Goal: Task Accomplishment & Management: Manage account settings

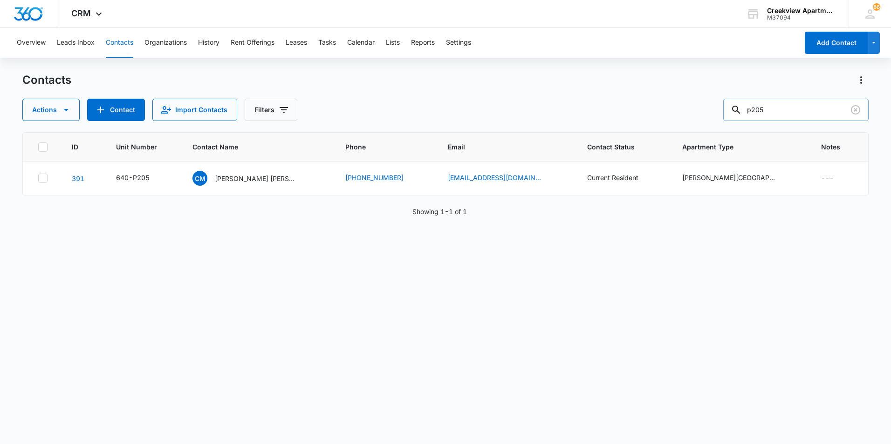
drag, startPoint x: 772, startPoint y: 117, endPoint x: 749, endPoint y: 117, distance: 22.4
click at [749, 117] on div "p205" at bounding box center [795, 110] width 145 height 22
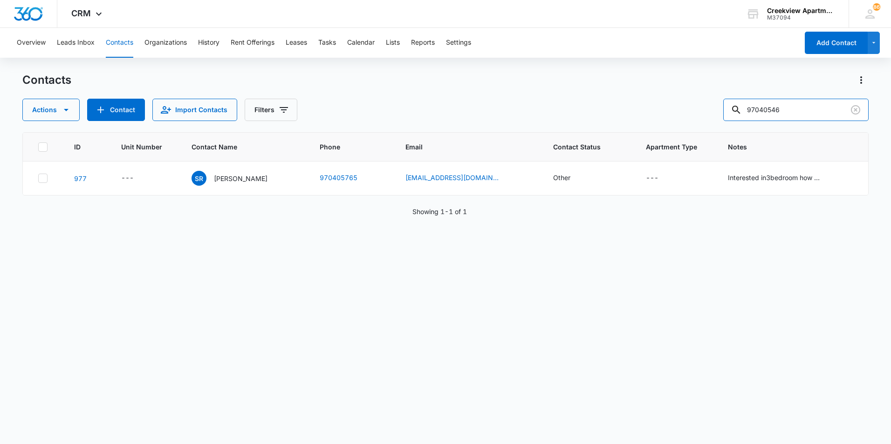
drag, startPoint x: 724, startPoint y: 105, endPoint x: 700, endPoint y: 104, distance: 23.8
click at [700, 104] on div "Actions Contact Import Contacts Filters 97040546" at bounding box center [445, 110] width 846 height 22
type input "q203"
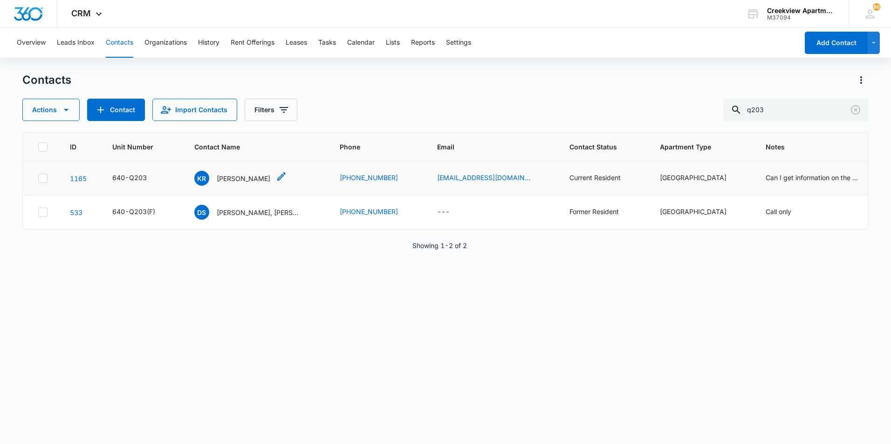
click at [261, 180] on p "[PERSON_NAME]" at bounding box center [244, 179] width 54 height 10
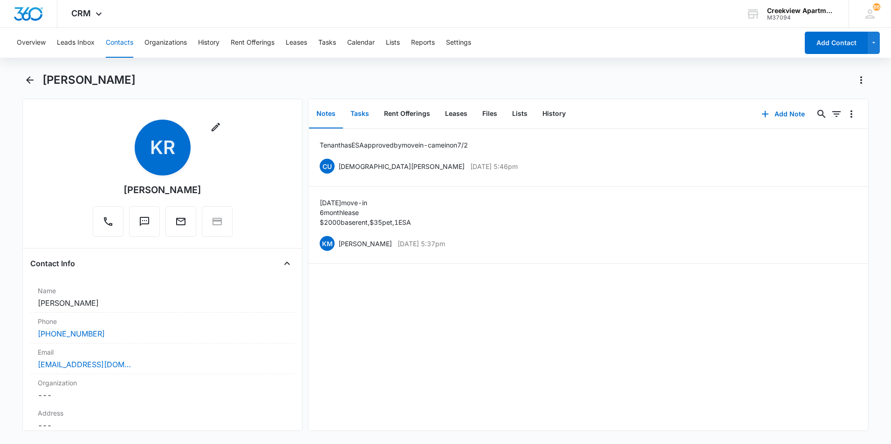
click at [348, 122] on button "Tasks" at bounding box center [360, 114] width 34 height 29
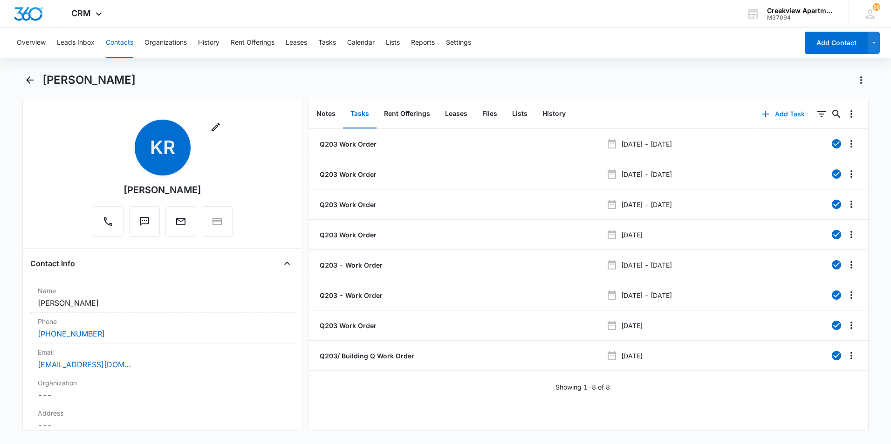
click at [766, 116] on button "Add Task" at bounding box center [782, 114] width 61 height 22
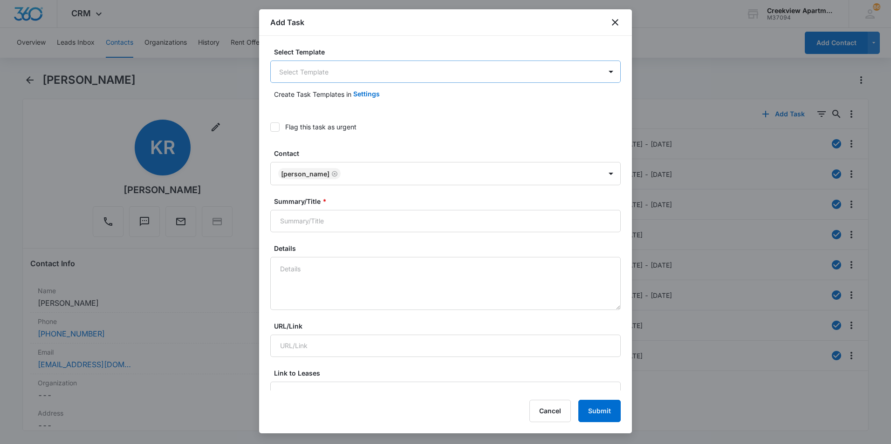
click at [297, 62] on body "CRM Apps Reputation Websites Forms CRM Email Social Content Files Brand Creekvi…" at bounding box center [445, 222] width 891 height 444
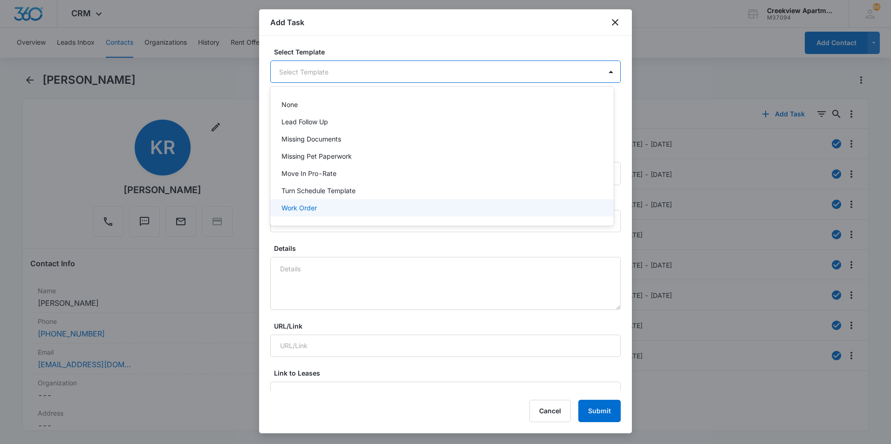
click at [294, 204] on p "Work Order" at bounding box center [298, 208] width 35 height 10
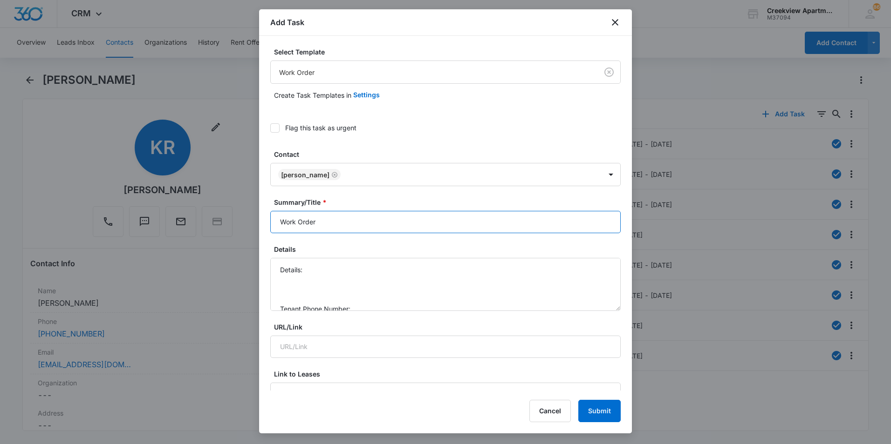
click at [280, 221] on input "Work Order" at bounding box center [445, 222] width 350 height 22
type input "Q203 - Work Order"
click at [323, 272] on textarea "Details: Tenant Phone Number: Call Before:" at bounding box center [445, 284] width 350 height 53
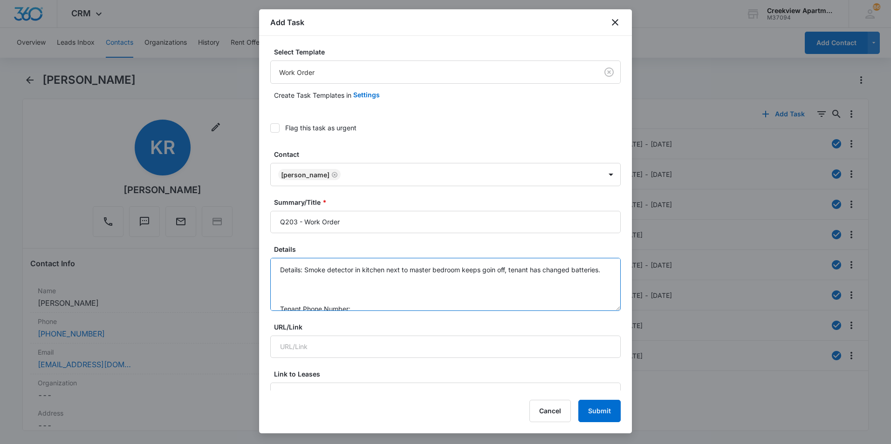
scroll to position [39, 0]
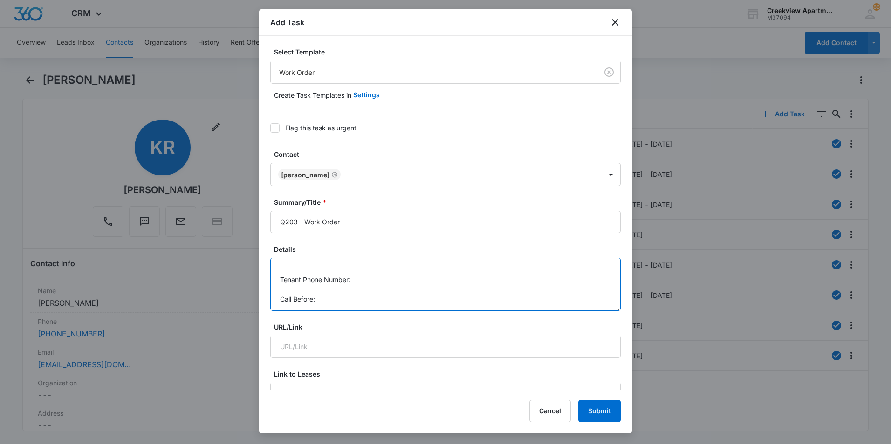
click at [395, 280] on textarea "Details: Smoke detector in kitchen next to master bedroom keeps goin off, tenan…" at bounding box center [445, 284] width 350 height 53
click at [358, 299] on textarea "Details: Smoke detector in kitchen next to master bedroom keeps goin off, tenan…" at bounding box center [445, 284] width 350 height 53
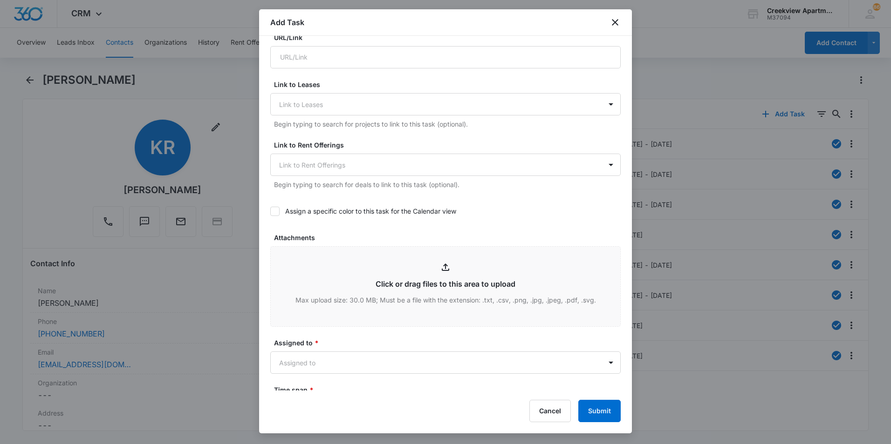
scroll to position [373, 0]
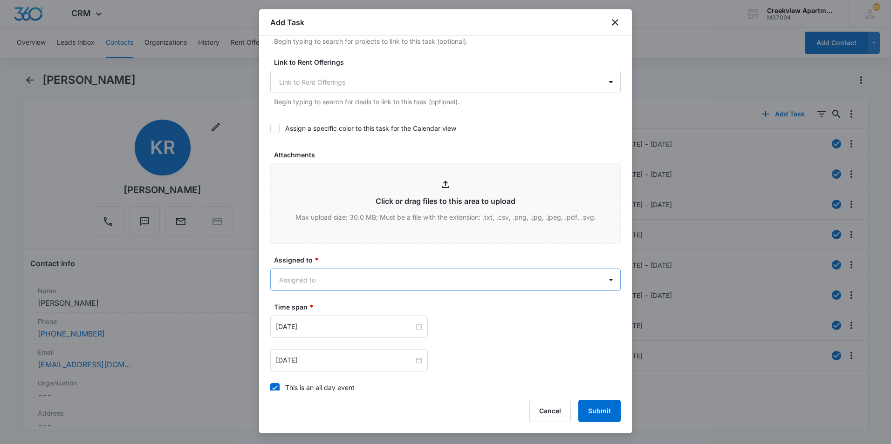
type textarea "Details: Smoke detector in kitchen next to master bedroom keeps goin off, tenan…"
click at [338, 284] on body "CRM Apps Reputation Websites Forms CRM Email Social Content Files Brand Creekvi…" at bounding box center [445, 222] width 891 height 444
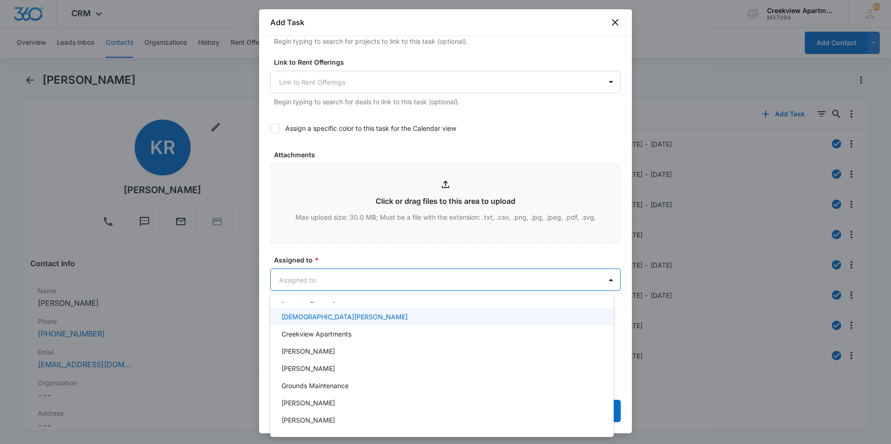
scroll to position [47, 0]
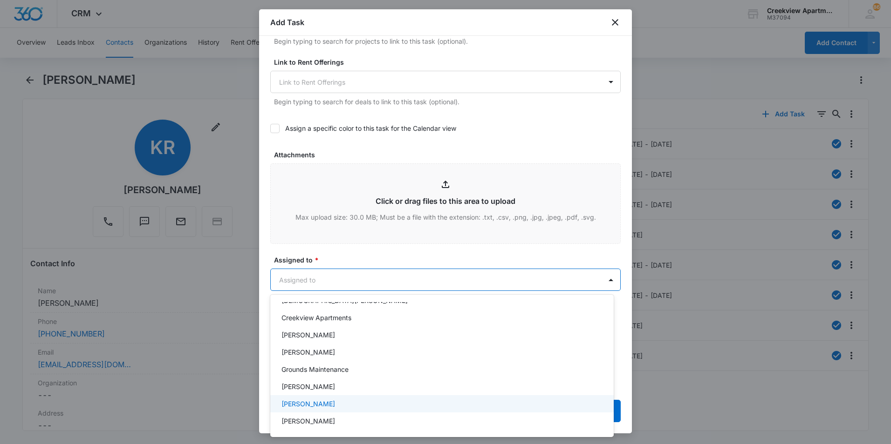
click at [310, 401] on p "[PERSON_NAME]" at bounding box center [308, 404] width 54 height 10
click at [384, 242] on div at bounding box center [445, 222] width 891 height 444
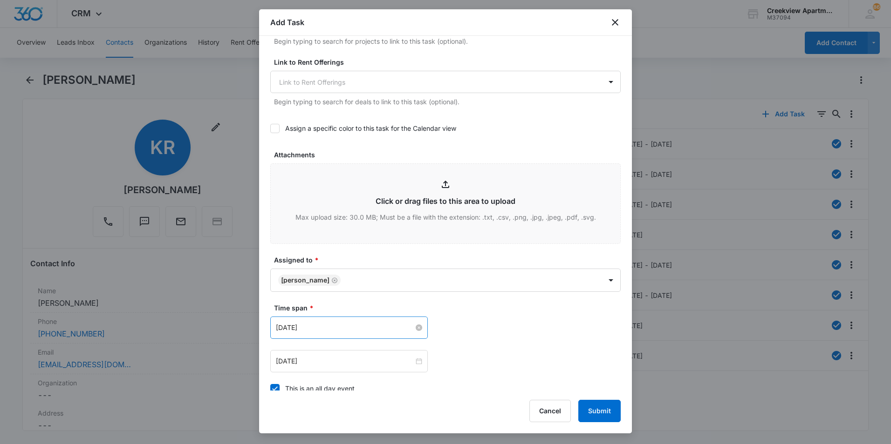
click at [402, 330] on input "[DATE]" at bounding box center [345, 328] width 138 height 10
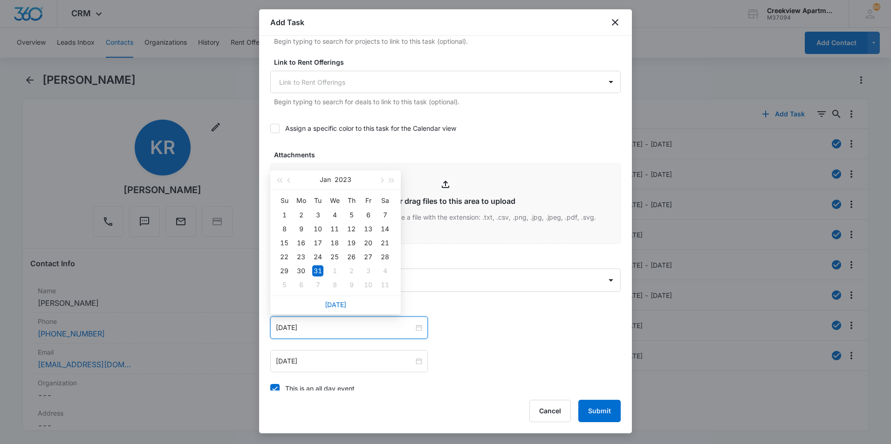
click at [347, 310] on div "[DATE]" at bounding box center [335, 305] width 130 height 19
click at [344, 306] on link "[DATE]" at bounding box center [335, 305] width 21 height 8
type input "[DATE]"
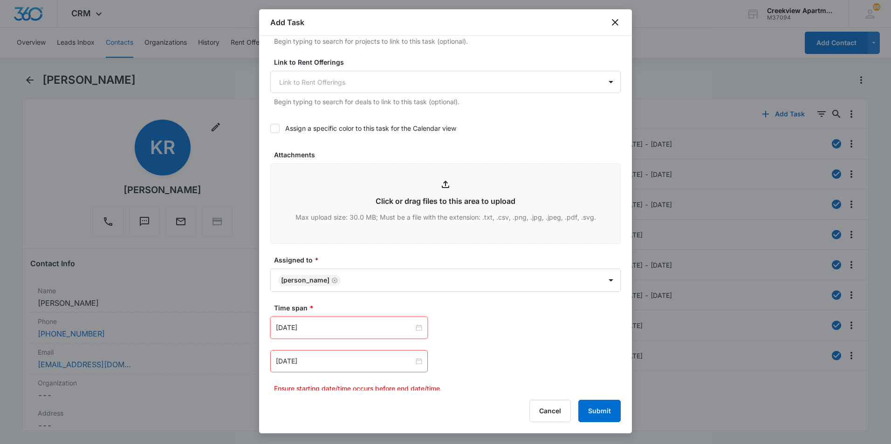
click at [559, 345] on div "[DATE] [DATE] Su Mo Tu We Th Fr Sa 31 1 2 3 4 5 6 7 8 9 10 11 12 13 14 15 16 17…" at bounding box center [445, 355] width 350 height 77
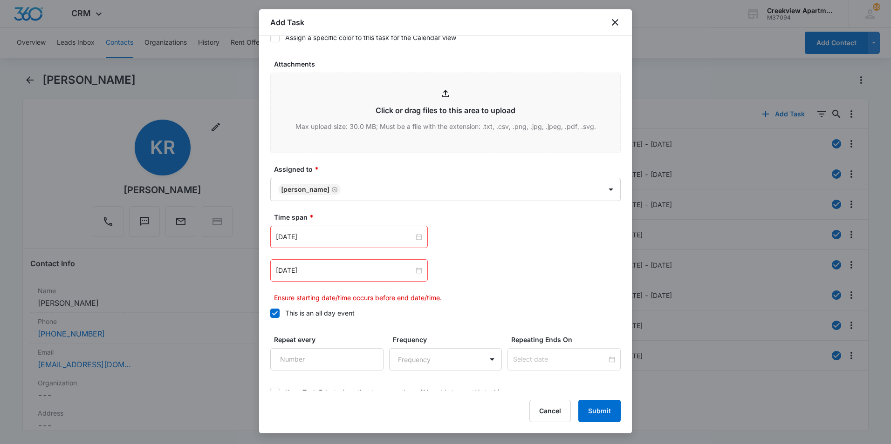
scroll to position [466, 0]
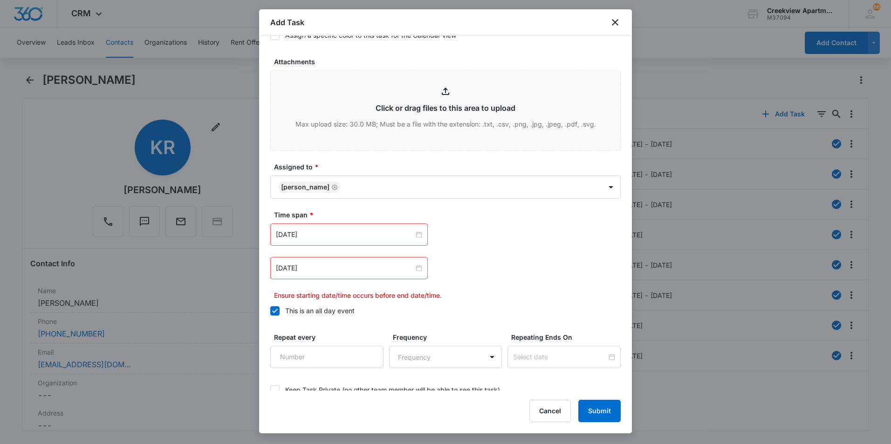
click at [423, 266] on div "[DATE]" at bounding box center [348, 268] width 157 height 22
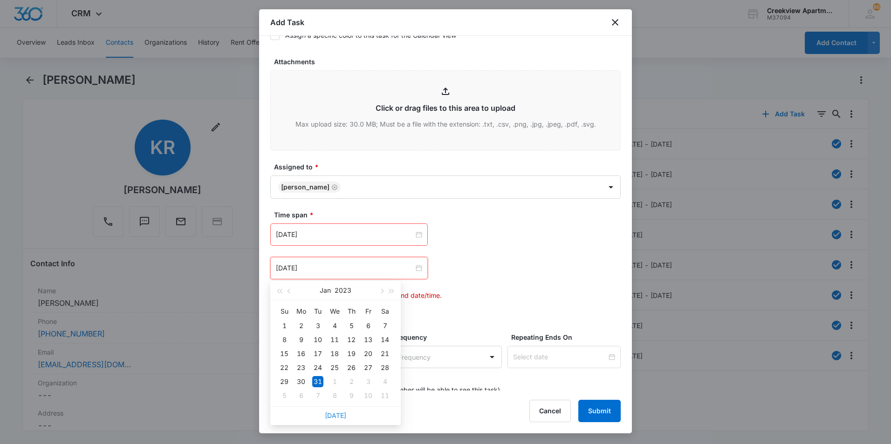
click at [330, 419] on link "[DATE]" at bounding box center [335, 416] width 21 height 8
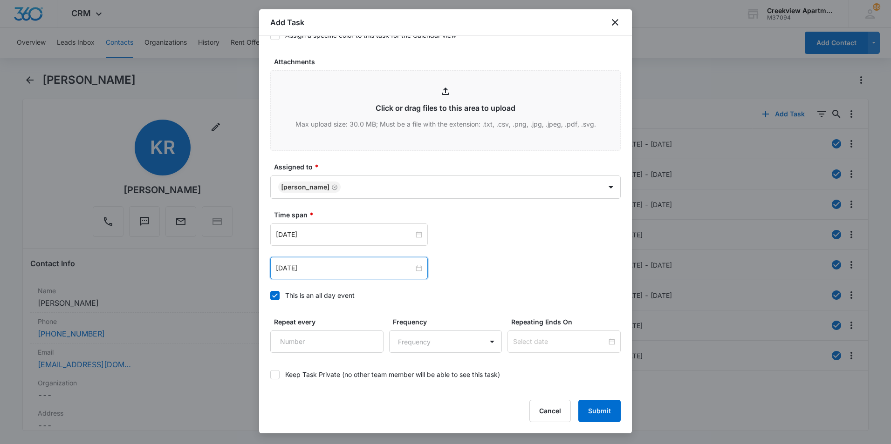
click at [418, 275] on div "[DATE]" at bounding box center [348, 268] width 157 height 22
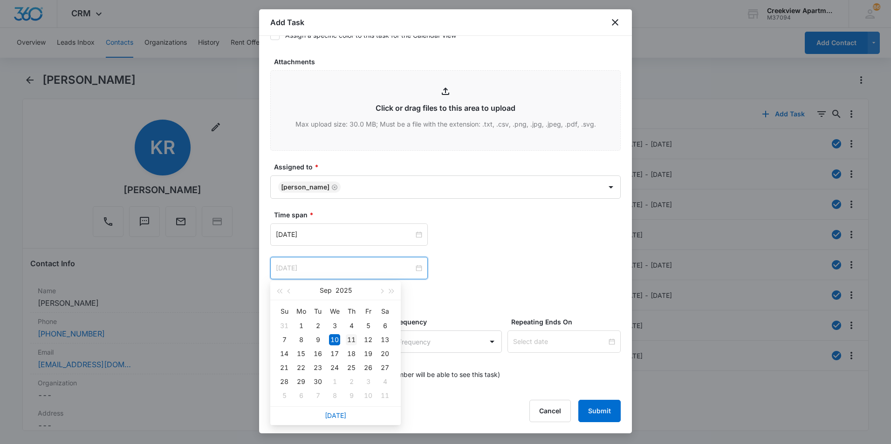
type input "[DATE]"
click at [348, 341] on div "11" at bounding box center [351, 339] width 11 height 11
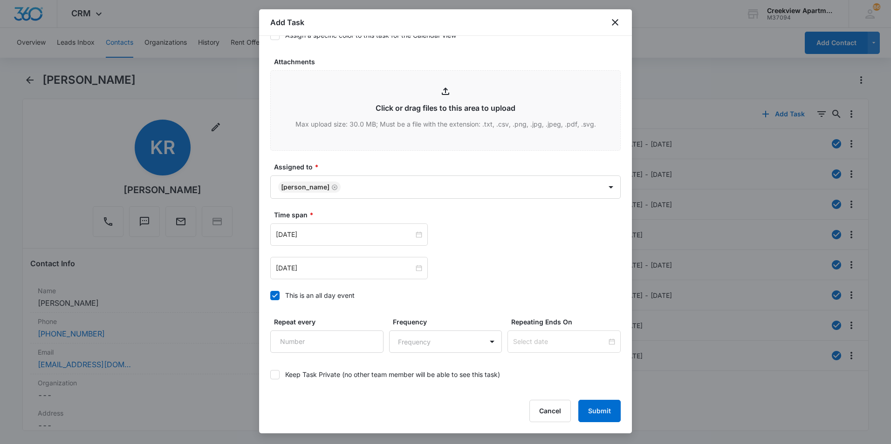
click at [520, 252] on div "[DATE] [DATE] Su Mo Tu We Th Fr Sa 31 1 2 3 4 5 6 7 8 9 10 11 12 13 14 15 16 17…" at bounding box center [445, 252] width 350 height 56
click at [608, 413] on button "Submit" at bounding box center [599, 411] width 42 height 22
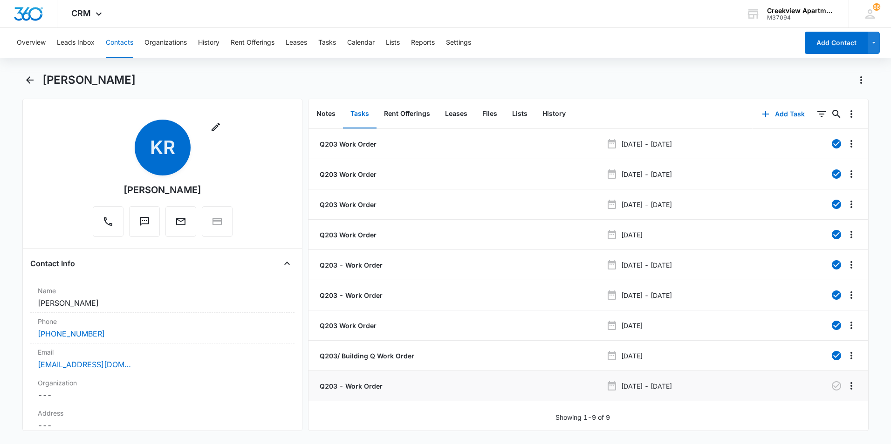
click at [356, 383] on p "Q203 - Work Order" at bounding box center [350, 386] width 65 height 10
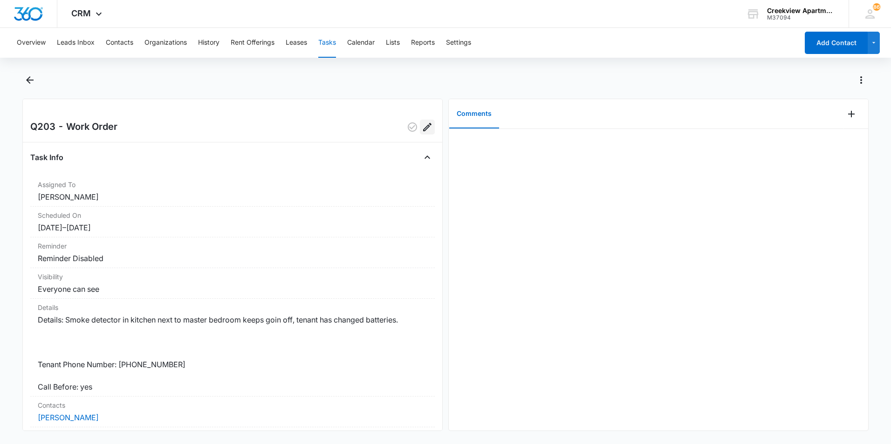
click at [427, 124] on button "Edit" at bounding box center [427, 127] width 15 height 15
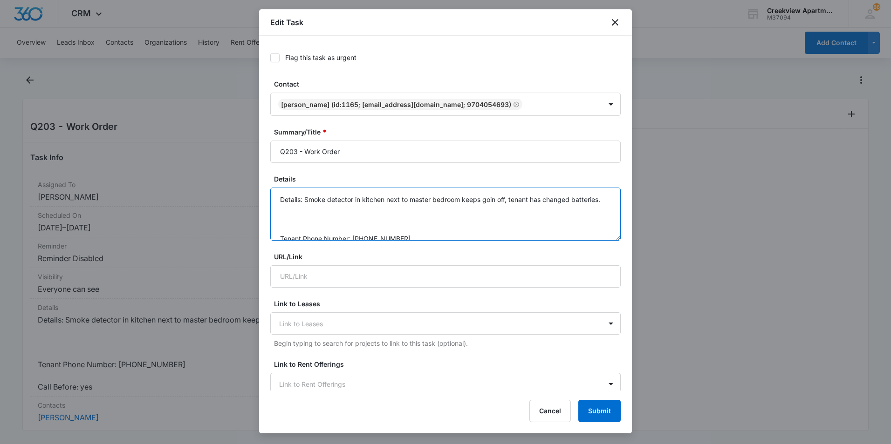
click at [350, 215] on textarea "Details: Smoke detector in kitchen next to master bedroom keeps goin off, tenan…" at bounding box center [445, 214] width 350 height 53
type textarea "Details: Smoke detector in kitchen next to master bedroom keeps goin off, tenan…"
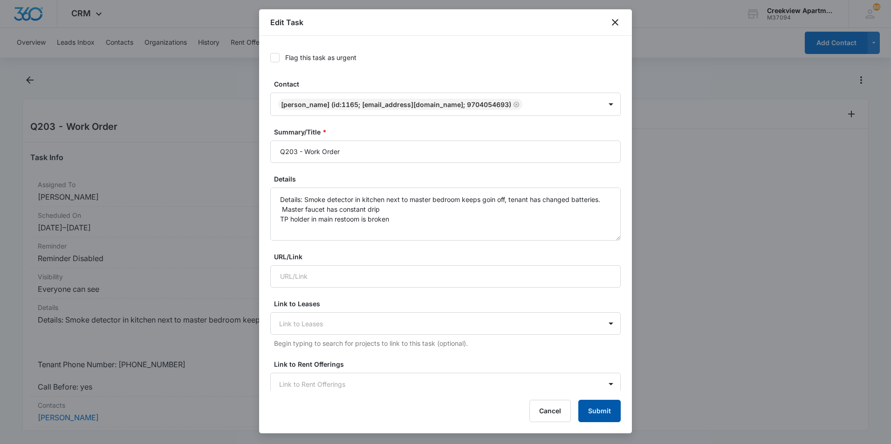
click at [598, 415] on button "Submit" at bounding box center [599, 411] width 42 height 22
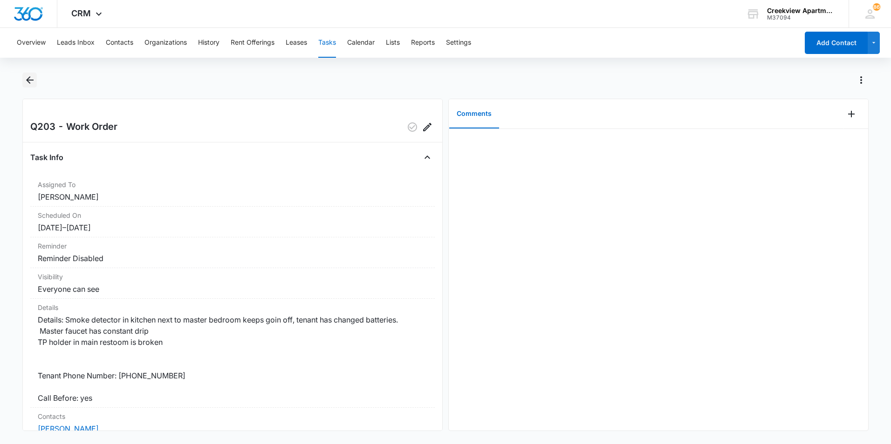
click at [26, 81] on icon "Back" at bounding box center [29, 80] width 11 height 11
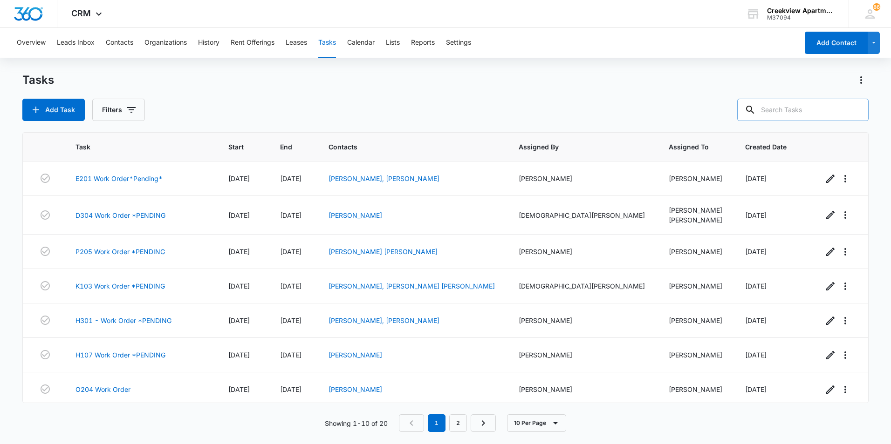
click at [808, 110] on input "text" at bounding box center [802, 110] width 131 height 22
click at [117, 42] on button "Contacts" at bounding box center [119, 43] width 27 height 30
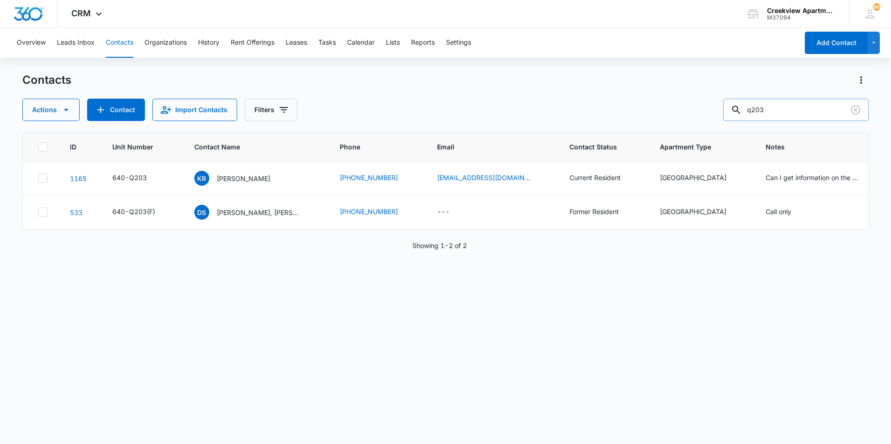
click at [762, 109] on input "q203" at bounding box center [795, 110] width 145 height 22
click at [780, 109] on input "d203" at bounding box center [795, 110] width 145 height 22
type input "d203"
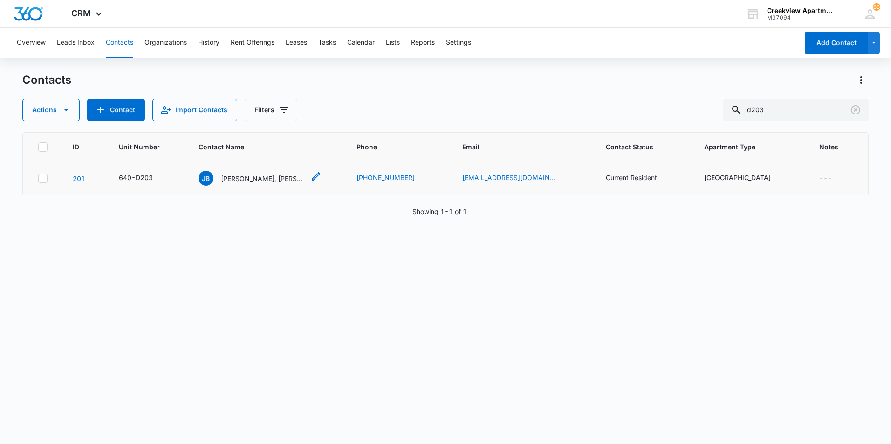
click at [251, 175] on p "[PERSON_NAME], [PERSON_NAME]" at bounding box center [263, 179] width 84 height 10
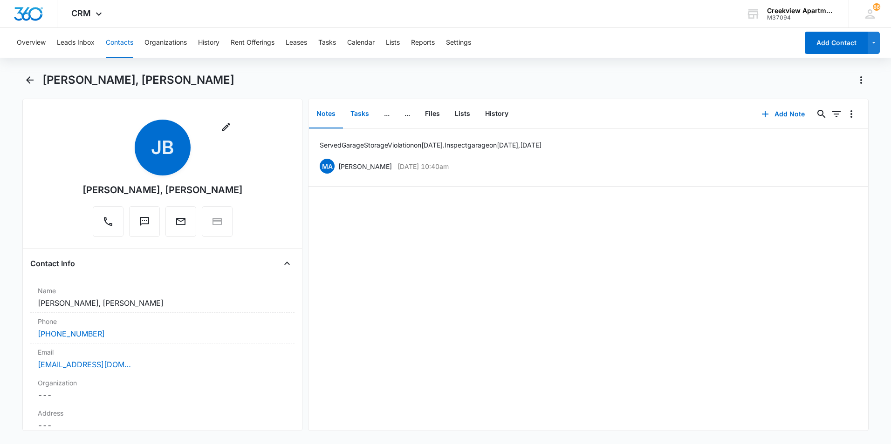
click at [361, 109] on button "Tasks" at bounding box center [360, 114] width 34 height 29
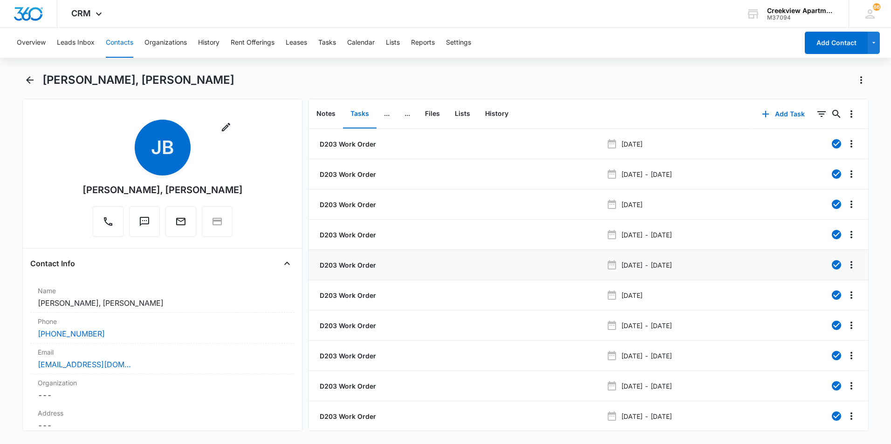
scroll to position [37, 0]
click at [627, 418] on link "2" at bounding box center [636, 422] width 18 height 18
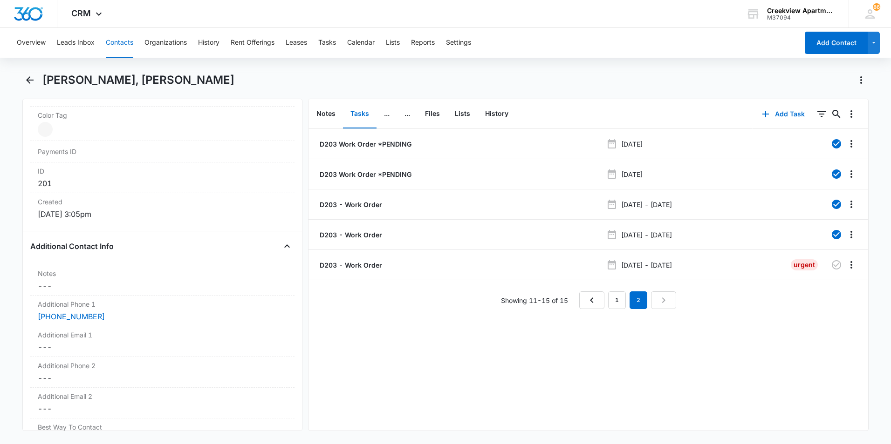
scroll to position [559, 0]
click at [104, 309] on div "[PHONE_NUMBER]" at bounding box center [162, 312] width 249 height 11
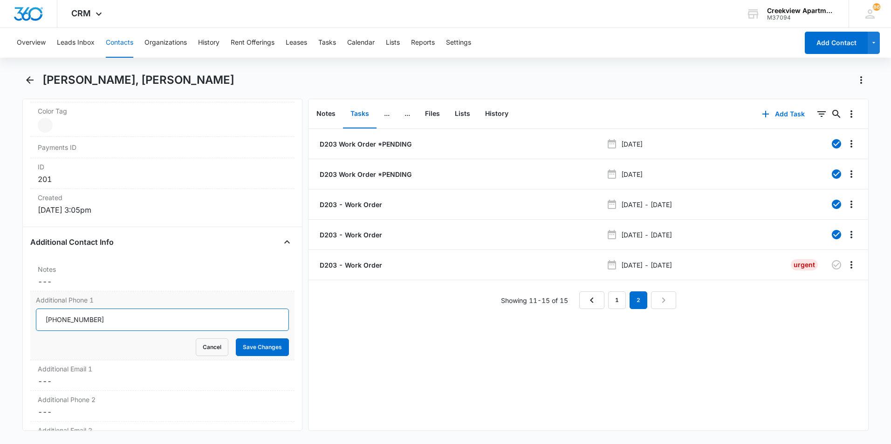
drag, startPoint x: 105, startPoint y: 323, endPoint x: 15, endPoint y: 304, distance: 91.8
click at [15, 304] on main "[PERSON_NAME], [PERSON_NAME] Remove [PERSON_NAME], [PERSON_NAME] Contact Info N…" at bounding box center [445, 258] width 891 height 370
type input "[PHONE_NUMBER]"
click at [236, 339] on button "Save Changes" at bounding box center [262, 348] width 53 height 18
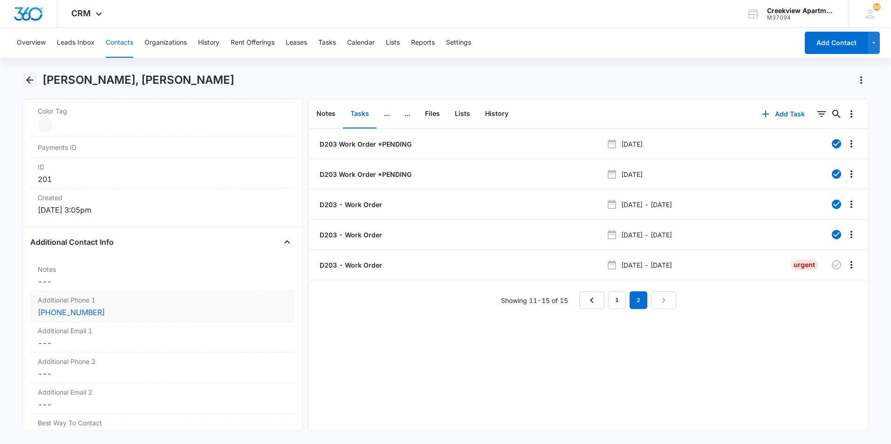
click at [33, 81] on icon "Back" at bounding box center [29, 79] width 7 height 7
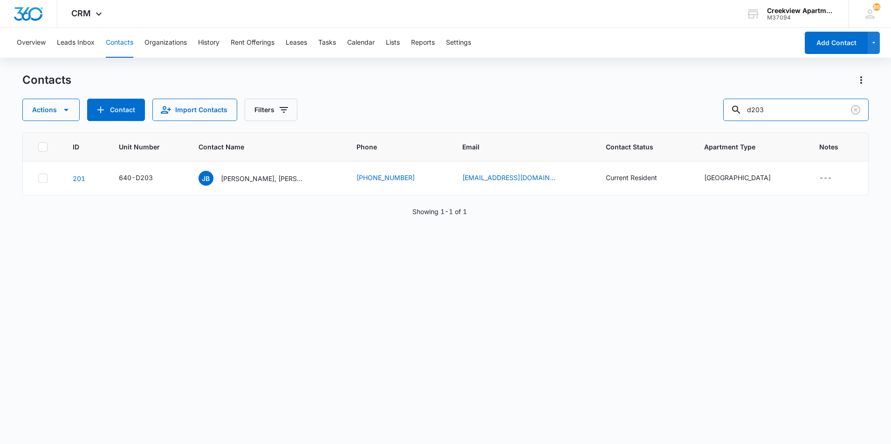
drag, startPoint x: 778, startPoint y: 110, endPoint x: 720, endPoint y: 110, distance: 57.8
click at [720, 110] on div "Actions Contact Import Contacts Filters d203" at bounding box center [445, 110] width 846 height 22
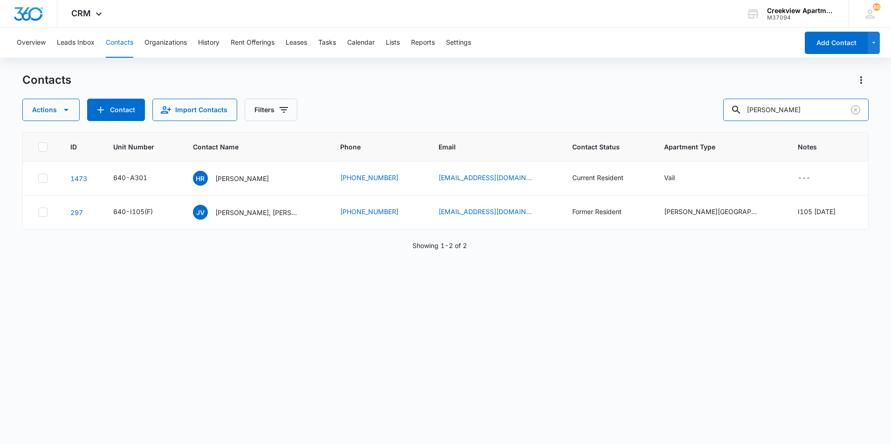
drag, startPoint x: 802, startPoint y: 105, endPoint x: 715, endPoint y: 111, distance: 87.3
click at [715, 111] on div "Actions Contact Import Contacts Filters [PERSON_NAME]" at bounding box center [445, 110] width 846 height 22
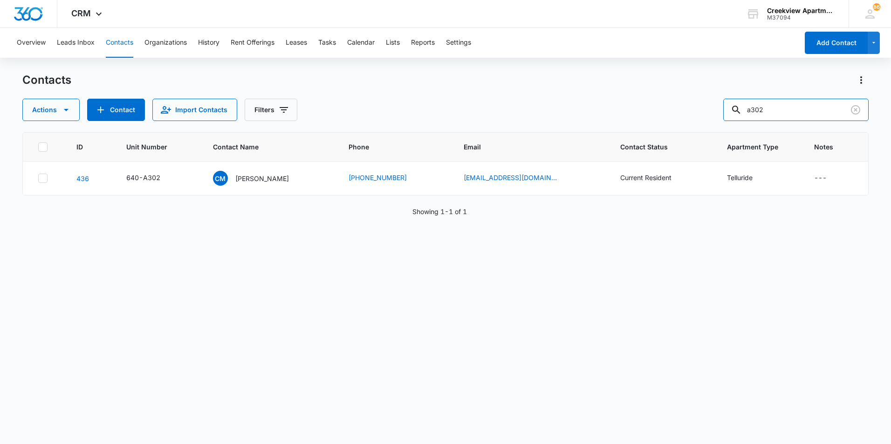
drag, startPoint x: 796, startPoint y: 105, endPoint x: 726, endPoint y: 105, distance: 69.9
click at [726, 105] on div "Actions Contact Import Contacts Filters a302" at bounding box center [445, 110] width 846 height 22
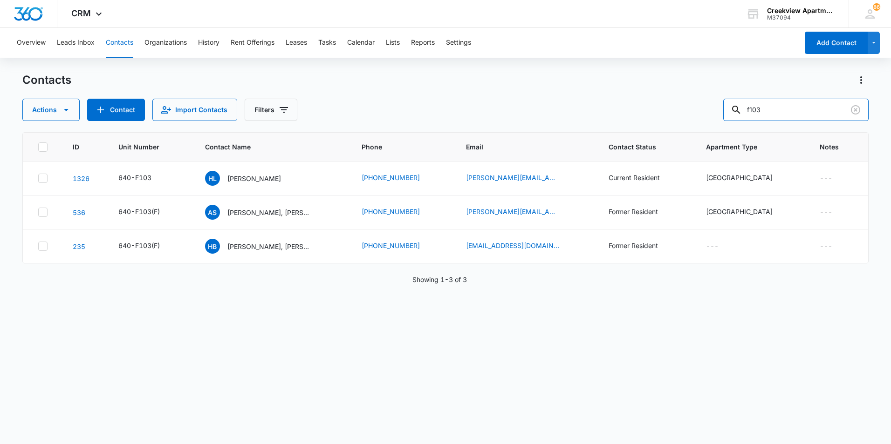
drag, startPoint x: 812, startPoint y: 102, endPoint x: 686, endPoint y: 105, distance: 125.8
click at [686, 105] on div "Actions Contact Import Contacts Filters f103" at bounding box center [445, 110] width 846 height 22
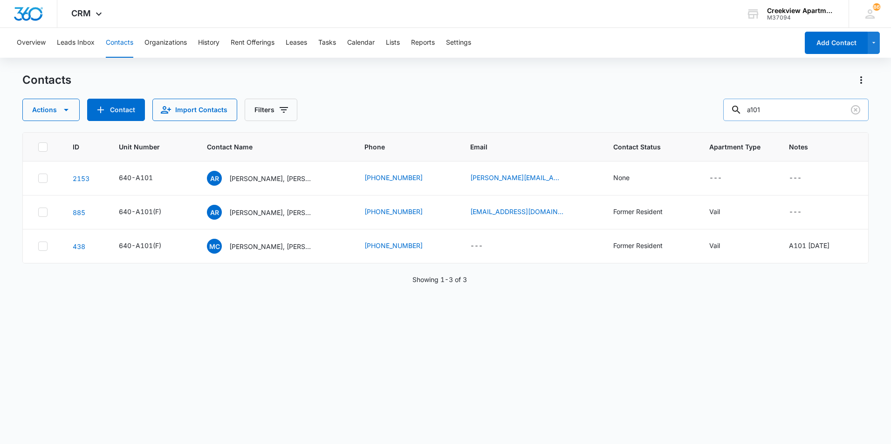
drag, startPoint x: 786, startPoint y: 112, endPoint x: 741, endPoint y: 105, distance: 45.3
click at [741, 105] on div "a101" at bounding box center [795, 110] width 145 height 22
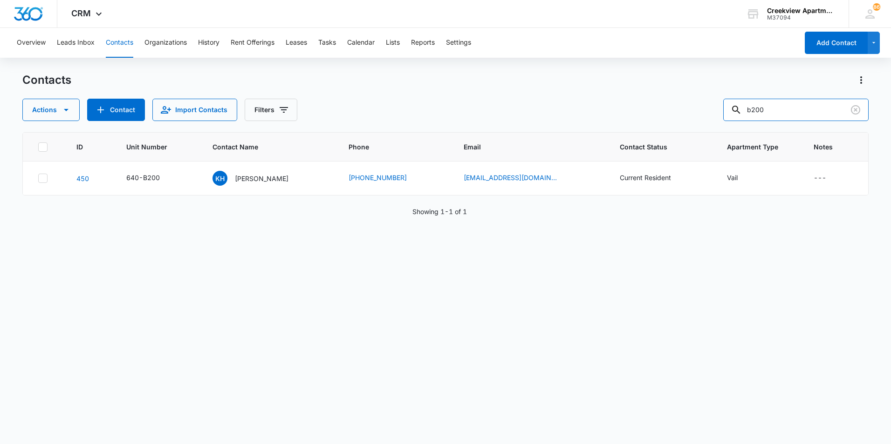
drag, startPoint x: 782, startPoint y: 116, endPoint x: 721, endPoint y: 102, distance: 62.4
click at [721, 102] on div "Actions Contact Import Contacts Filters b200" at bounding box center [445, 110] width 846 height 22
drag, startPoint x: 798, startPoint y: 103, endPoint x: 738, endPoint y: 103, distance: 60.1
click at [738, 103] on div "d106" at bounding box center [795, 110] width 145 height 22
drag, startPoint x: 809, startPoint y: 110, endPoint x: 703, endPoint y: 108, distance: 106.7
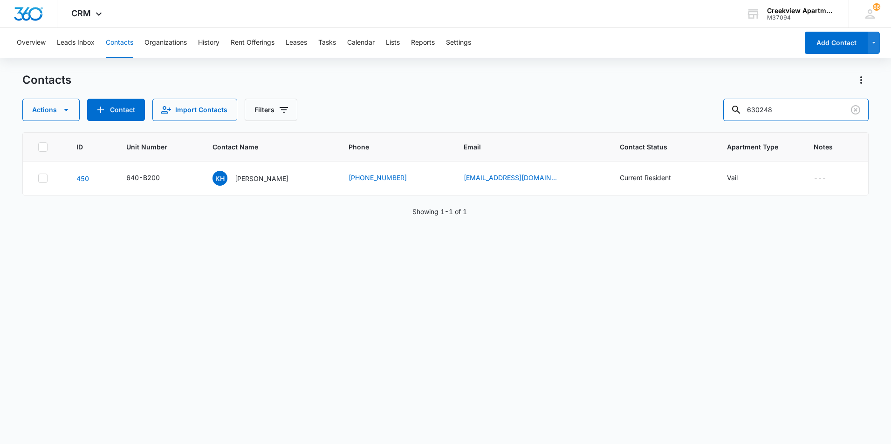
click at [703, 108] on div "Actions Contact Import Contacts Filters 630248" at bounding box center [445, 110] width 846 height 22
drag, startPoint x: 809, startPoint y: 104, endPoint x: 687, endPoint y: 102, distance: 122.0
click at [687, 102] on div "Actions Contact Import Contacts Filters d106" at bounding box center [445, 110] width 846 height 22
type input "c102"
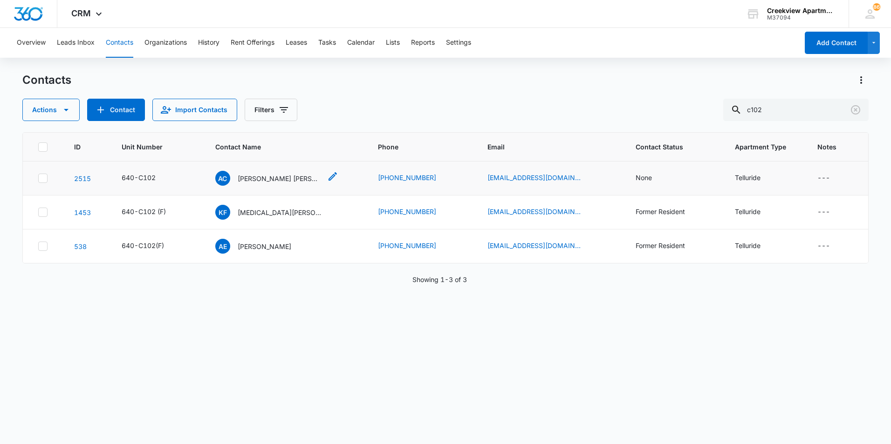
click at [307, 181] on p "[PERSON_NAME] [PERSON_NAME]" at bounding box center [280, 179] width 84 height 10
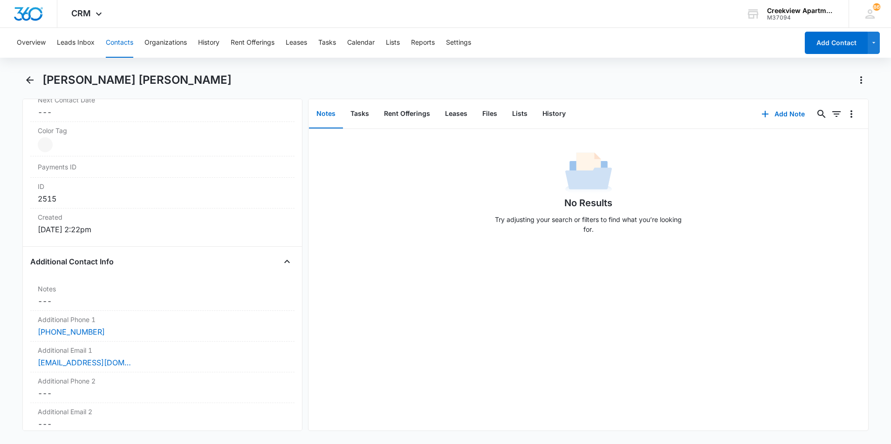
scroll to position [559, 0]
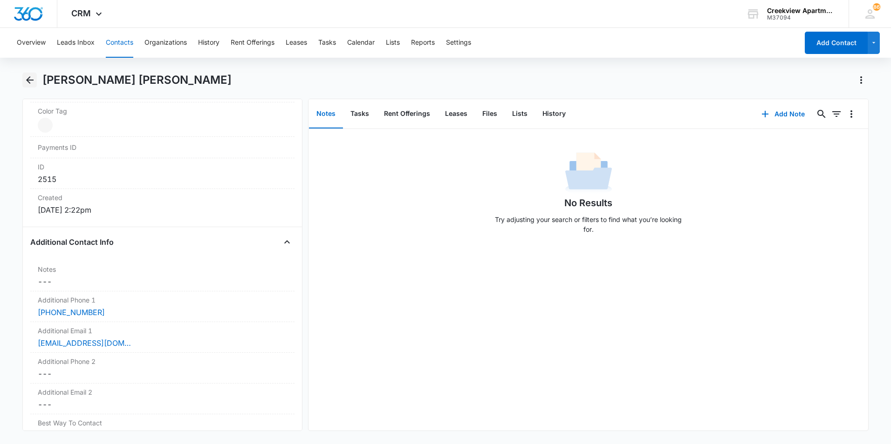
click at [34, 74] on button "Back" at bounding box center [29, 80] width 14 height 15
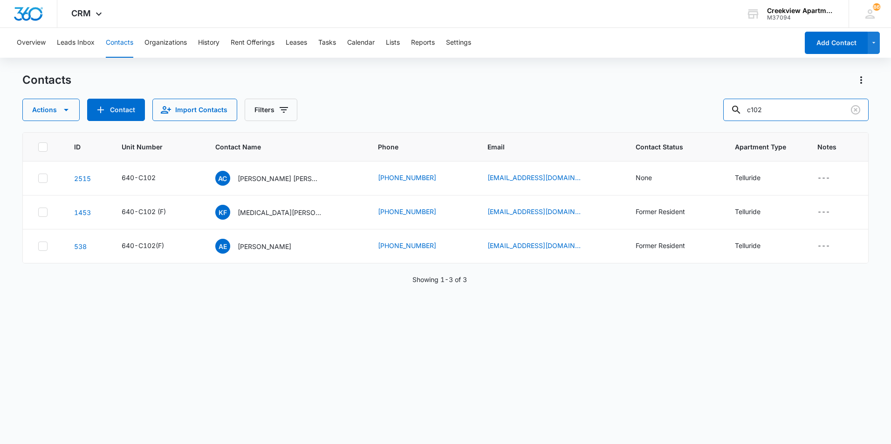
drag, startPoint x: 777, startPoint y: 108, endPoint x: 731, endPoint y: 108, distance: 46.1
click at [731, 108] on div "Actions Contact Import Contacts Filters c102" at bounding box center [445, 110] width 846 height 22
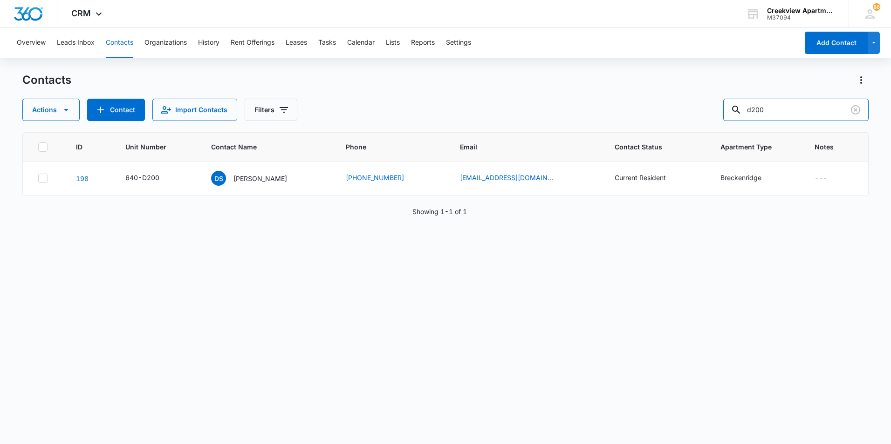
drag, startPoint x: 723, startPoint y: 104, endPoint x: 677, endPoint y: 104, distance: 45.6
click at [675, 104] on div "Actions Contact Import Contacts Filters d200" at bounding box center [445, 110] width 846 height 22
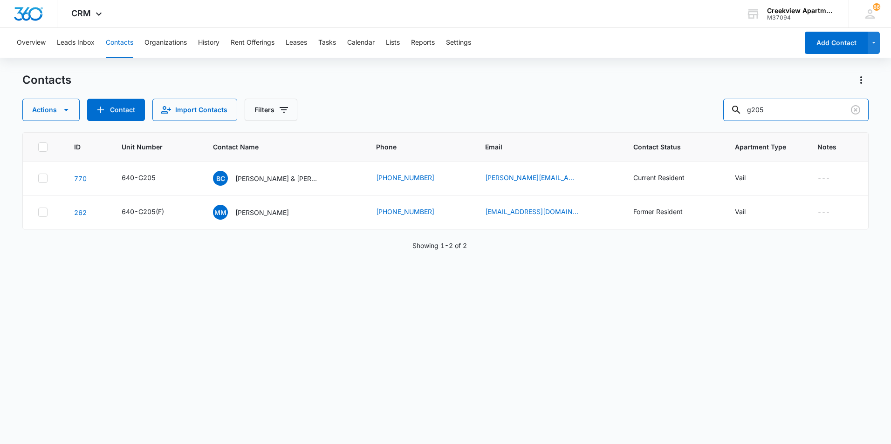
drag, startPoint x: 722, startPoint y: 95, endPoint x: 713, endPoint y: 95, distance: 9.3
click at [713, 95] on div "Contacts Actions Contact Import Contacts Filters g205" at bounding box center [445, 97] width 846 height 48
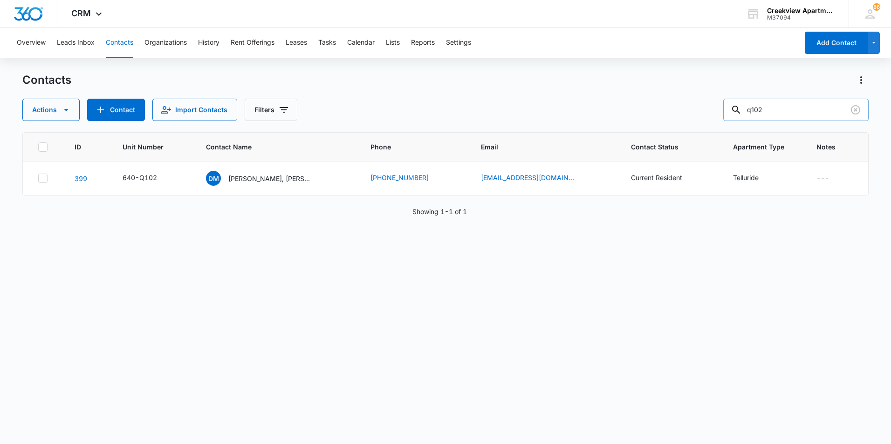
drag, startPoint x: 793, startPoint y: 116, endPoint x: 735, endPoint y: 110, distance: 59.0
click at [735, 110] on input "q102" at bounding box center [795, 110] width 145 height 22
drag, startPoint x: 802, startPoint y: 116, endPoint x: 746, endPoint y: 103, distance: 57.4
click at [746, 103] on div "4707" at bounding box center [795, 110] width 145 height 22
drag, startPoint x: 796, startPoint y: 110, endPoint x: 690, endPoint y: 95, distance: 106.3
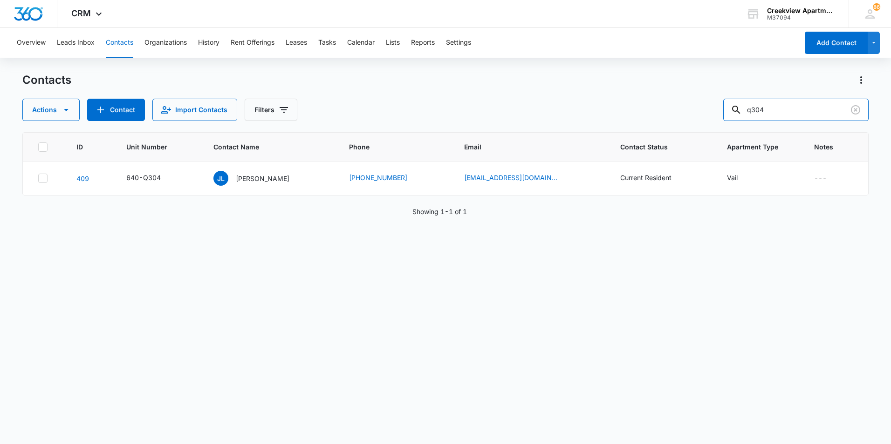
click at [690, 95] on div "Contacts Actions Contact Import Contacts Filters q304" at bounding box center [445, 97] width 846 height 48
drag, startPoint x: 760, startPoint y: 116, endPoint x: 697, endPoint y: 110, distance: 63.7
click at [697, 110] on div "Actions Contact Import Contacts Filters l200" at bounding box center [445, 110] width 846 height 22
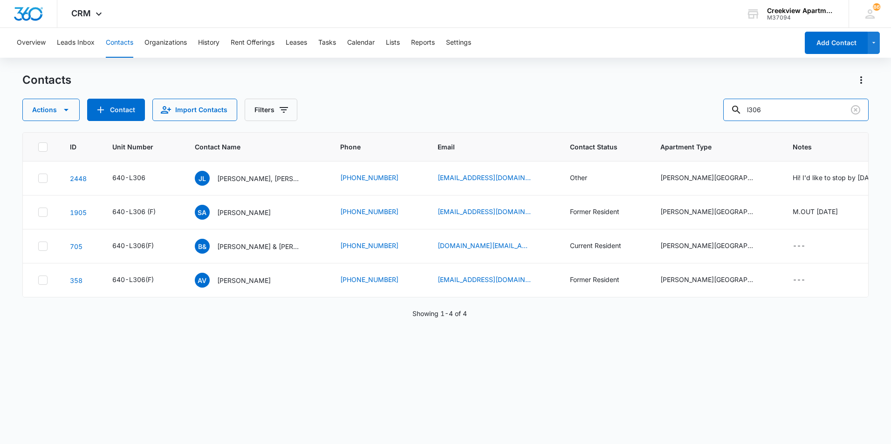
drag, startPoint x: 780, startPoint y: 109, endPoint x: 714, endPoint y: 109, distance: 66.1
click at [714, 109] on div "Actions Contact Import Contacts Filters l306" at bounding box center [445, 110] width 846 height 22
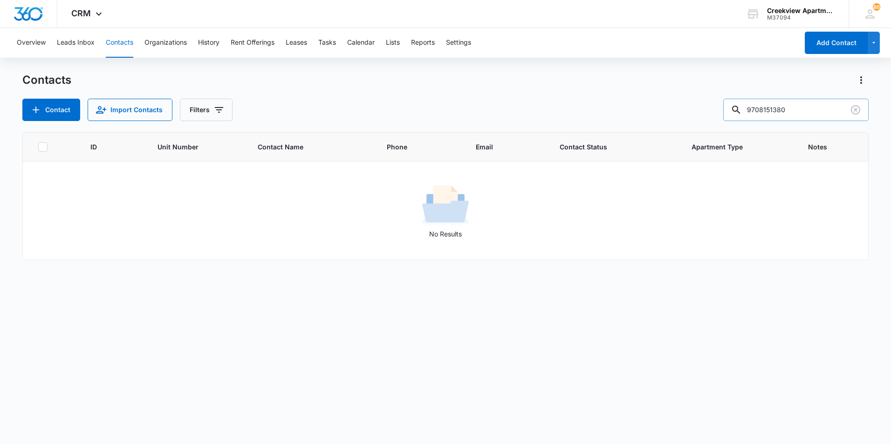
drag, startPoint x: 780, startPoint y: 110, endPoint x: 810, endPoint y: 111, distance: 30.8
click at [810, 111] on input "9708151380" at bounding box center [795, 110] width 145 height 22
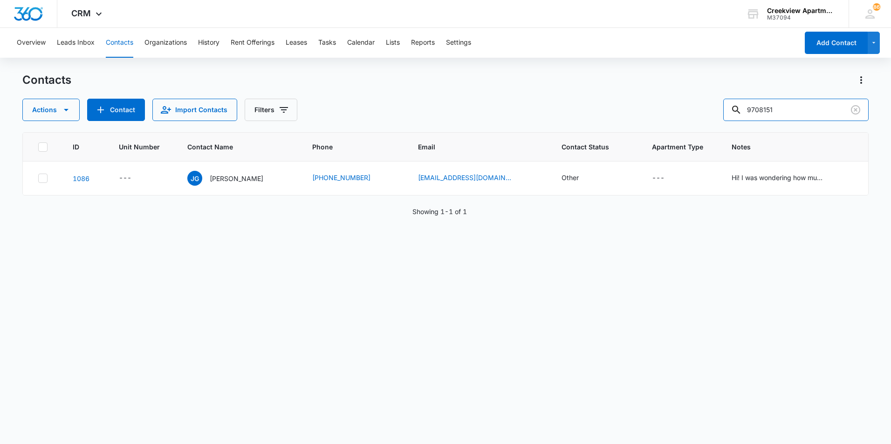
drag, startPoint x: 781, startPoint y: 112, endPoint x: 742, endPoint y: 94, distance: 42.7
click at [735, 102] on input "9708151" at bounding box center [795, 110] width 145 height 22
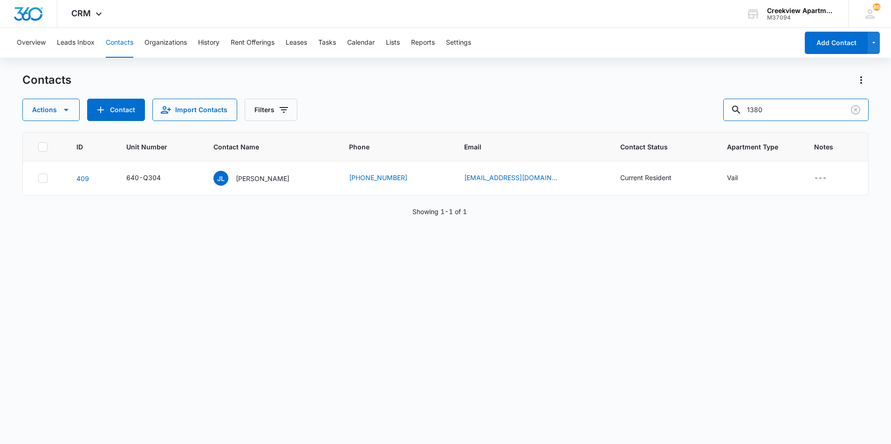
drag, startPoint x: 783, startPoint y: 109, endPoint x: 675, endPoint y: 113, distance: 108.1
click at [675, 113] on div "Actions Contact Import Contacts Filters 1380" at bounding box center [445, 110] width 846 height 22
type input "l306"
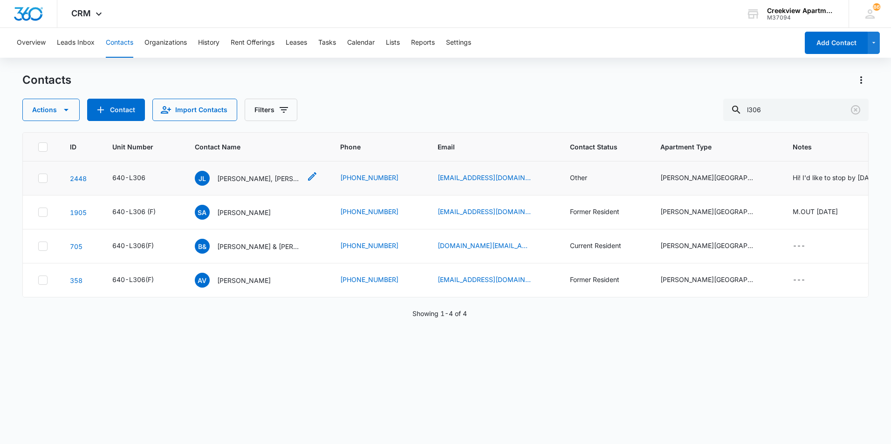
click at [270, 183] on p "[PERSON_NAME], [PERSON_NAME], [PERSON_NAME]" at bounding box center [259, 179] width 84 height 10
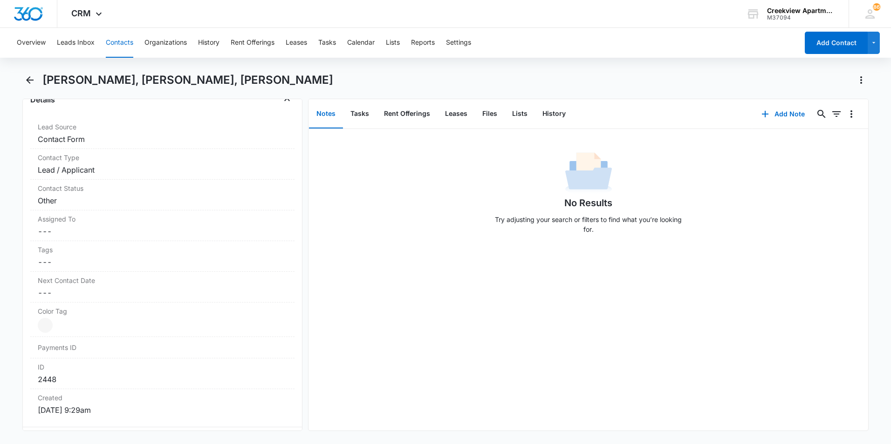
scroll to position [652, 0]
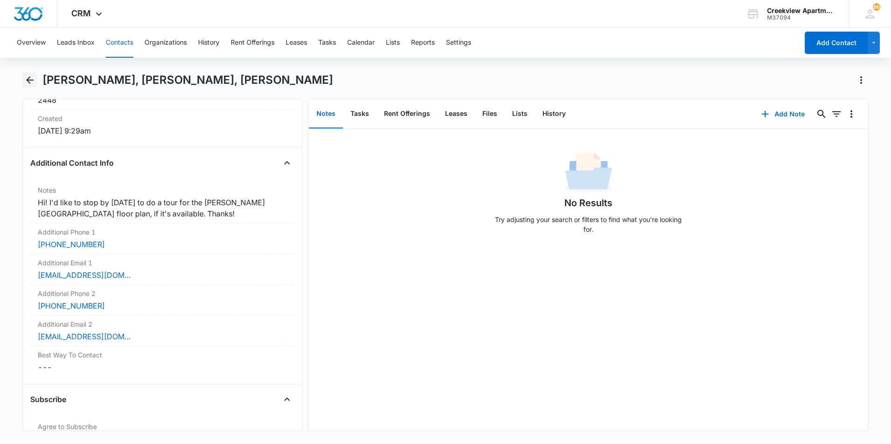
click at [30, 82] on icon "Back" at bounding box center [29, 80] width 11 height 11
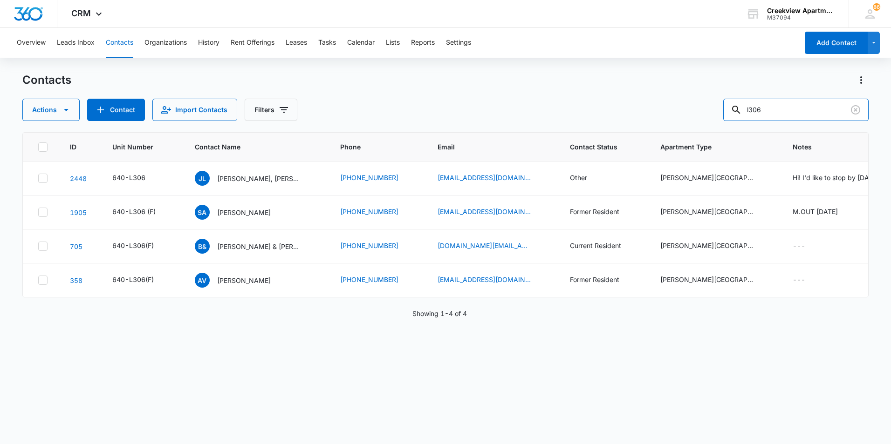
drag, startPoint x: 810, startPoint y: 100, endPoint x: 708, endPoint y: 103, distance: 102.5
click at [708, 103] on div "Actions Contact Import Contacts Filters l306" at bounding box center [445, 110] width 846 height 22
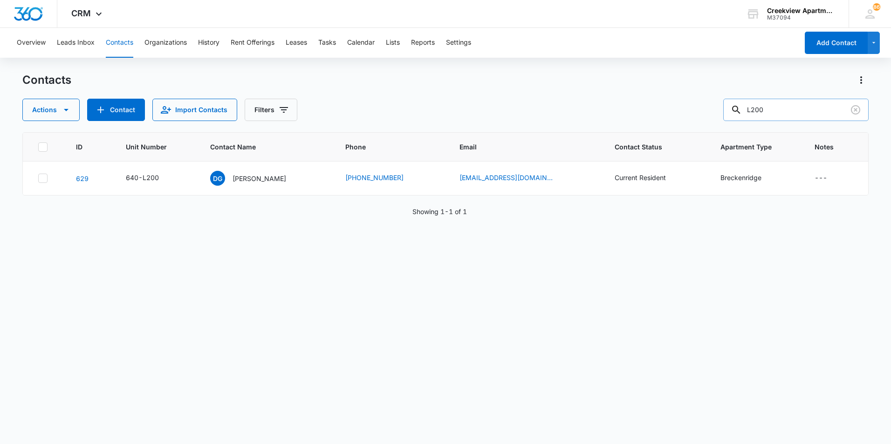
drag, startPoint x: 773, startPoint y: 111, endPoint x: 748, endPoint y: 111, distance: 25.2
click at [748, 111] on div "L200" at bounding box center [795, 110] width 145 height 22
click at [783, 354] on div "ID Unit Number Contact Name Phone Email Contact Status Apartment Type Notes 331…" at bounding box center [445, 282] width 846 height 300
click at [558, 258] on div "ID Unit Number Contact Name Phone Email Contact Status Apartment Type Notes 331…" at bounding box center [445, 282] width 846 height 300
drag, startPoint x: 781, startPoint y: 108, endPoint x: 732, endPoint y: 108, distance: 48.9
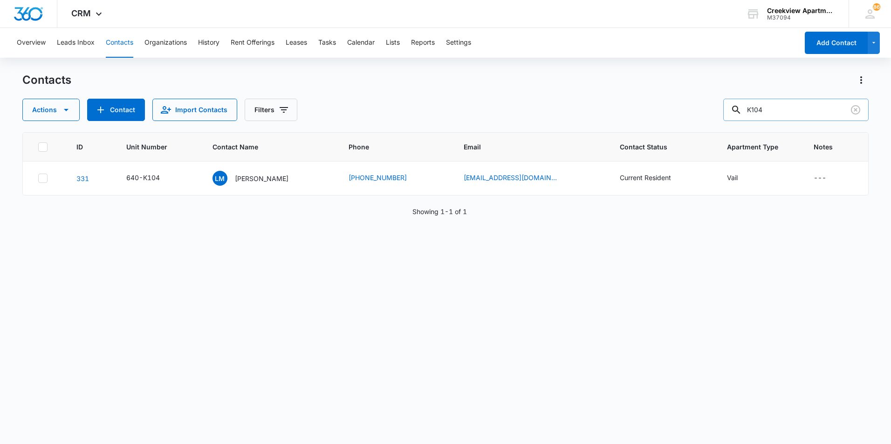
click at [732, 108] on input "K104" at bounding box center [795, 110] width 145 height 22
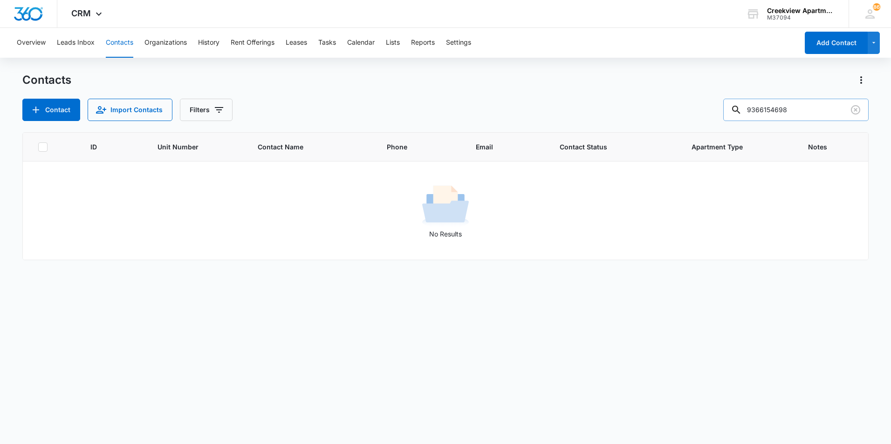
drag, startPoint x: 778, startPoint y: 109, endPoint x: 800, endPoint y: 109, distance: 21.9
click at [800, 109] on input "9366154698" at bounding box center [795, 110] width 145 height 22
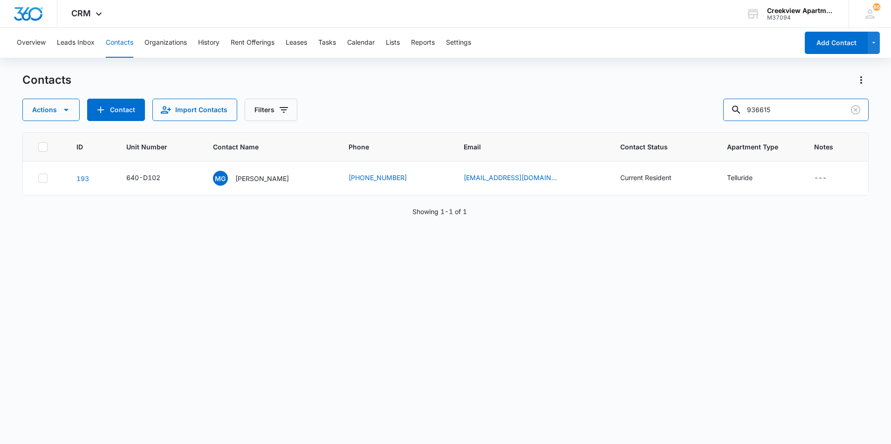
drag, startPoint x: 789, startPoint y: 116, endPoint x: 729, endPoint y: 114, distance: 60.1
click at [728, 115] on div "Actions Contact Import Contacts Filters 936615" at bounding box center [445, 110] width 846 height 22
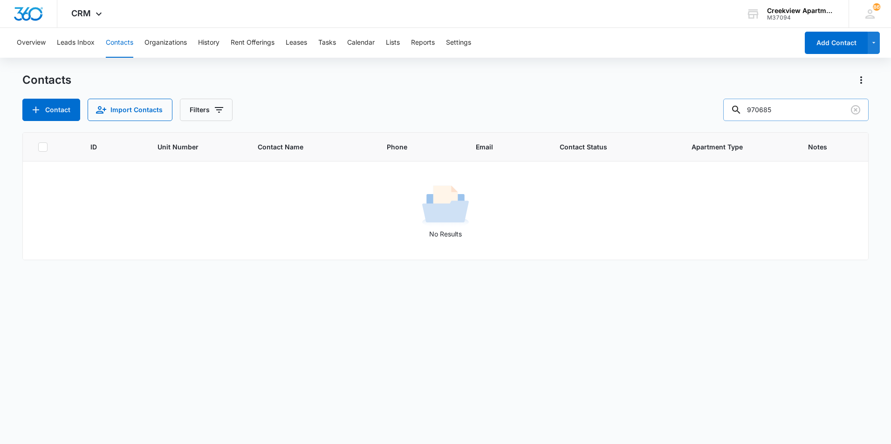
type input "970685"
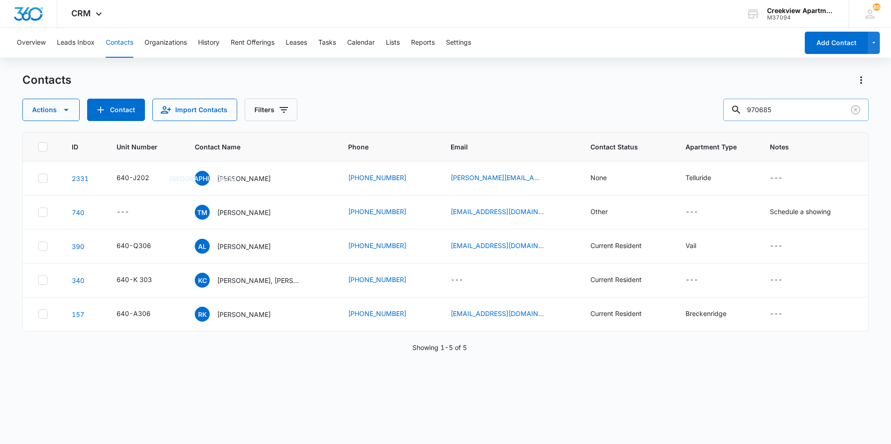
drag, startPoint x: 791, startPoint y: 110, endPoint x: 747, endPoint y: 110, distance: 44.7
click at [747, 110] on div "970685" at bounding box center [795, 110] width 145 height 22
click at [781, 105] on input "text" at bounding box center [802, 110] width 131 height 22
type input "a101"
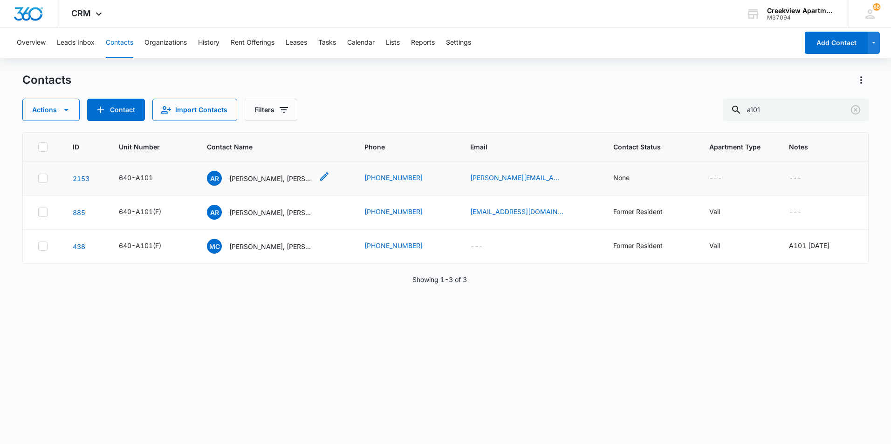
click at [283, 179] on p "[PERSON_NAME], [PERSON_NAME]" at bounding box center [271, 179] width 84 height 10
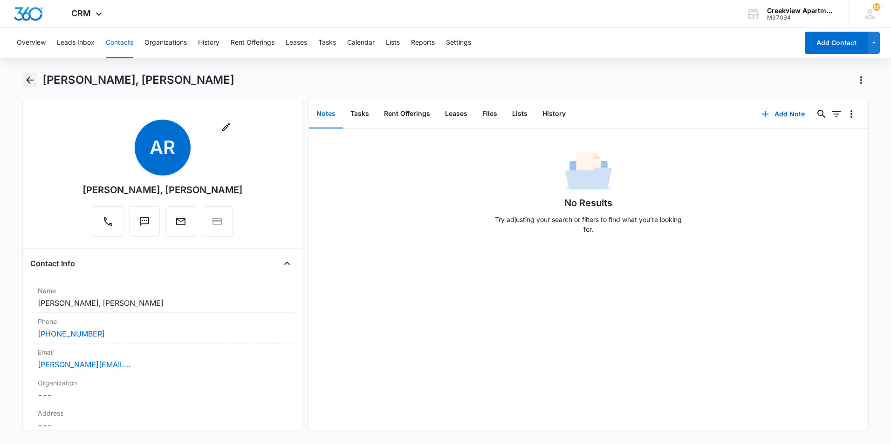
click at [31, 78] on icon "Back" at bounding box center [29, 80] width 11 height 11
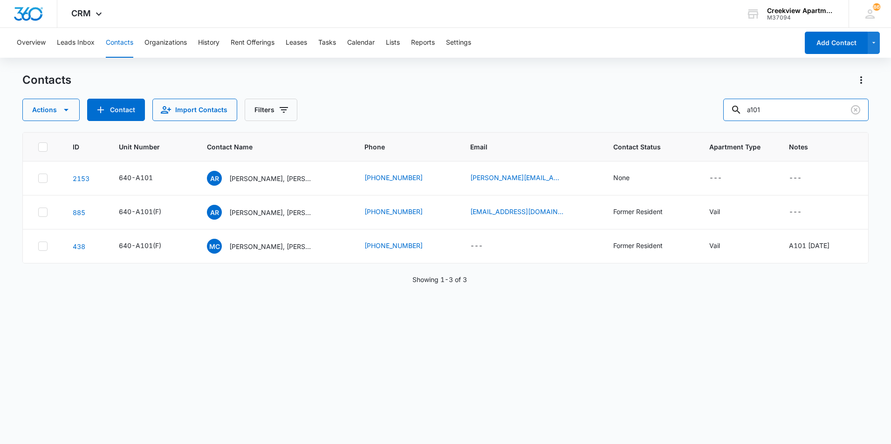
drag, startPoint x: 779, startPoint y: 114, endPoint x: 724, endPoint y: 116, distance: 55.5
click at [724, 116] on div "Actions Contact Import Contacts Filters a101" at bounding box center [445, 110] width 846 height 22
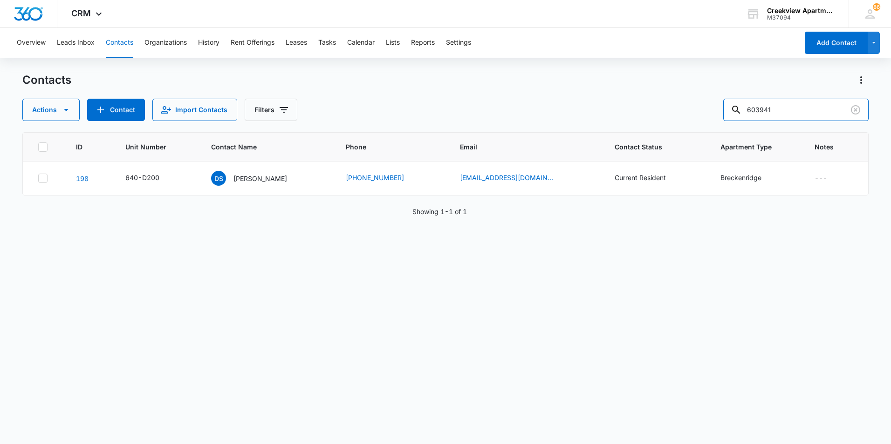
drag, startPoint x: 797, startPoint y: 110, endPoint x: 710, endPoint y: 112, distance: 87.1
click at [710, 112] on div "Actions Contact Import Contacts Filters 603941" at bounding box center [445, 110] width 846 height 22
type input "n206"
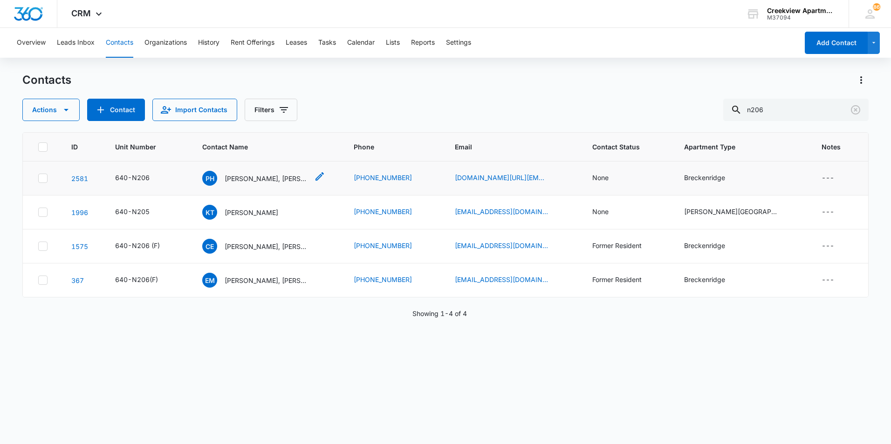
click at [243, 181] on p "[PERSON_NAME], [PERSON_NAME]" at bounding box center [266, 179] width 84 height 10
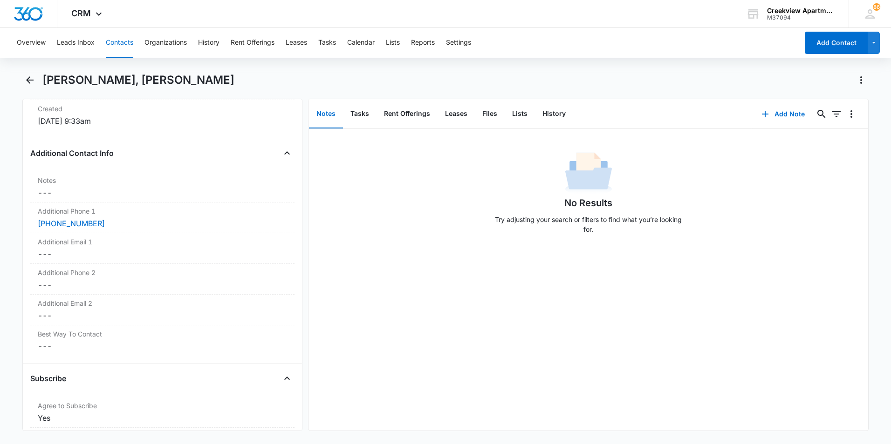
scroll to position [652, 0]
click at [28, 80] on icon "Back" at bounding box center [29, 79] width 7 height 7
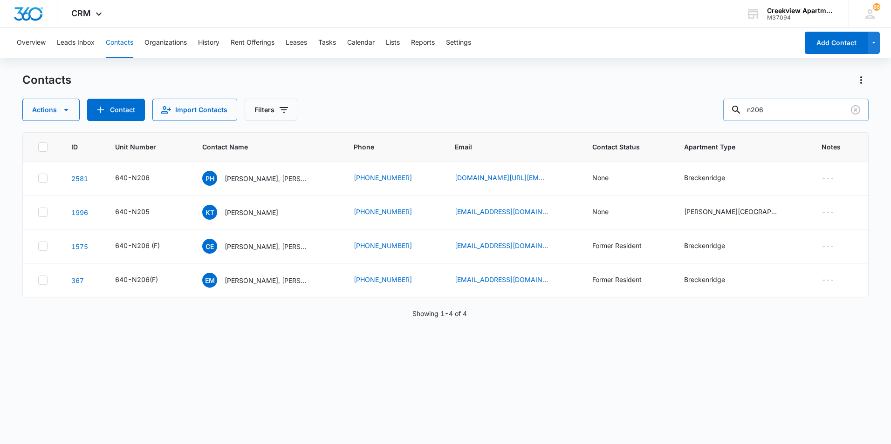
drag, startPoint x: 784, startPoint y: 105, endPoint x: 734, endPoint y: 104, distance: 50.3
click at [734, 104] on input "n206" at bounding box center [795, 110] width 145 height 22
type input "[PERSON_NAME]"
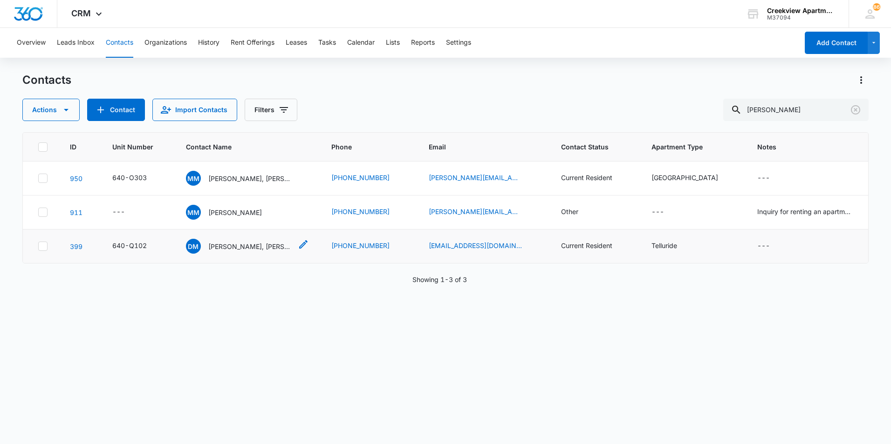
click at [253, 242] on p "[PERSON_NAME], [PERSON_NAME]" at bounding box center [250, 247] width 84 height 10
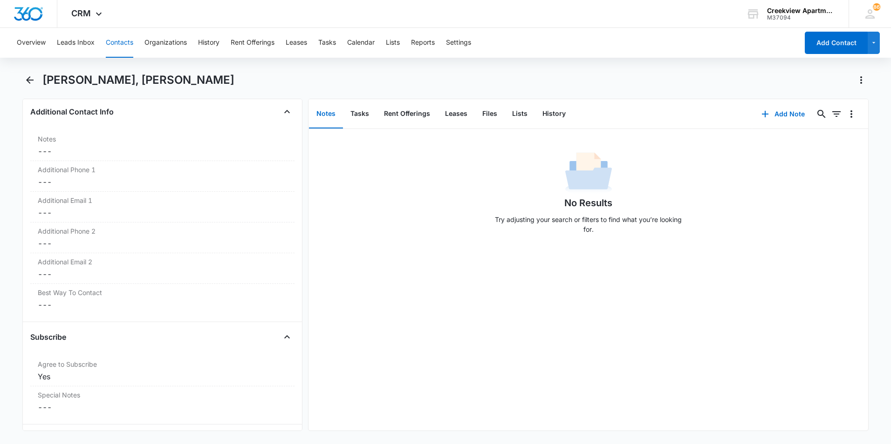
scroll to position [699, 0]
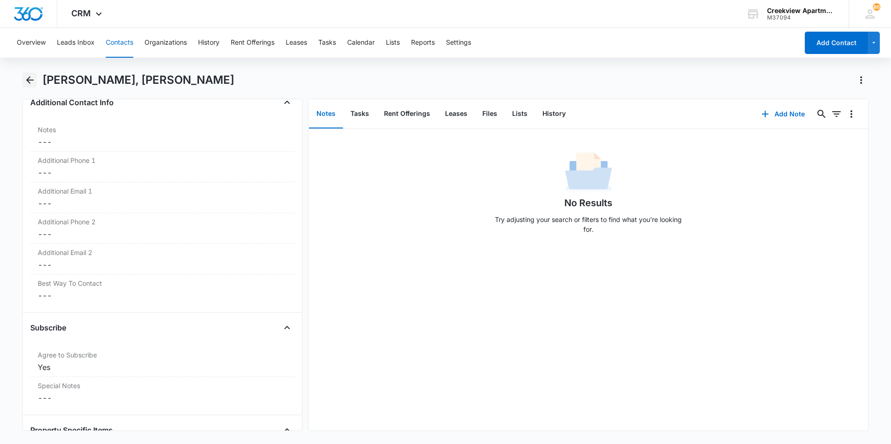
click at [35, 78] on button "Back" at bounding box center [29, 80] width 14 height 15
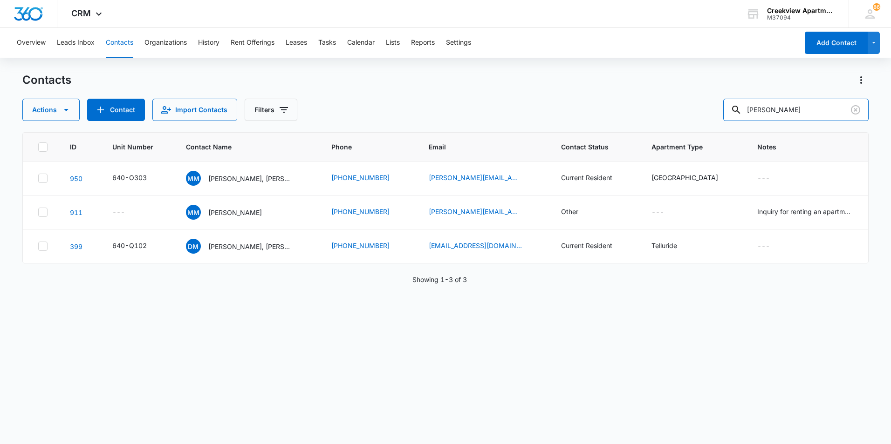
drag, startPoint x: 793, startPoint y: 109, endPoint x: 720, endPoint y: 110, distance: 72.7
click at [720, 110] on div "Actions Contact Import Contacts Filters [PERSON_NAME]" at bounding box center [445, 110] width 846 height 22
type input "a101"
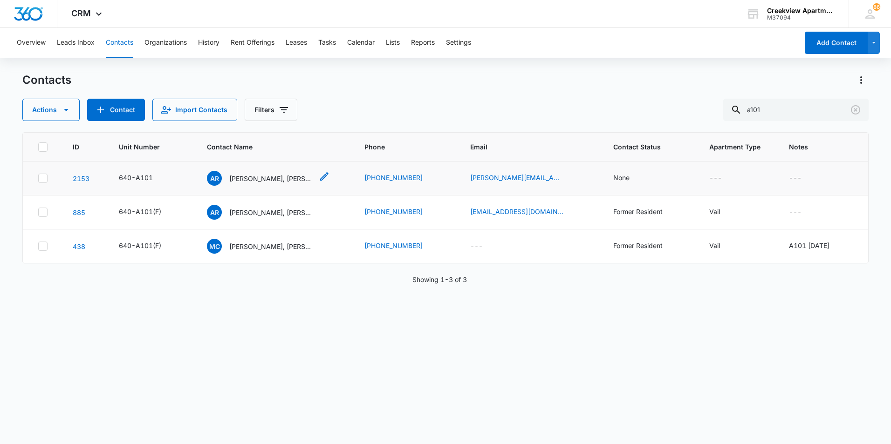
drag, startPoint x: 279, startPoint y: 183, endPoint x: 284, endPoint y: 182, distance: 4.7
click at [279, 183] on p "[PERSON_NAME], [PERSON_NAME]" at bounding box center [271, 179] width 84 height 10
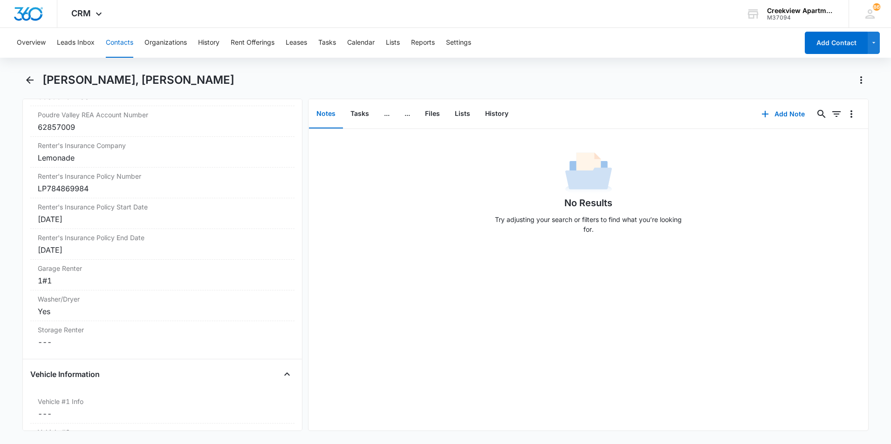
scroll to position [1211, 0]
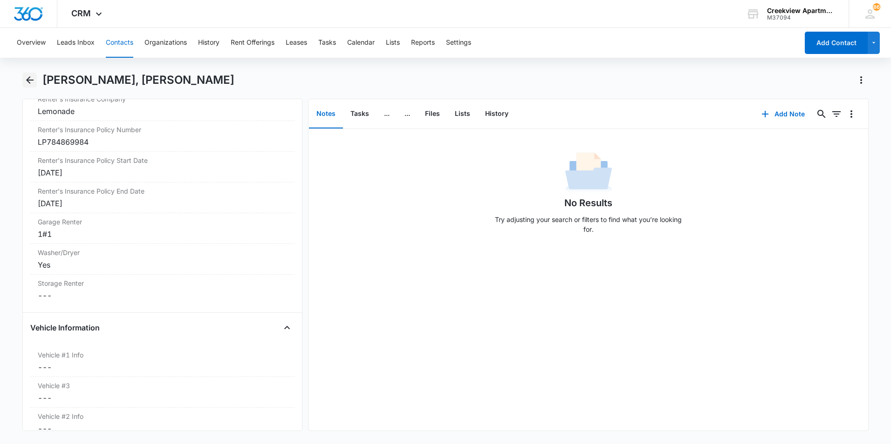
click at [31, 79] on icon "Back" at bounding box center [29, 80] width 11 height 11
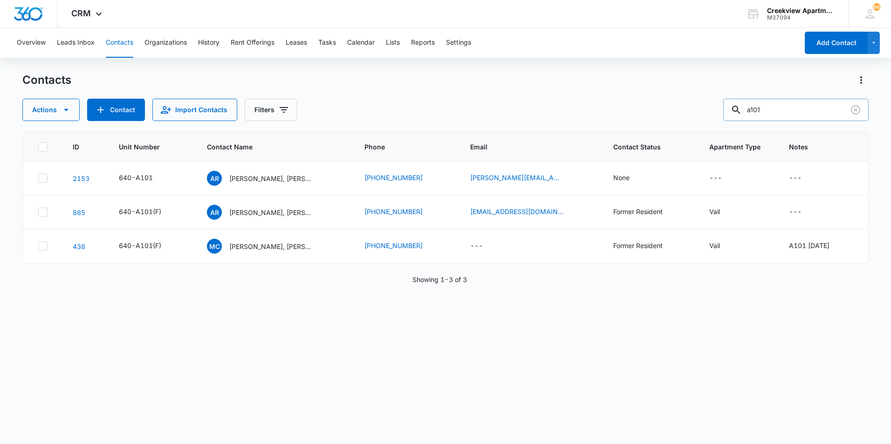
click at [787, 106] on input "a101" at bounding box center [795, 110] width 145 height 22
type input "a103"
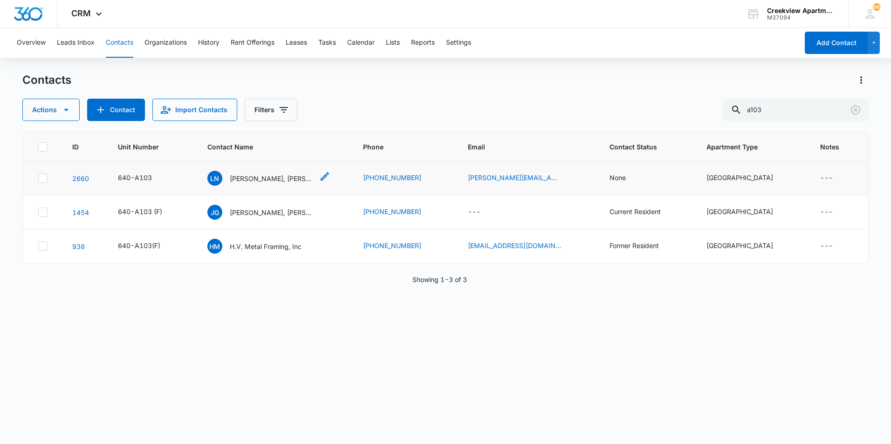
click at [288, 179] on p "[PERSON_NAME], [PERSON_NAME]" at bounding box center [272, 179] width 84 height 10
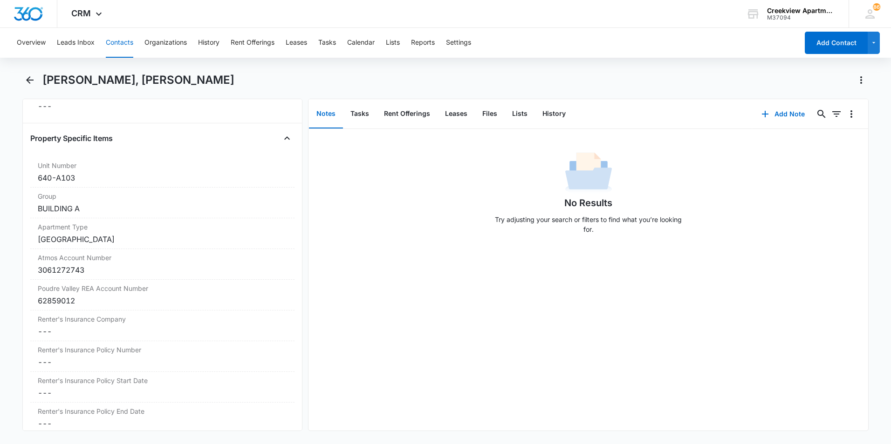
scroll to position [1118, 0]
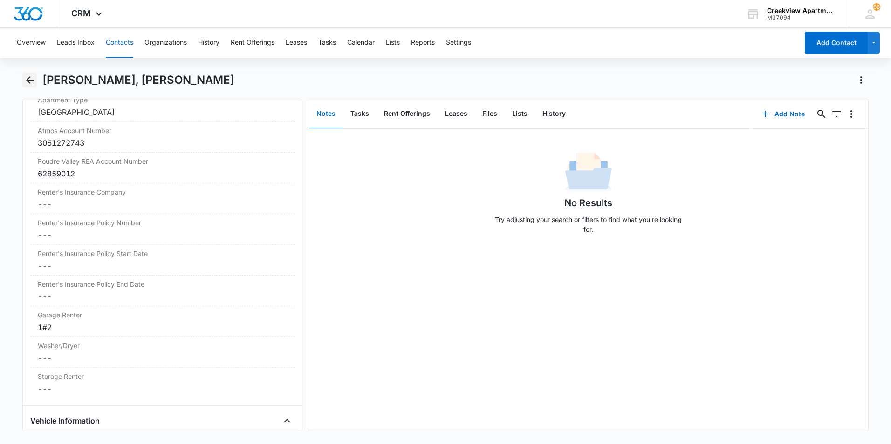
click at [26, 81] on icon "Back" at bounding box center [29, 80] width 11 height 11
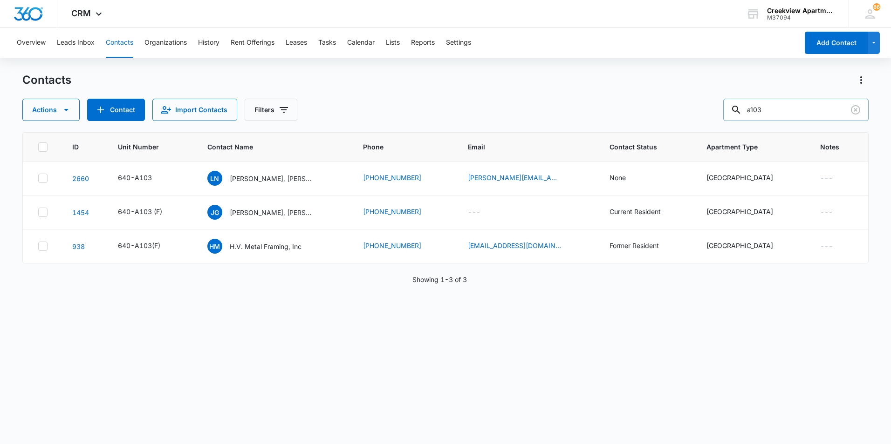
click at [772, 111] on input "a103" at bounding box center [795, 110] width 145 height 22
type input "a201"
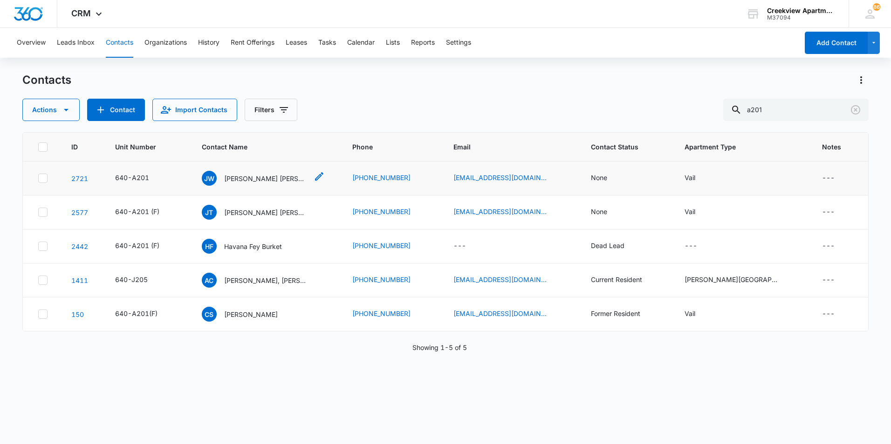
click at [280, 181] on p "[PERSON_NAME] [PERSON_NAME]" at bounding box center [266, 179] width 84 height 10
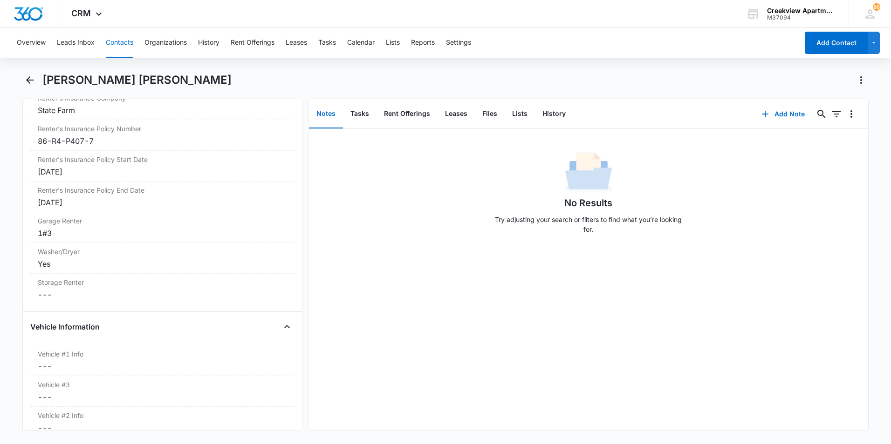
scroll to position [1164, 0]
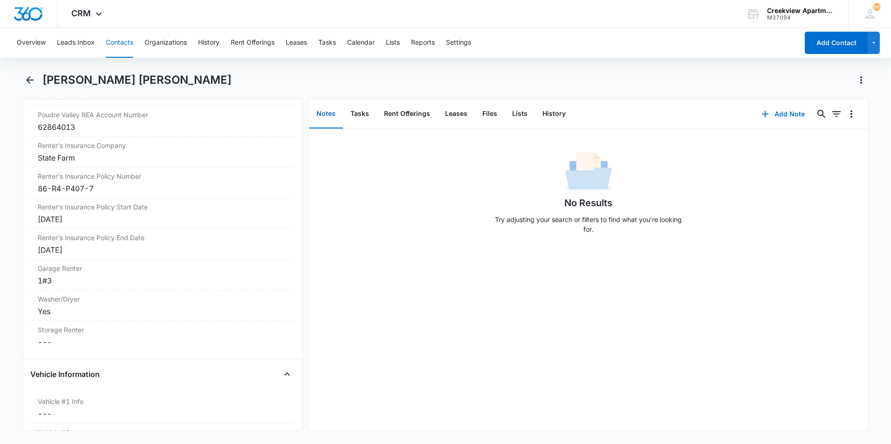
click at [28, 72] on div "Overview Leads Inbox Contacts Organizations History Rent Offerings Leases Tasks…" at bounding box center [445, 235] width 891 height 415
click at [27, 84] on icon "Back" at bounding box center [29, 80] width 11 height 11
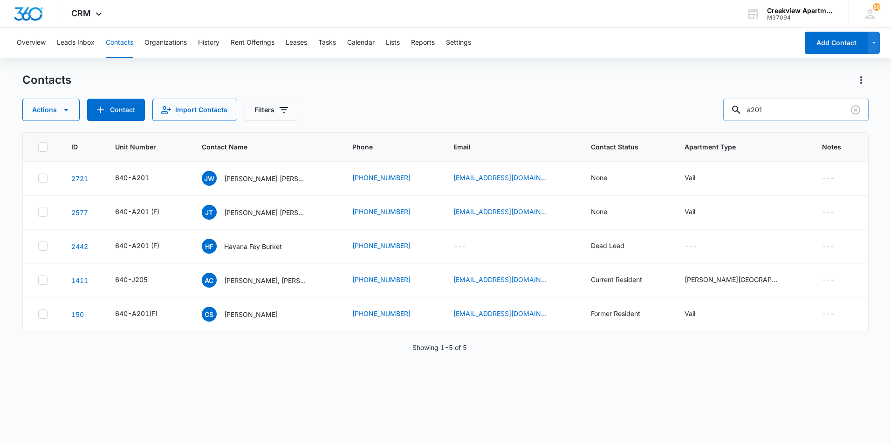
click at [804, 109] on input "a201" at bounding box center [795, 110] width 145 height 22
type input "a202"
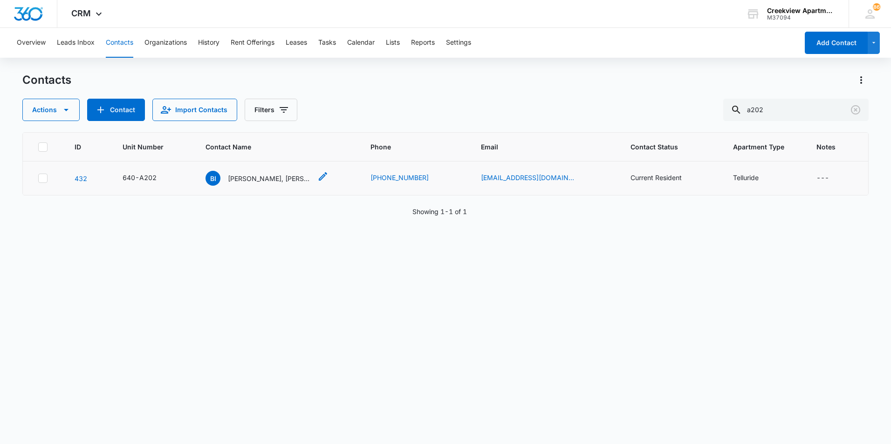
click at [249, 185] on div "BI [PERSON_NAME], [PERSON_NAME]" at bounding box center [258, 178] width 106 height 15
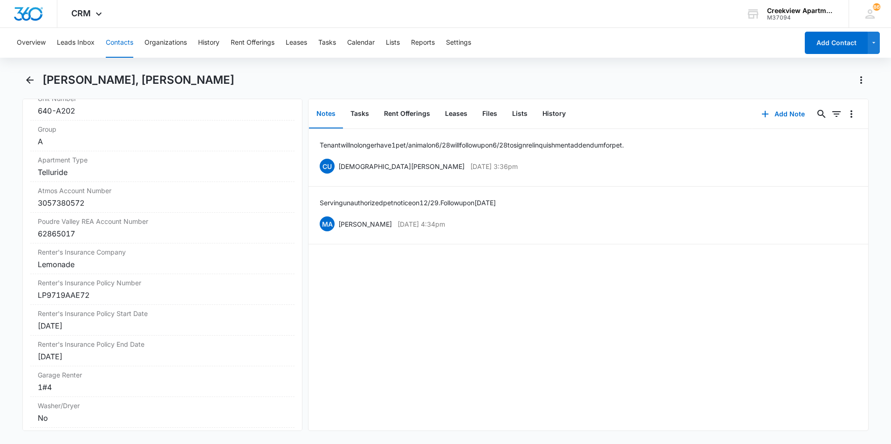
scroll to position [1118, 0]
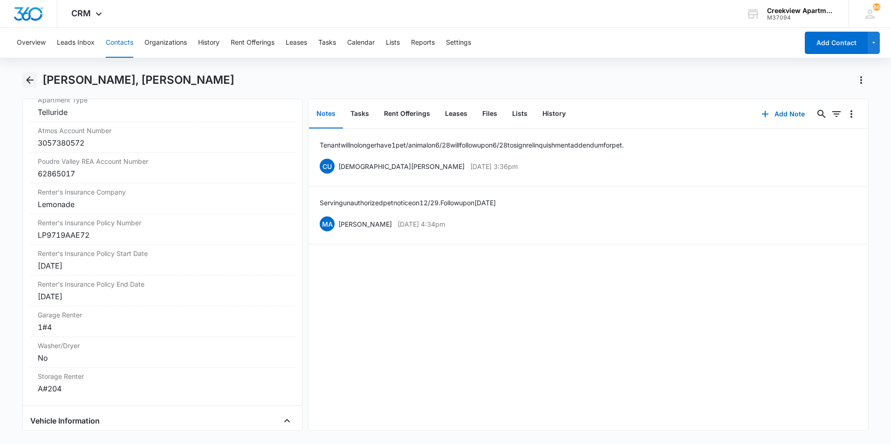
click at [34, 77] on icon "Back" at bounding box center [29, 80] width 11 height 11
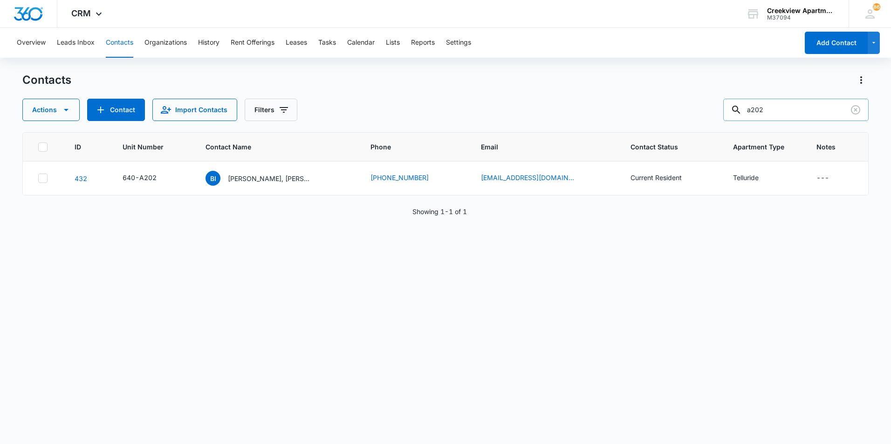
drag, startPoint x: 776, startPoint y: 107, endPoint x: 736, endPoint y: 104, distance: 40.1
click at [736, 104] on input "a202" at bounding box center [795, 110] width 145 height 22
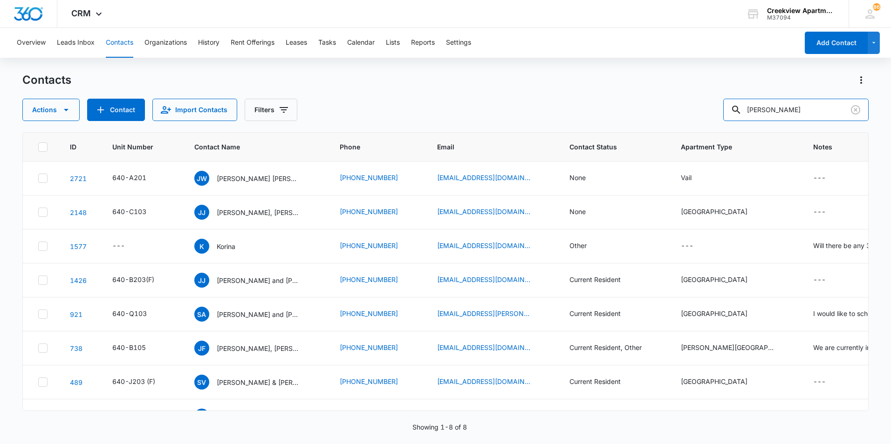
drag, startPoint x: 749, startPoint y: 105, endPoint x: 722, endPoint y: 101, distance: 27.3
click at [722, 101] on div "Actions Contact Import Contacts Filters [PERSON_NAME]" at bounding box center [445, 110] width 846 height 22
type input "f205"
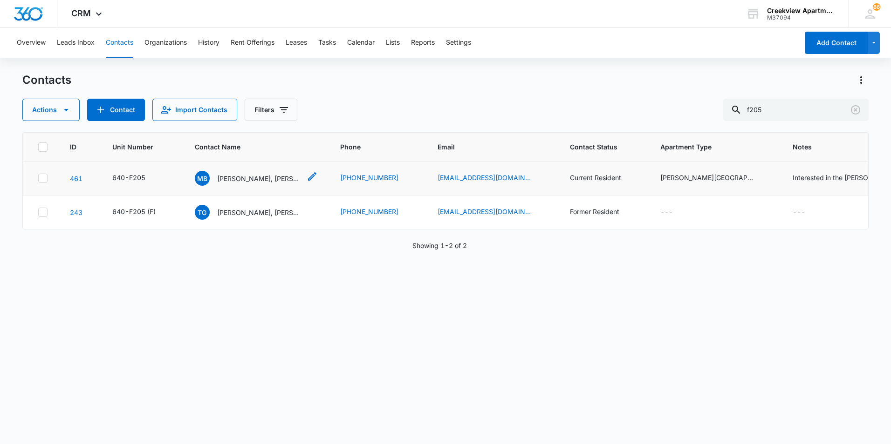
click at [247, 177] on p "[PERSON_NAME], [PERSON_NAME]" at bounding box center [259, 179] width 84 height 10
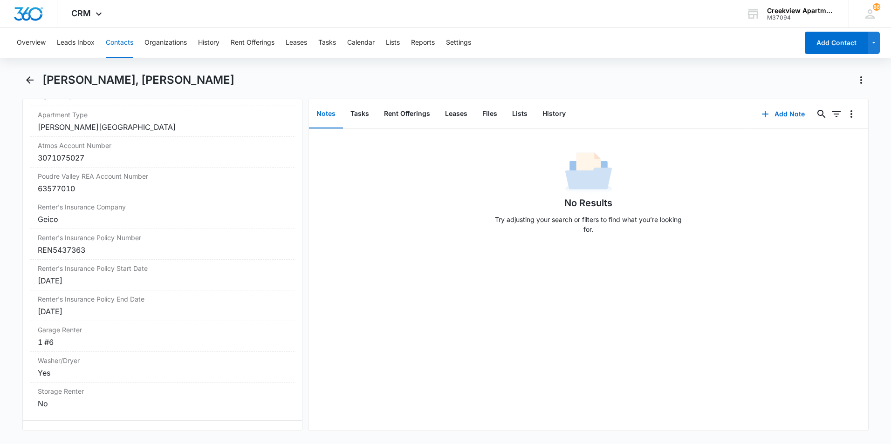
scroll to position [1118, 0]
click at [33, 79] on icon "Back" at bounding box center [29, 80] width 11 height 11
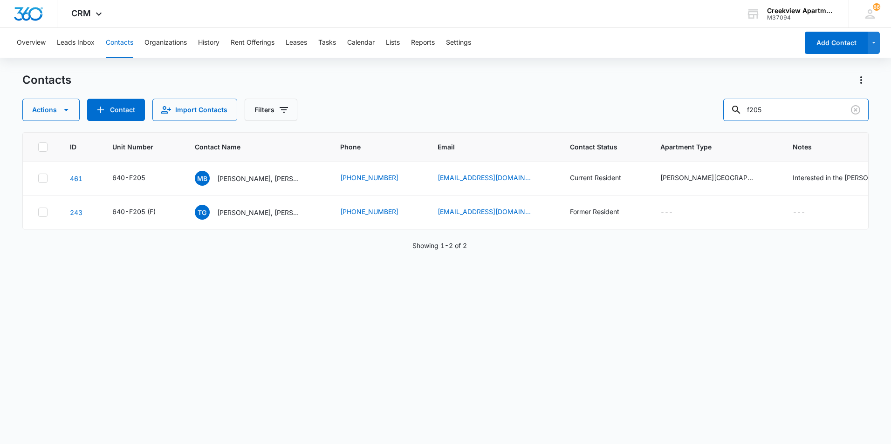
drag, startPoint x: 781, startPoint y: 113, endPoint x: 724, endPoint y: 104, distance: 57.5
click at [724, 104] on div "Actions Contact Import Contacts Filters f205" at bounding box center [445, 110] width 846 height 22
type input "a200"
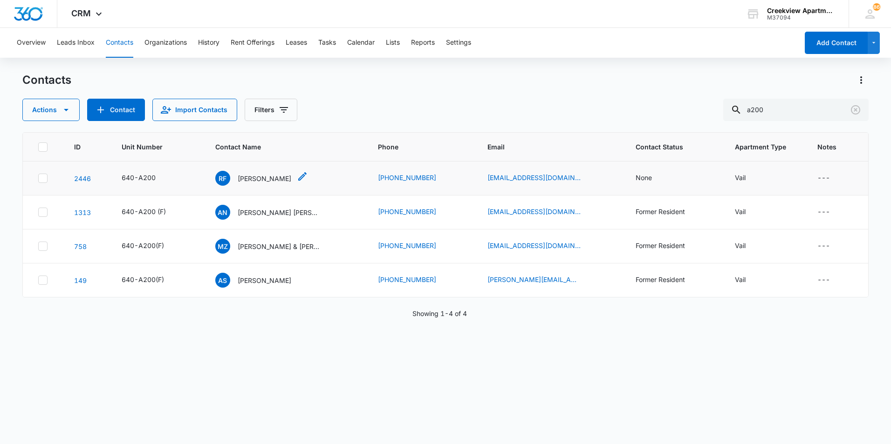
click at [276, 176] on p "[PERSON_NAME]" at bounding box center [265, 179] width 54 height 10
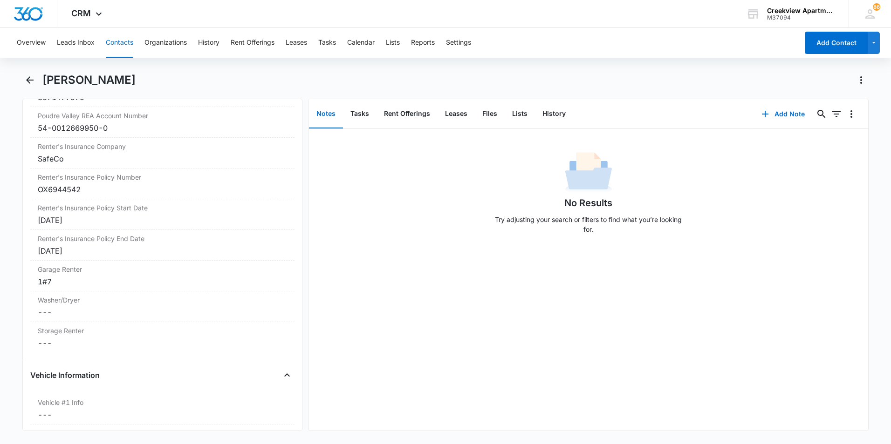
scroll to position [1164, 0]
click at [30, 79] on icon "Back" at bounding box center [29, 80] width 11 height 11
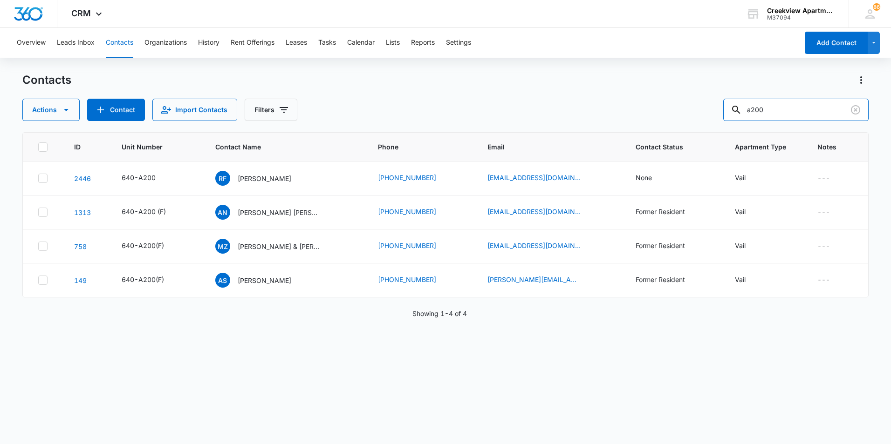
click at [730, 105] on div "Actions Contact Import Contacts Filters a200" at bounding box center [445, 110] width 846 height 22
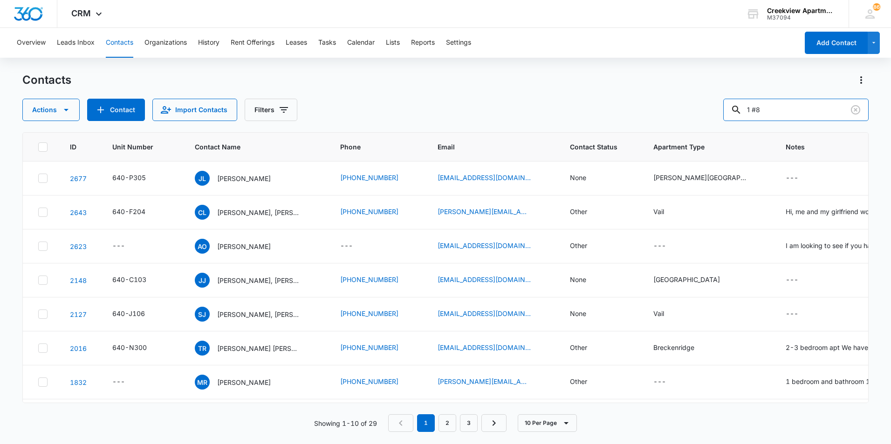
drag, startPoint x: 782, startPoint y: 110, endPoint x: 701, endPoint y: 109, distance: 80.6
click at [701, 109] on div "Actions Contact Import Contacts Filters 1 #8" at bounding box center [445, 110] width 846 height 22
type input "c102"
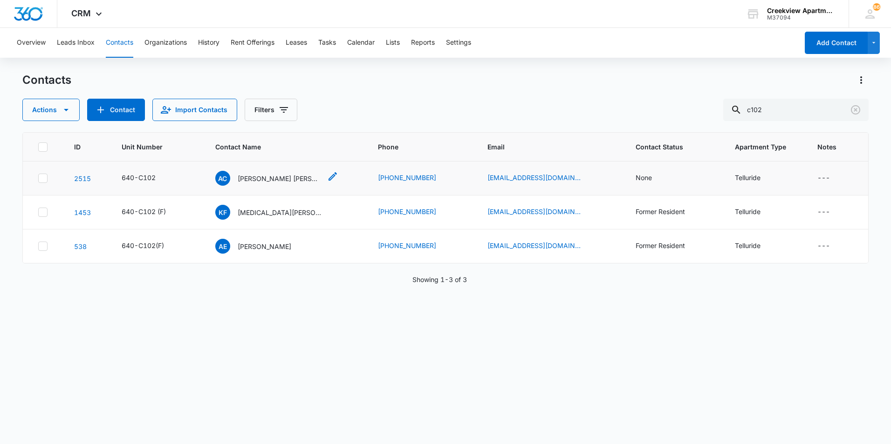
click at [306, 175] on p "[PERSON_NAME] [PERSON_NAME]" at bounding box center [280, 179] width 84 height 10
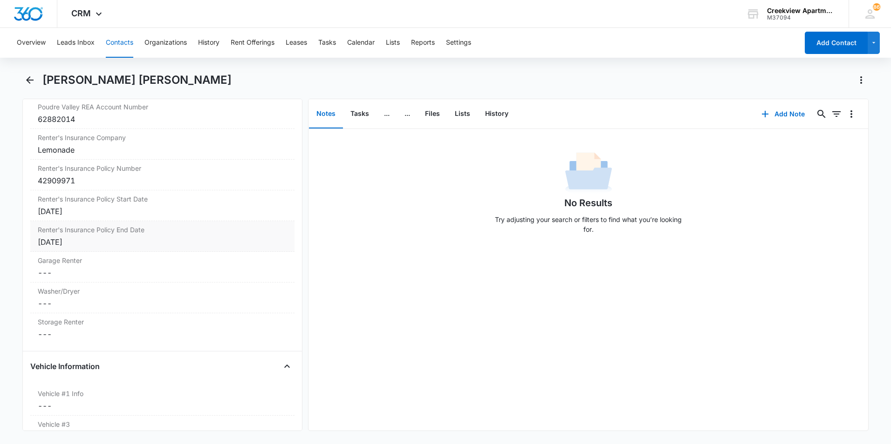
scroll to position [1164, 0]
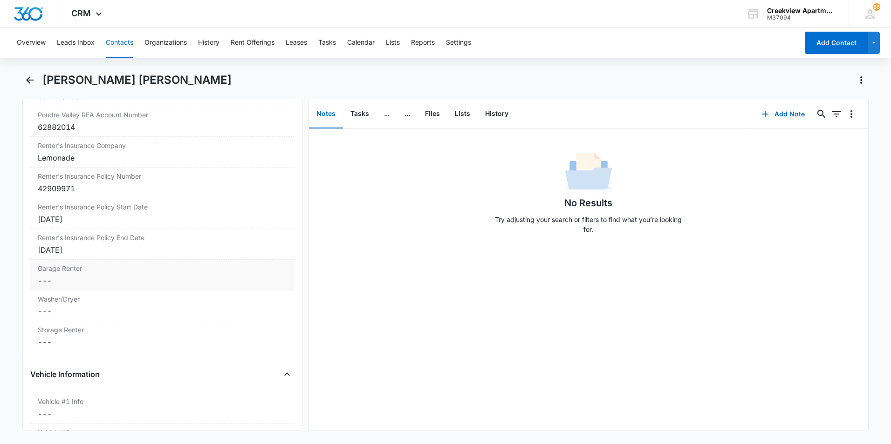
click at [104, 272] on label "Garage Renter" at bounding box center [162, 269] width 249 height 10
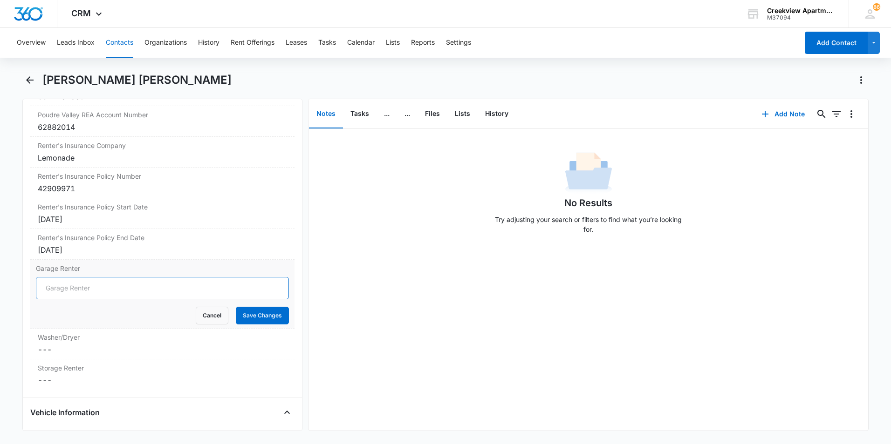
drag, startPoint x: 68, startPoint y: 290, endPoint x: 63, endPoint y: 289, distance: 4.7
click at [63, 289] on input "Garage Renter" at bounding box center [162, 288] width 253 height 22
type input "1 #8"
click at [236, 307] on button "Save Changes" at bounding box center [262, 316] width 53 height 18
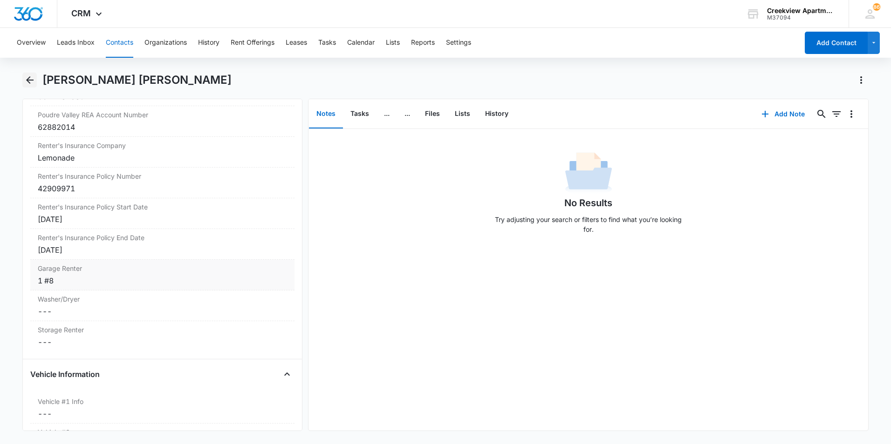
click at [27, 77] on icon "Back" at bounding box center [29, 80] width 11 height 11
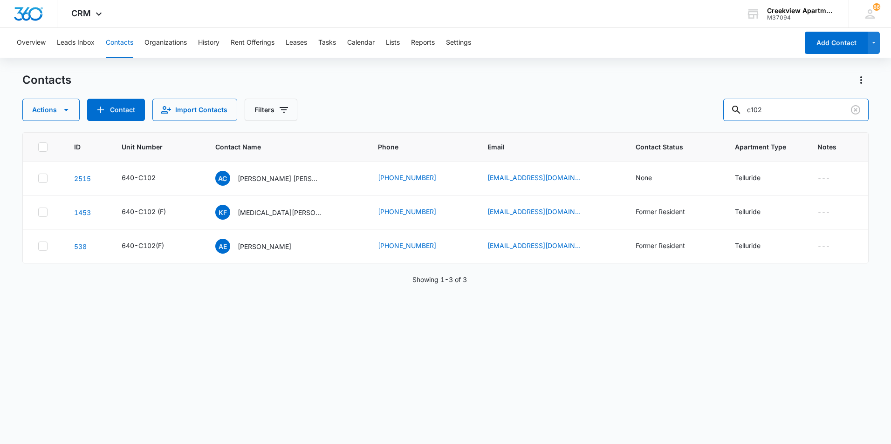
drag, startPoint x: 751, startPoint y: 112, endPoint x: 698, endPoint y: 111, distance: 53.1
click at [697, 111] on div "Actions Contact Import Contacts Filters c102" at bounding box center [445, 110] width 846 height 22
type input "f106"
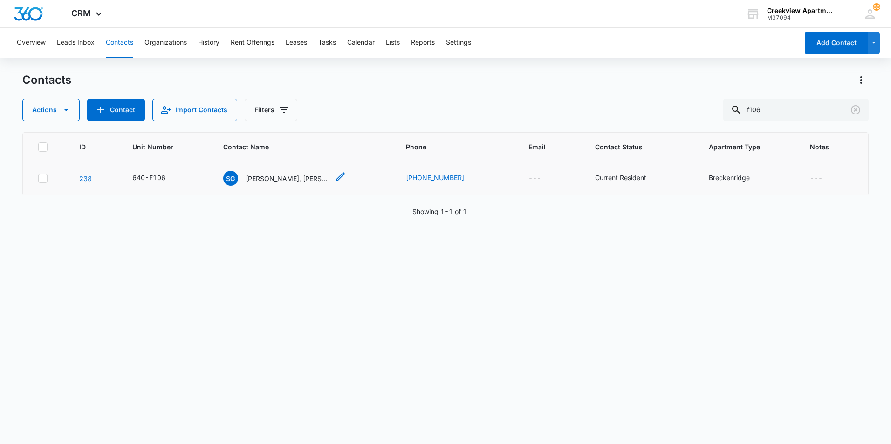
click at [289, 174] on p "[PERSON_NAME], [PERSON_NAME]" at bounding box center [287, 179] width 84 height 10
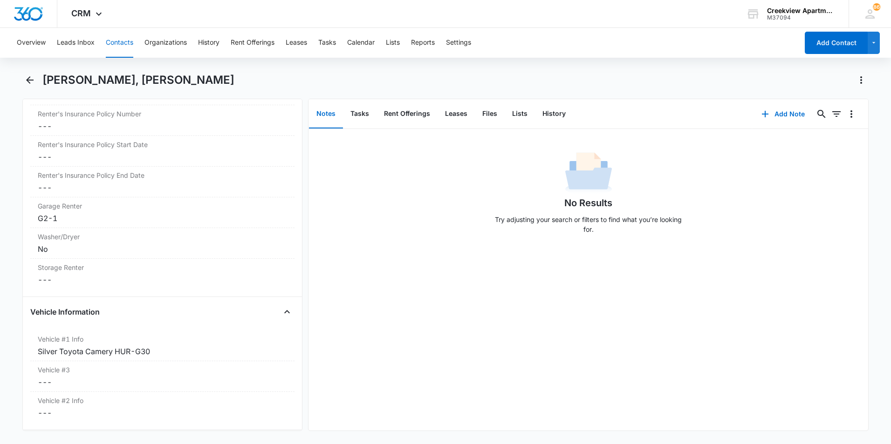
scroll to position [1211, 0]
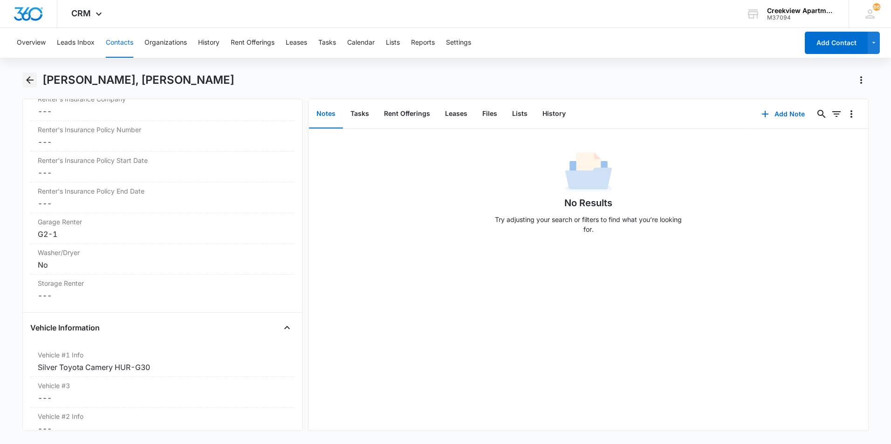
click at [31, 77] on icon "Back" at bounding box center [29, 80] width 11 height 11
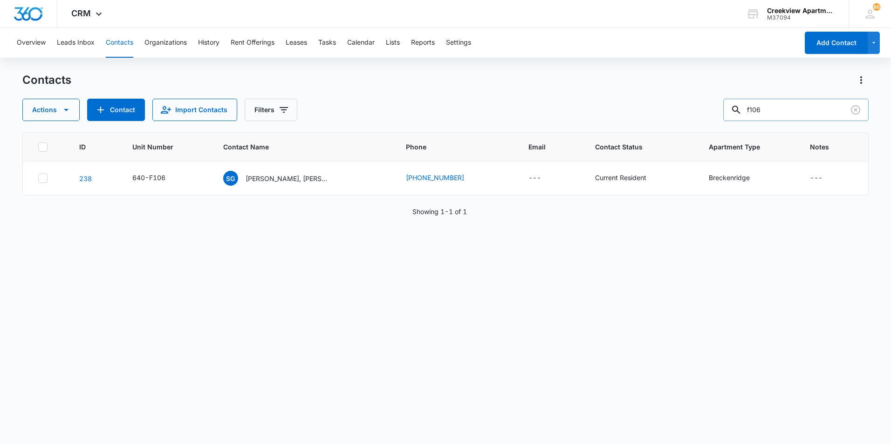
drag, startPoint x: 772, startPoint y: 110, endPoint x: 733, endPoint y: 109, distance: 39.1
click at [733, 109] on input "f106" at bounding box center [795, 110] width 145 height 22
type input "f105"
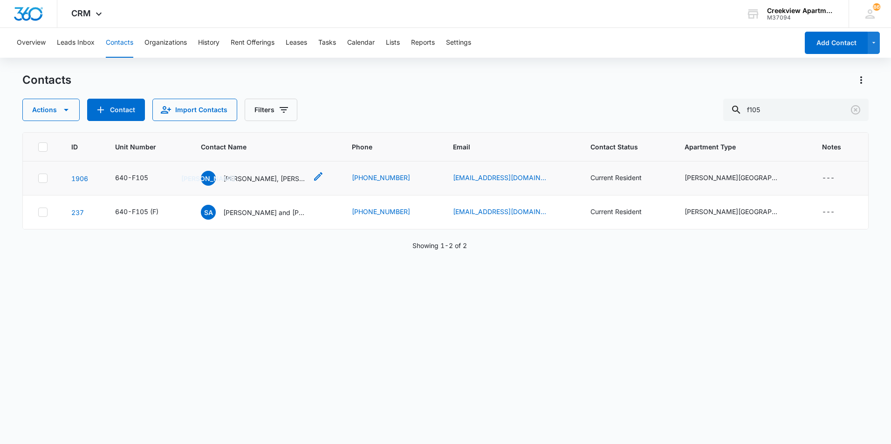
click at [255, 177] on p "[PERSON_NAME], [PERSON_NAME]" at bounding box center [265, 179] width 84 height 10
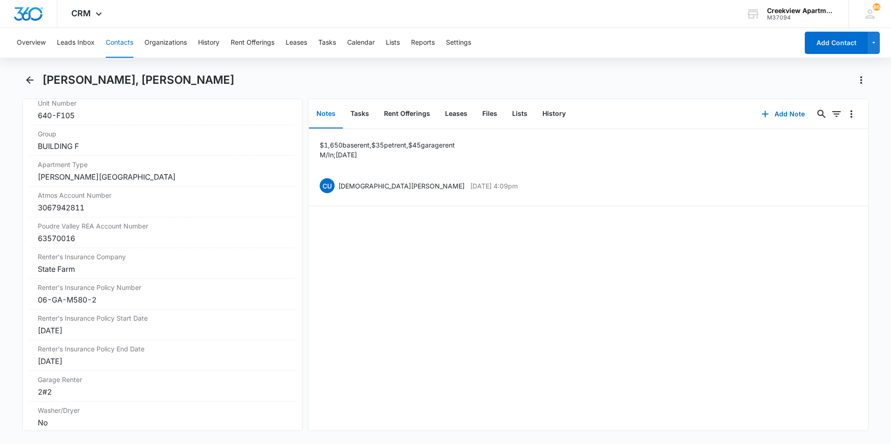
scroll to position [1118, 0]
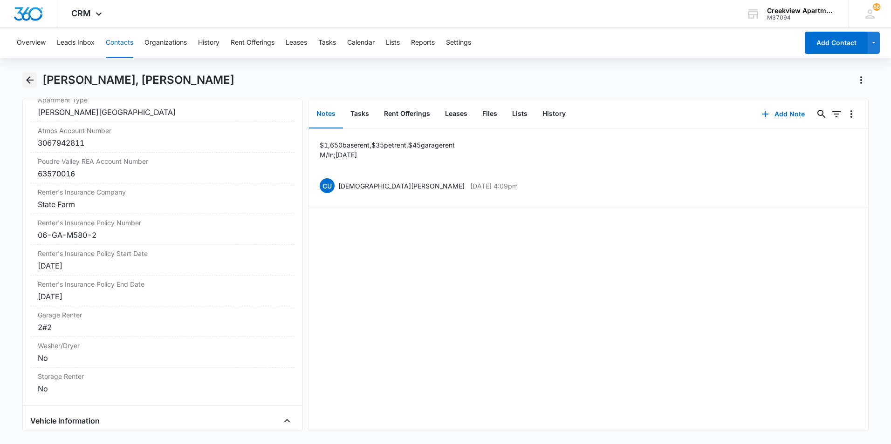
click at [27, 77] on icon "Back" at bounding box center [29, 80] width 11 height 11
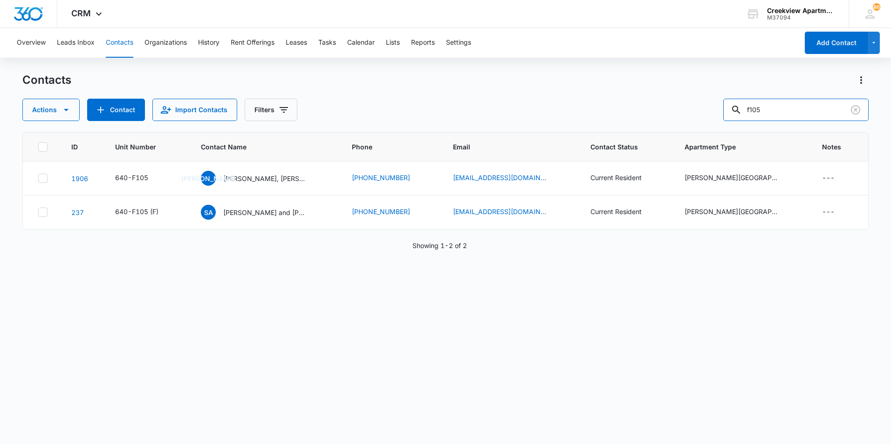
drag, startPoint x: 775, startPoint y: 113, endPoint x: 718, endPoint y: 113, distance: 57.3
click at [718, 113] on div "Actions Contact Import Contacts Filters f105" at bounding box center [445, 110] width 846 height 22
type input "a306"
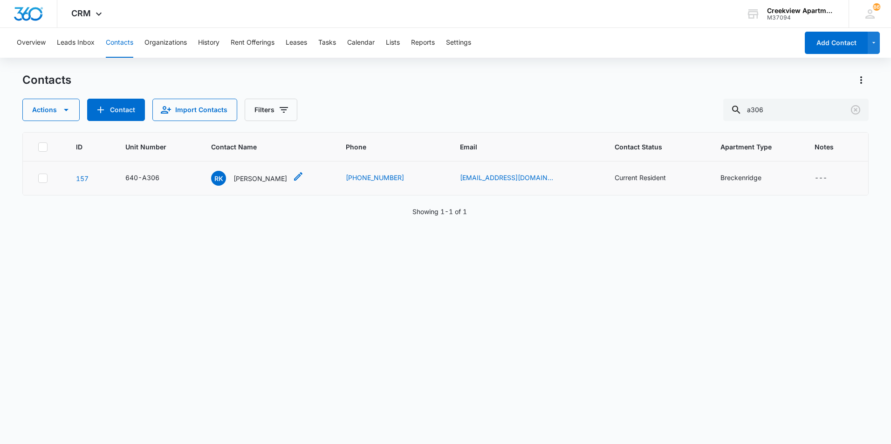
click at [272, 183] on p "[PERSON_NAME]" at bounding box center [260, 179] width 54 height 10
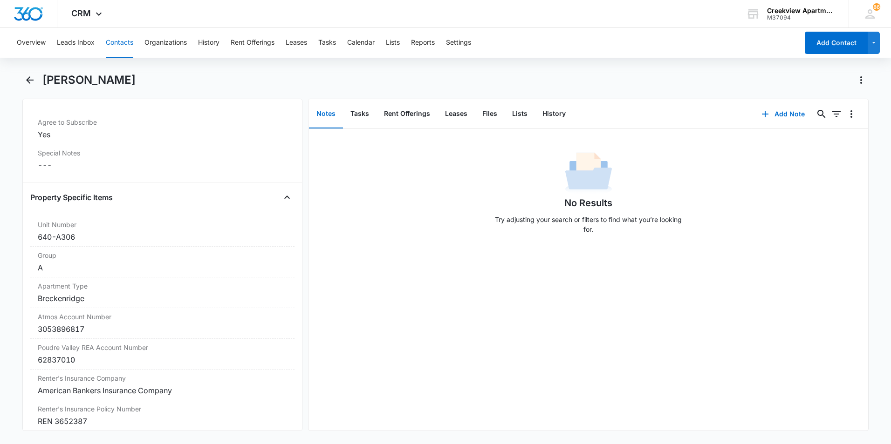
scroll to position [1118, 0]
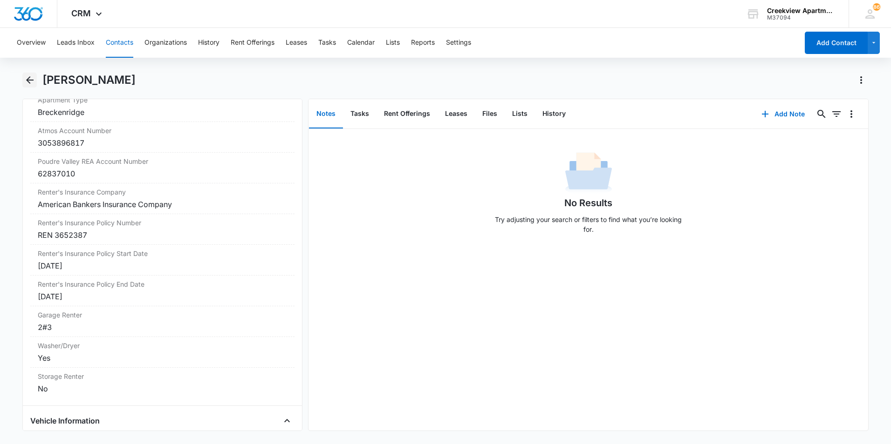
click at [27, 79] on icon "Back" at bounding box center [29, 79] width 7 height 7
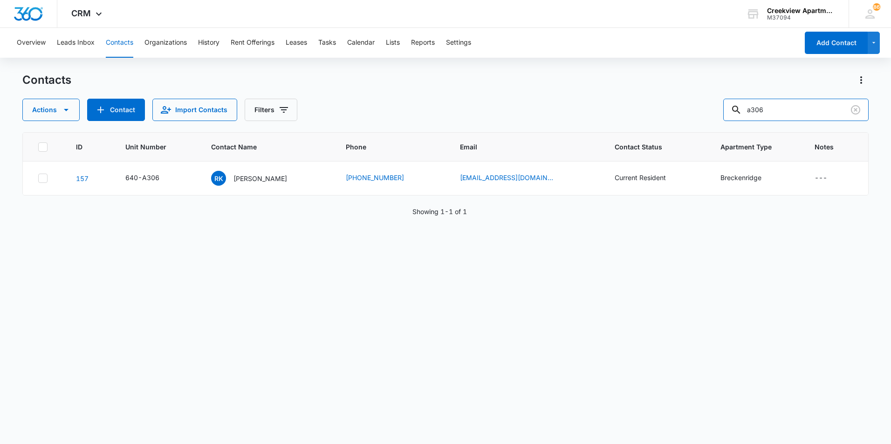
drag, startPoint x: 782, startPoint y: 116, endPoint x: 711, endPoint y: 112, distance: 71.8
click at [711, 112] on div "Actions Contact Import Contacts Filters a306" at bounding box center [445, 110] width 846 height 22
type input "f304"
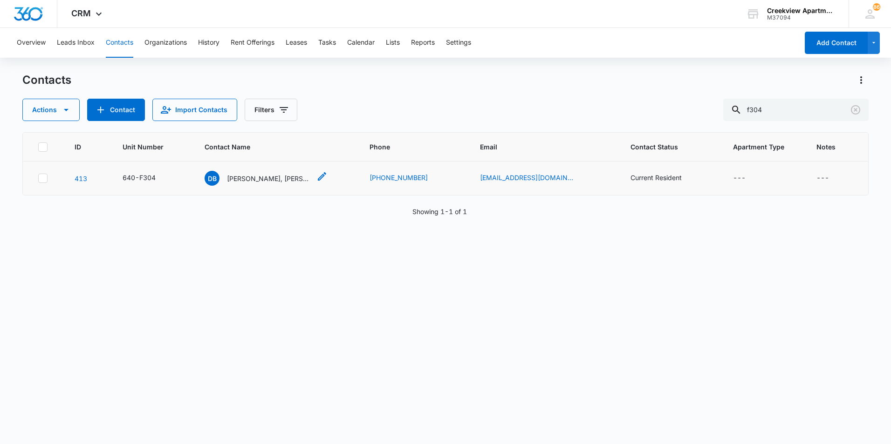
click at [282, 179] on p "[PERSON_NAME], [PERSON_NAME]" at bounding box center [269, 179] width 84 height 10
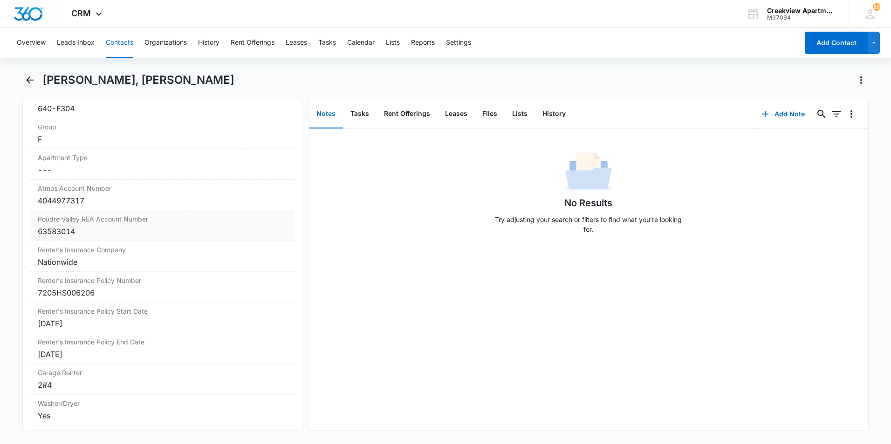
scroll to position [1118, 0]
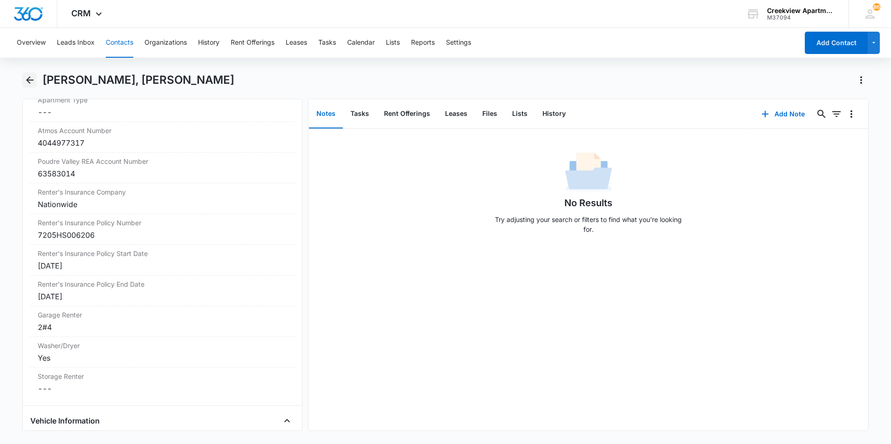
click at [28, 80] on icon "Back" at bounding box center [29, 79] width 7 height 7
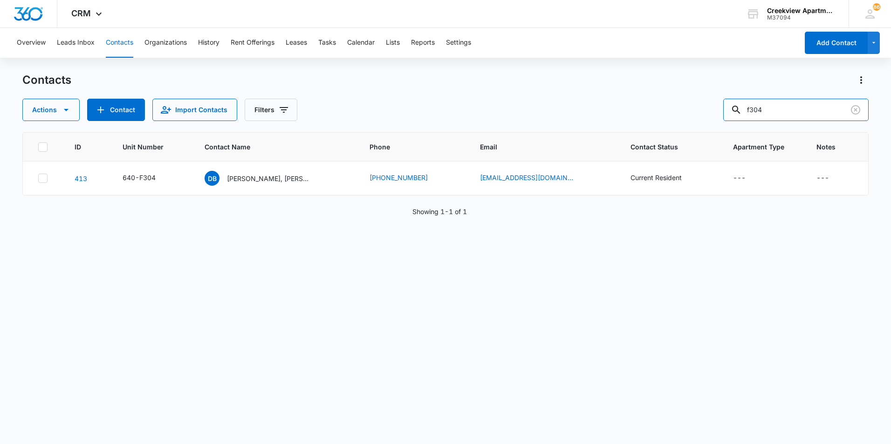
drag, startPoint x: 782, startPoint y: 116, endPoint x: 705, endPoint y: 113, distance: 76.9
click at [705, 113] on div "Actions Contact Import Contacts Filters f304" at bounding box center [445, 110] width 846 height 22
type input "f101"
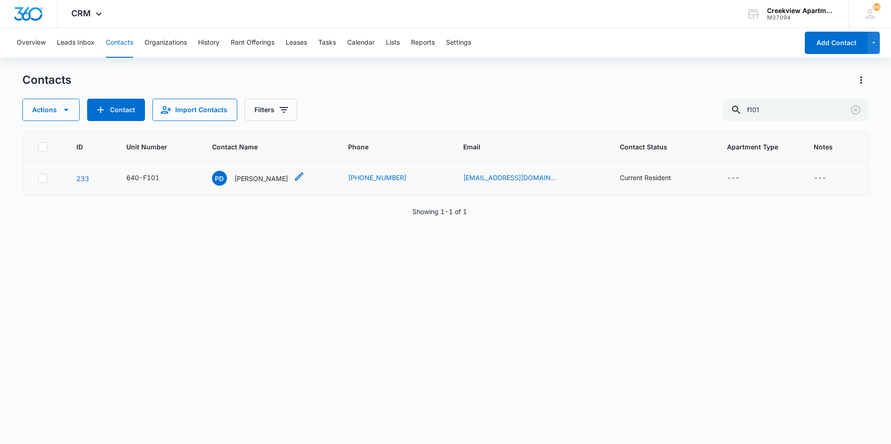
click at [271, 177] on p "[PERSON_NAME]" at bounding box center [261, 179] width 54 height 10
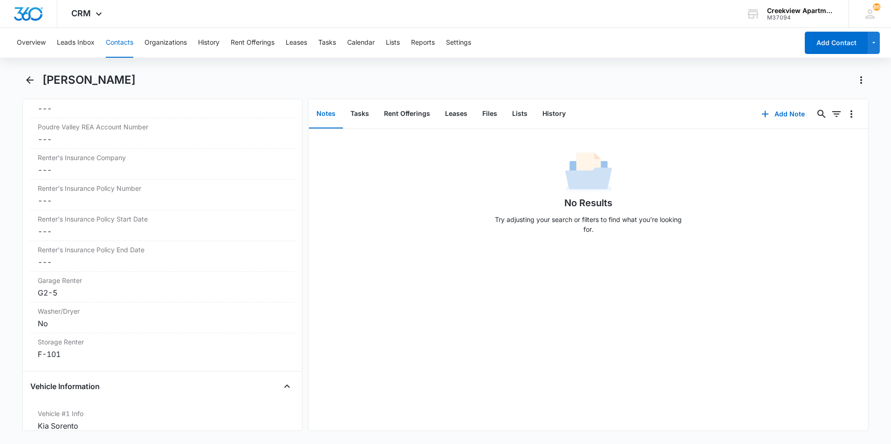
scroll to position [1164, 0]
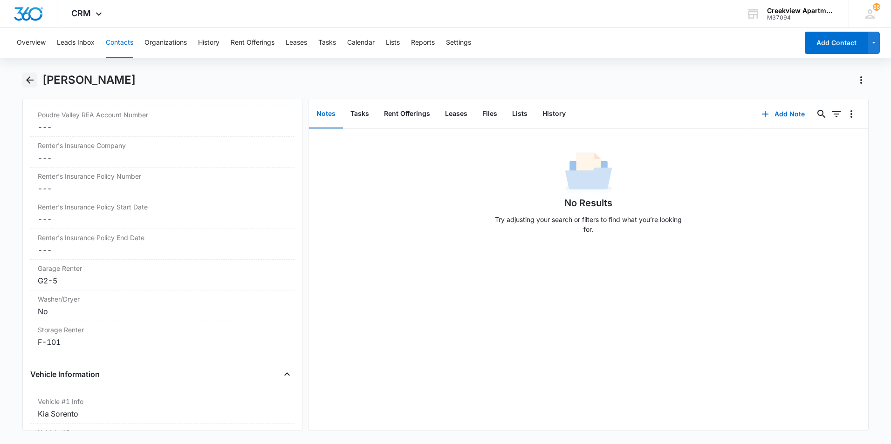
click at [30, 77] on icon "Back" at bounding box center [29, 80] width 11 height 11
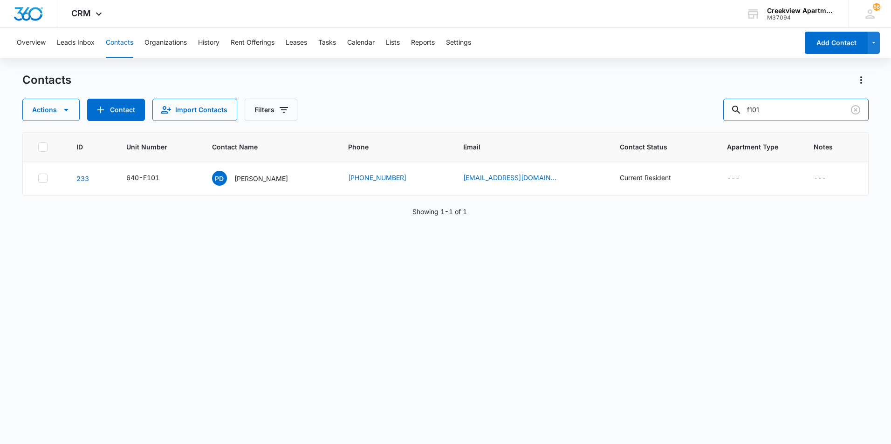
drag, startPoint x: 814, startPoint y: 110, endPoint x: 684, endPoint y: 98, distance: 131.0
click at [684, 98] on div "Contacts Actions Contact Import Contacts Filters f101" at bounding box center [445, 97] width 846 height 48
type input "f305"
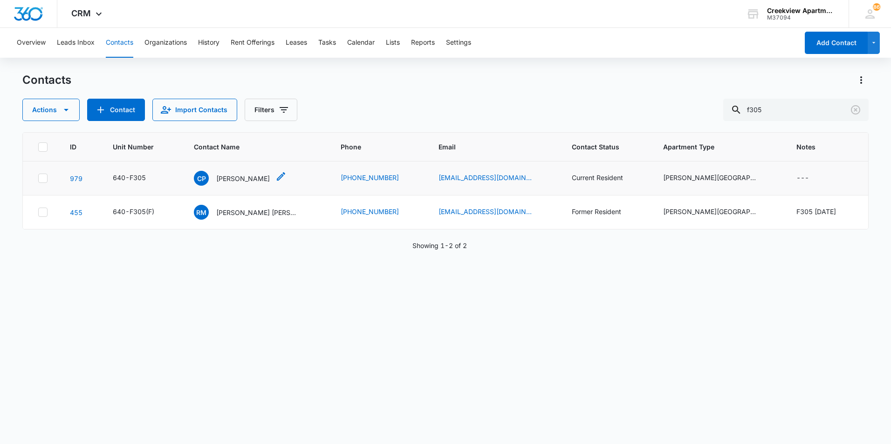
click at [251, 174] on p "[PERSON_NAME]" at bounding box center [243, 179] width 54 height 10
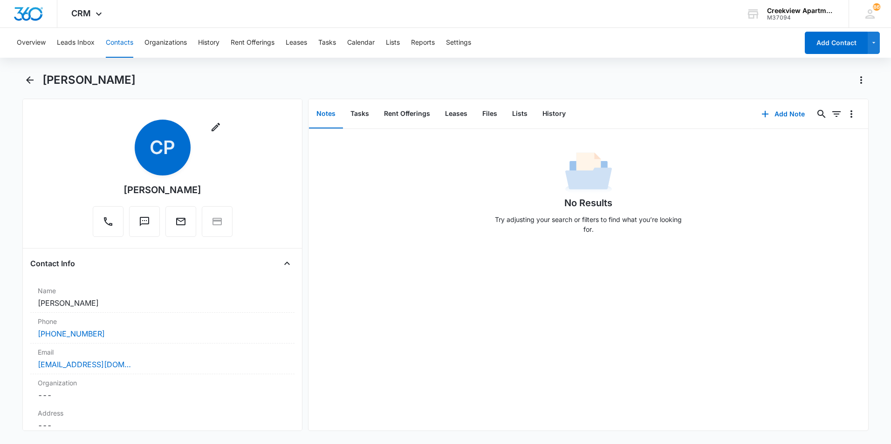
click at [207, 276] on div "Contact Info Name Cancel Save Changes [PERSON_NAME] Phone Cancel Save Changes […" at bounding box center [162, 349] width 264 height 187
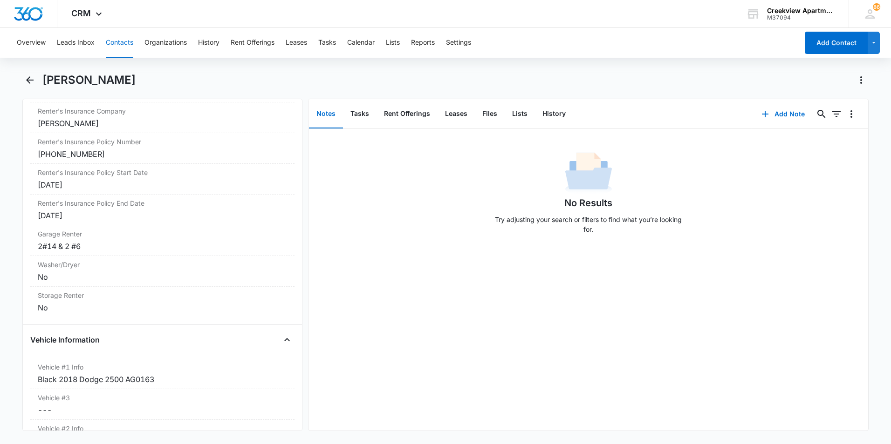
scroll to position [1211, 0]
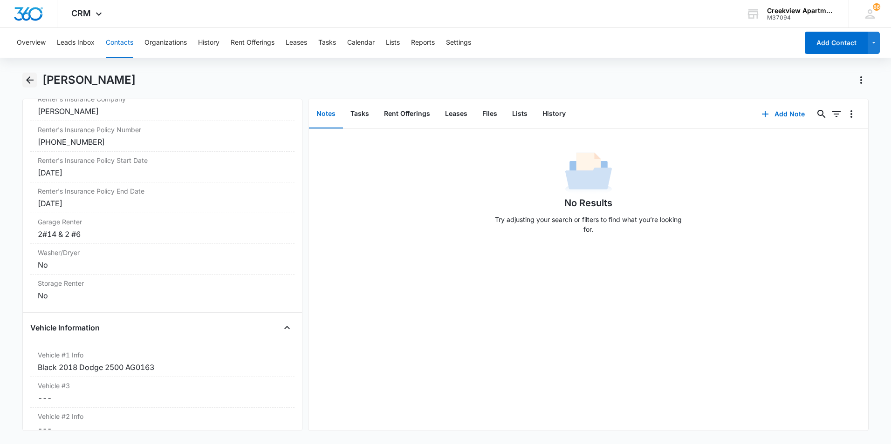
click at [33, 82] on icon "Back" at bounding box center [29, 80] width 11 height 11
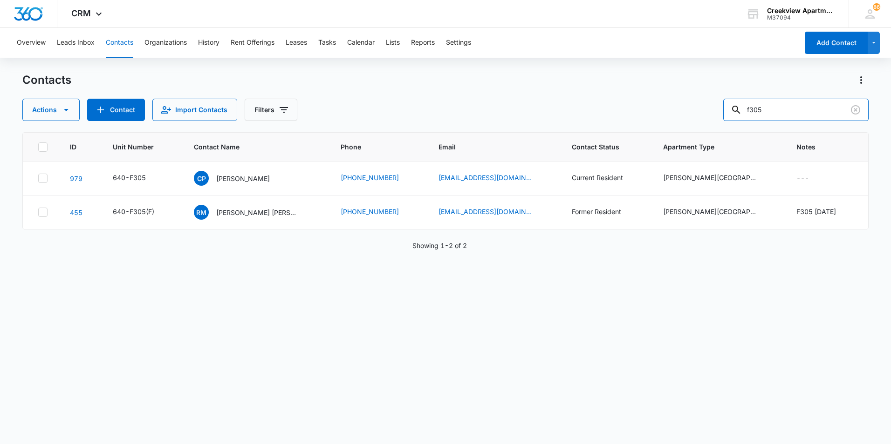
drag, startPoint x: 733, startPoint y: 106, endPoint x: 700, endPoint y: 103, distance: 33.7
click at [700, 103] on div "Actions Contact Import Contacts Filters f305" at bounding box center [445, 110] width 846 height 22
type input "b100"
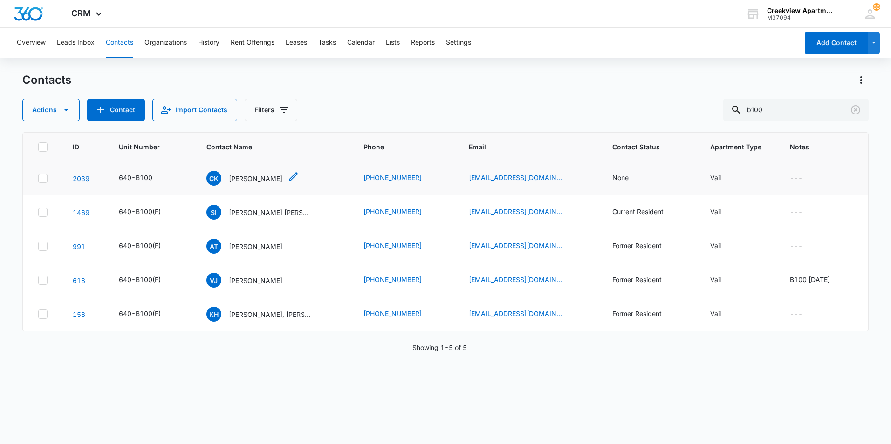
click at [272, 184] on div "[PERSON_NAME] [PERSON_NAME]" at bounding box center [244, 178] width 76 height 15
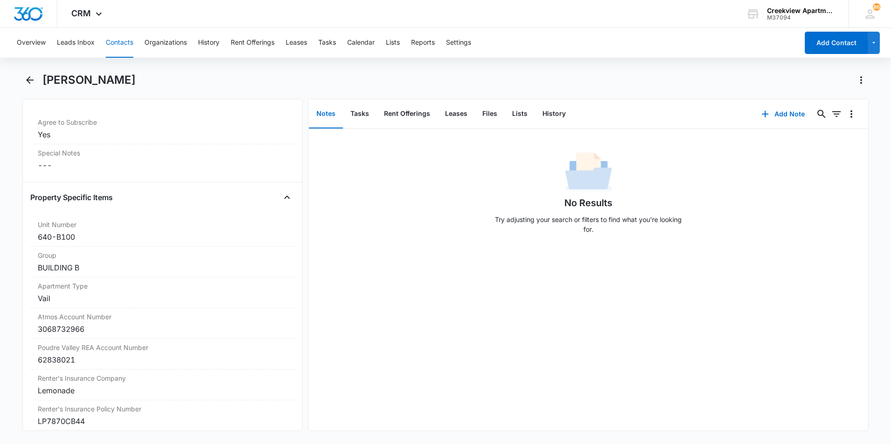
scroll to position [1164, 0]
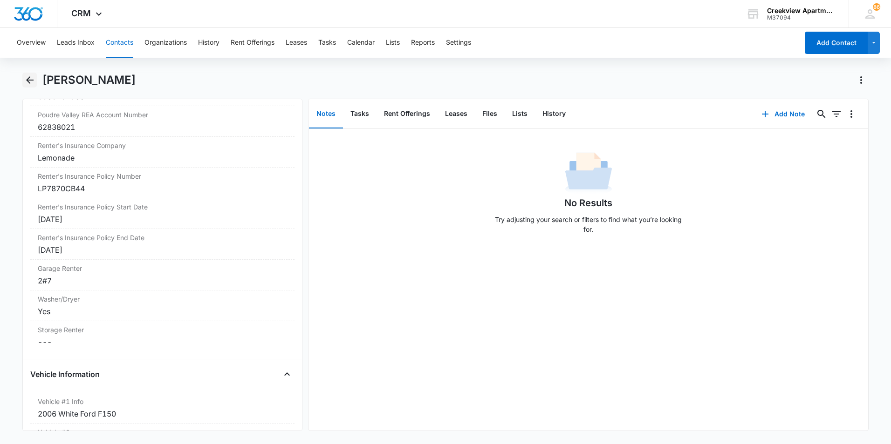
click at [28, 78] on icon "Back" at bounding box center [29, 80] width 11 height 11
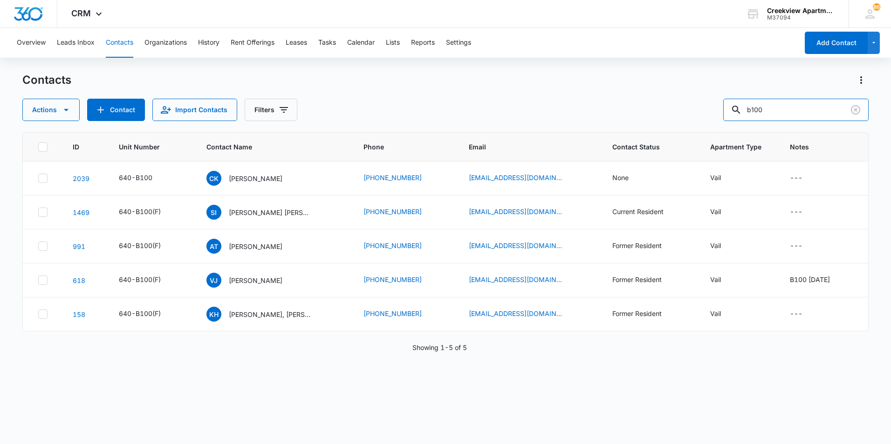
drag, startPoint x: 789, startPoint y: 109, endPoint x: 705, endPoint y: 109, distance: 83.8
click at [705, 109] on div "Actions Contact Import Contacts Filters b100" at bounding box center [445, 110] width 846 height 22
type input "f200"
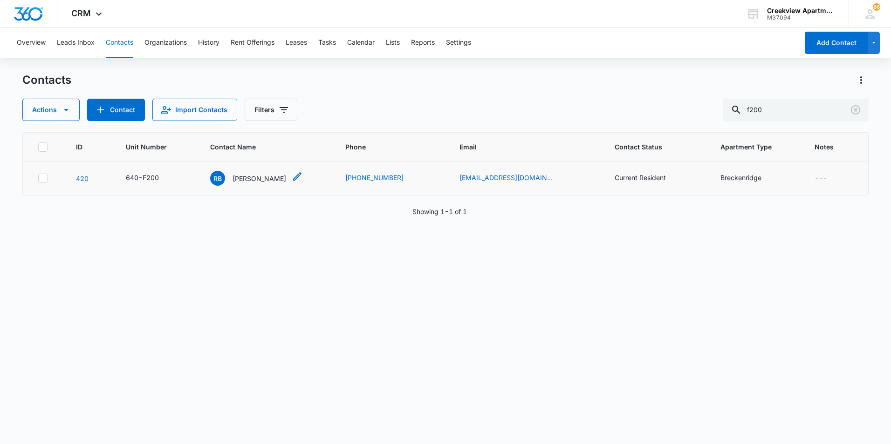
click at [234, 183] on div "RB [PERSON_NAME]" at bounding box center [248, 178] width 76 height 15
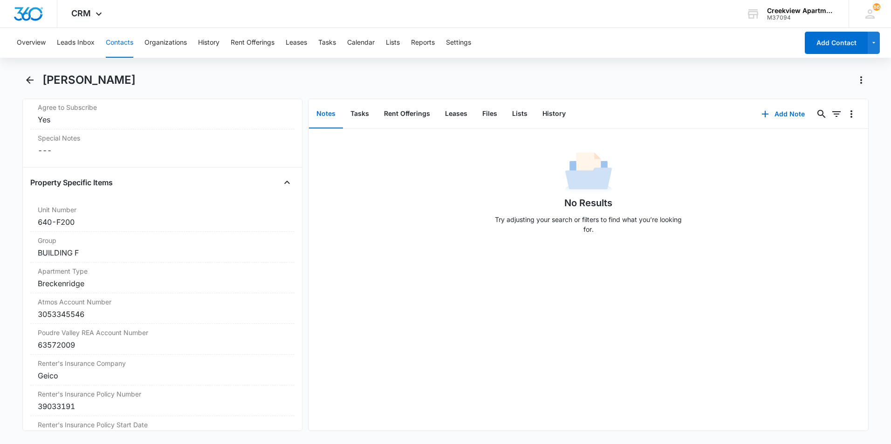
scroll to position [1071, 0]
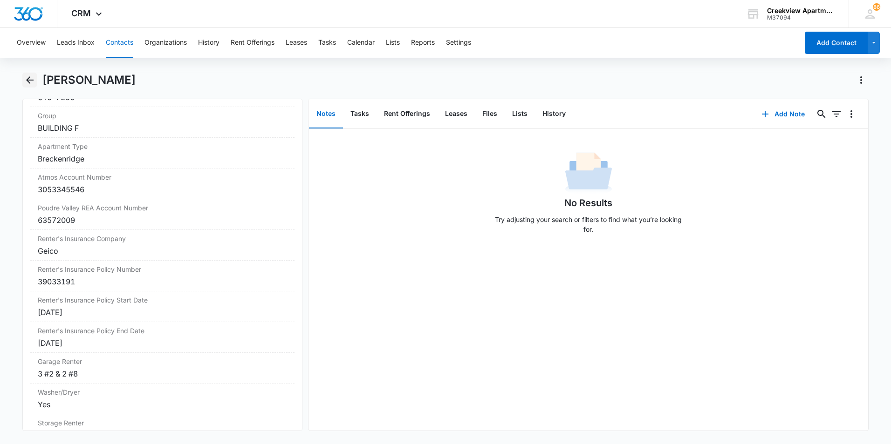
click at [25, 76] on icon "Back" at bounding box center [29, 80] width 11 height 11
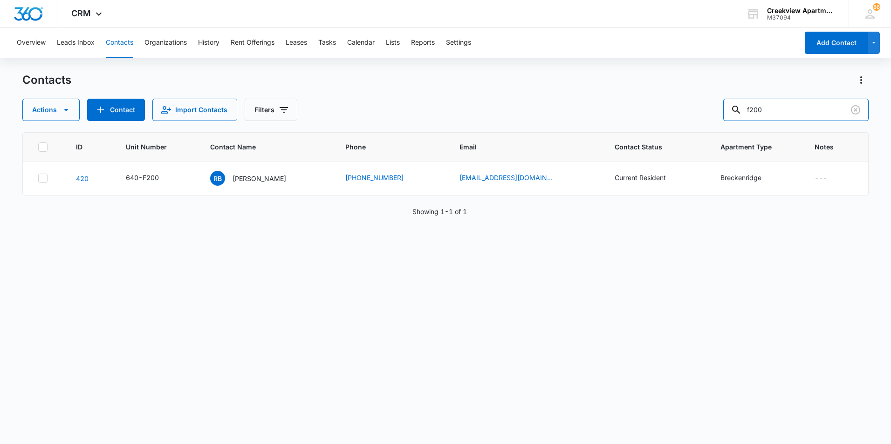
drag, startPoint x: 764, startPoint y: 104, endPoint x: 695, endPoint y: 109, distance: 69.6
click at [695, 109] on div "Actions Contact Import Contacts Filters f200" at bounding box center [445, 110] width 846 height 22
type input "a106"
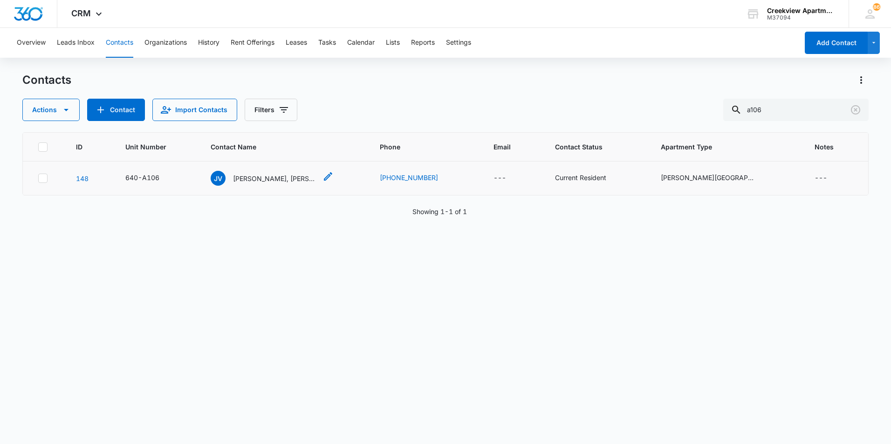
click at [299, 182] on p "[PERSON_NAME], [PERSON_NAME]" at bounding box center [275, 179] width 84 height 10
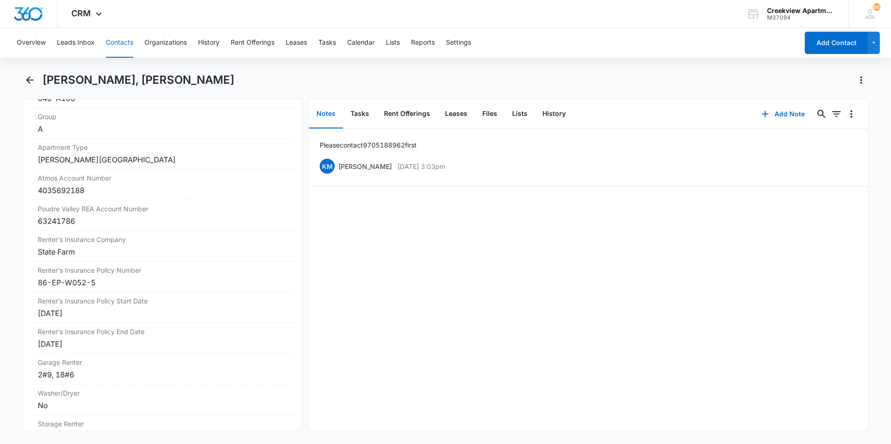
scroll to position [1071, 0]
click at [28, 79] on icon "Back" at bounding box center [29, 79] width 7 height 7
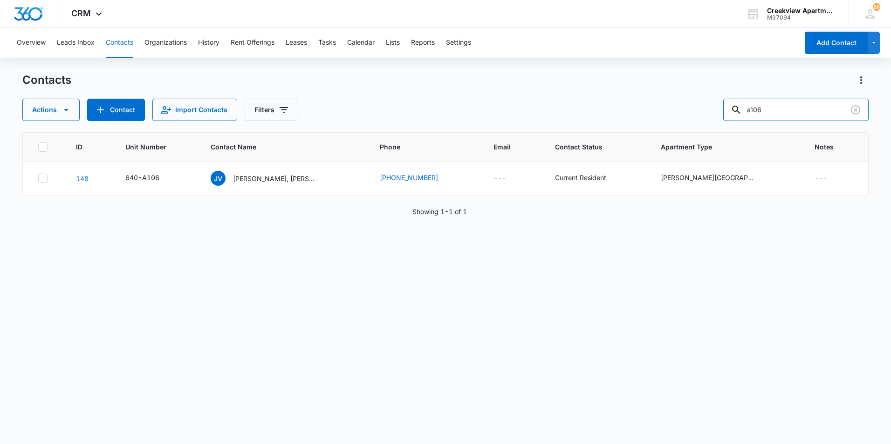
drag, startPoint x: 775, startPoint y: 108, endPoint x: 697, endPoint y: 107, distance: 78.3
click at [697, 107] on div "Actions Contact Import Contacts Filters a106" at bounding box center [445, 110] width 846 height 22
type input "f"
type input "a"
type input "f202"
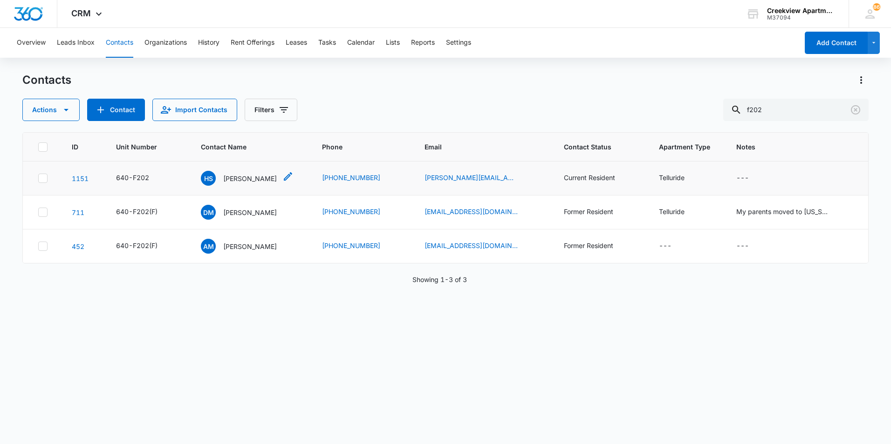
click at [267, 179] on p "[PERSON_NAME]" at bounding box center [250, 179] width 54 height 10
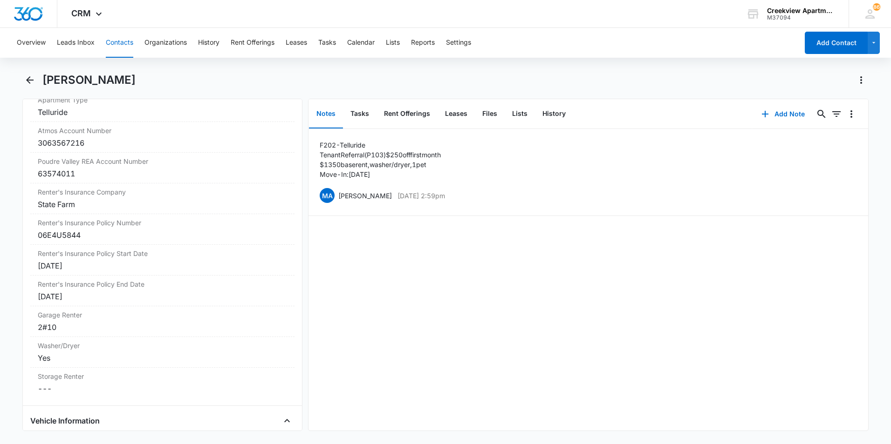
scroll to position [1164, 0]
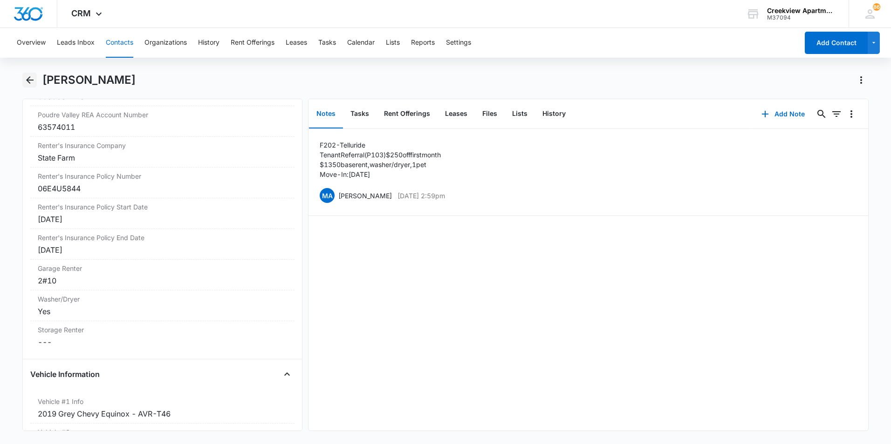
click at [29, 80] on icon "Back" at bounding box center [29, 79] width 7 height 7
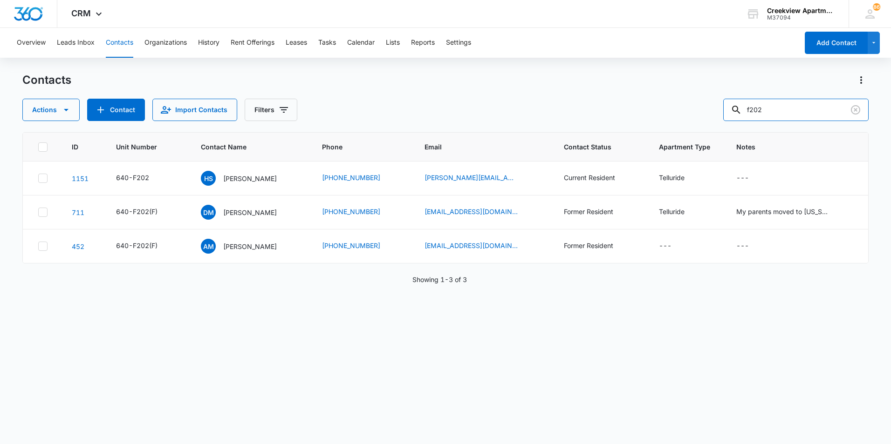
drag, startPoint x: 808, startPoint y: 114, endPoint x: 653, endPoint y: 114, distance: 155.6
click at [653, 114] on div "Actions Contact Import Contacts Filters f202" at bounding box center [445, 110] width 846 height 22
type input "a206"
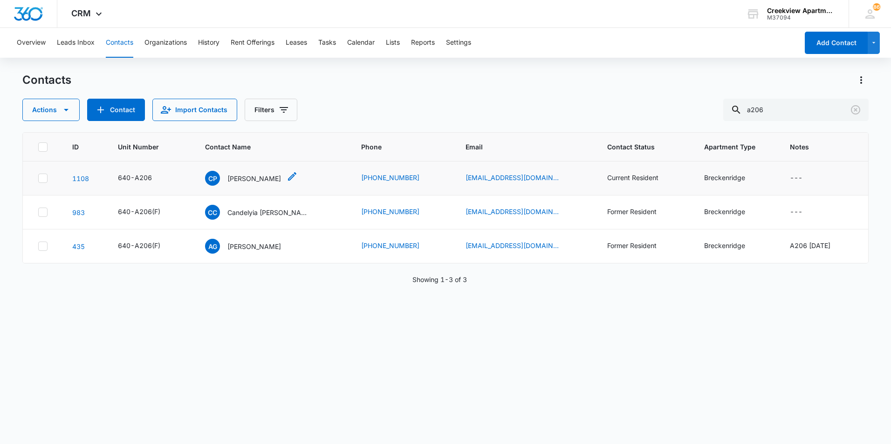
click at [275, 182] on p "[PERSON_NAME]" at bounding box center [254, 179] width 54 height 10
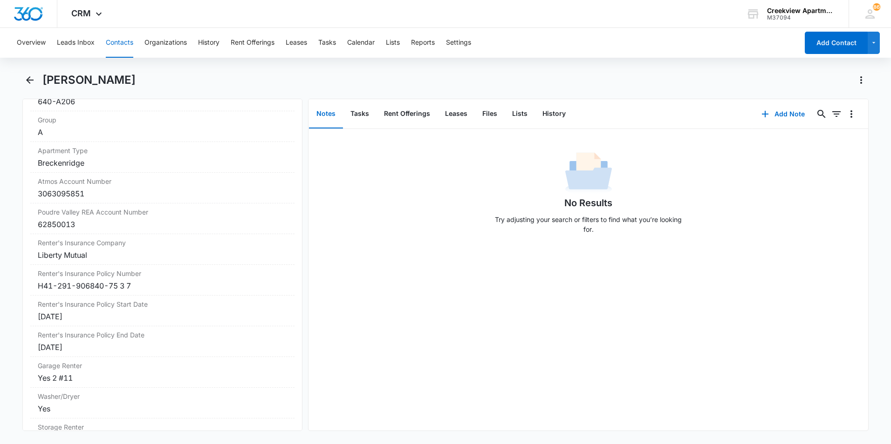
scroll to position [1164, 0]
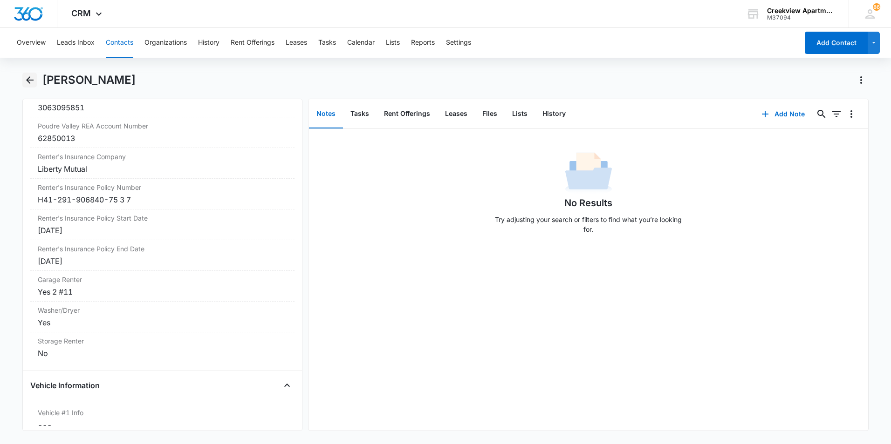
click at [24, 78] on icon "Back" at bounding box center [29, 80] width 11 height 11
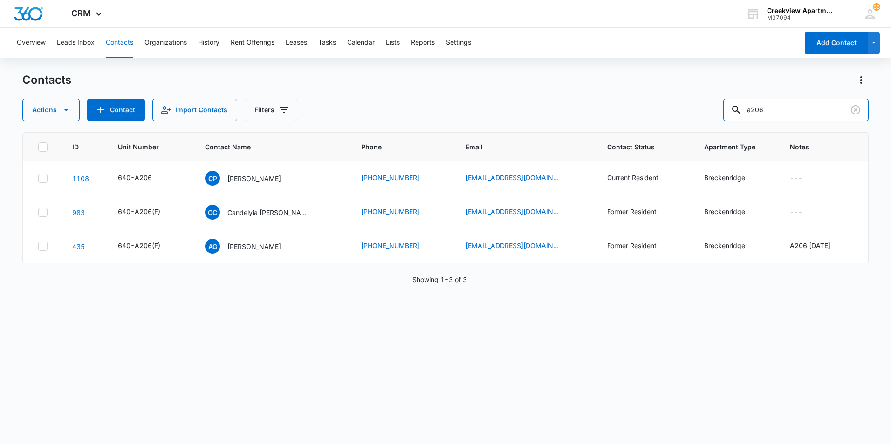
drag, startPoint x: 690, startPoint y: 104, endPoint x: 642, endPoint y: 104, distance: 48.0
click at [642, 104] on div "Actions Contact Import Contacts Filters a206" at bounding box center [445, 110] width 846 height 22
type input "j205"
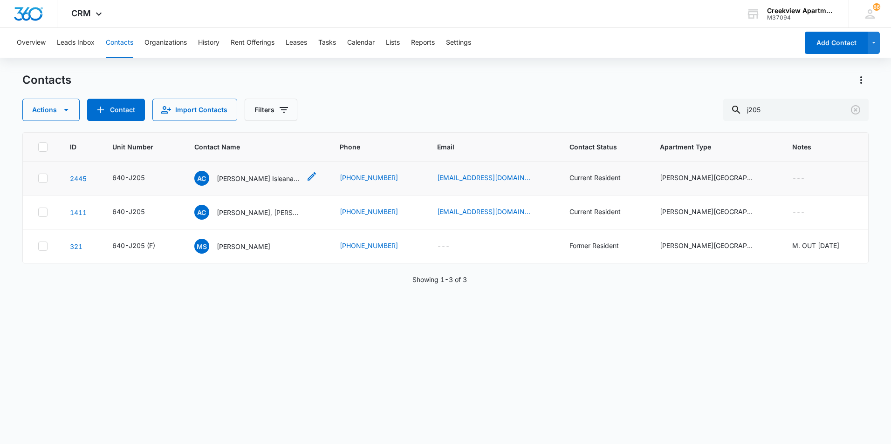
click at [296, 175] on p "[PERSON_NAME] Isleana [PERSON_NAME]" at bounding box center [259, 179] width 84 height 10
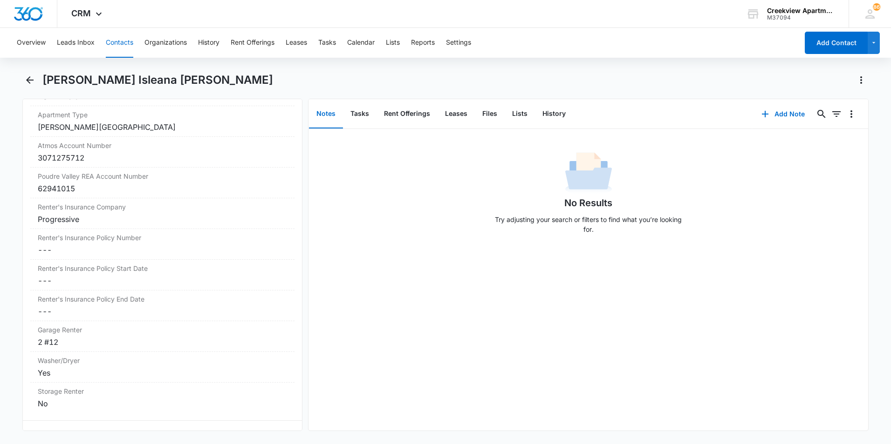
scroll to position [1118, 0]
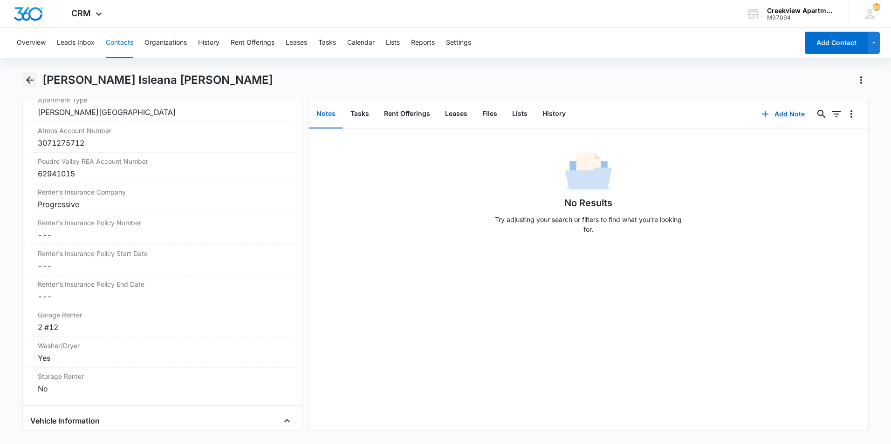
click at [30, 78] on icon "Back" at bounding box center [29, 80] width 11 height 11
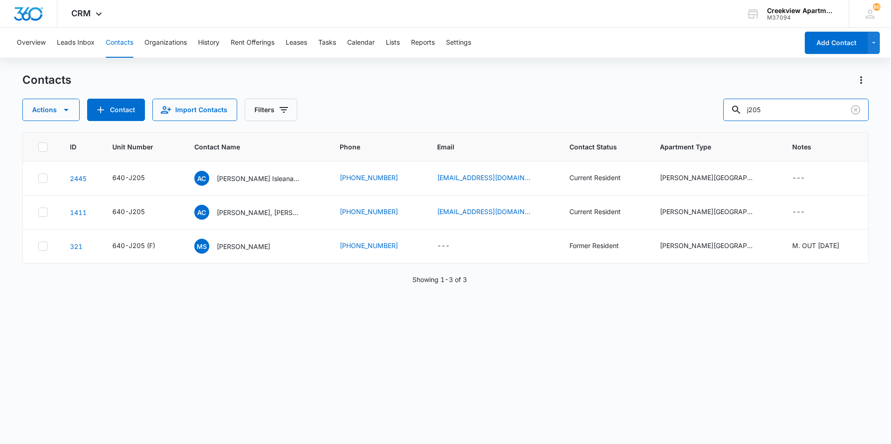
drag, startPoint x: 792, startPoint y: 109, endPoint x: 605, endPoint y: 109, distance: 187.2
click at [605, 109] on div "Actions Contact Import Contacts Filters j205" at bounding box center [445, 110] width 846 height 22
type input "a105"
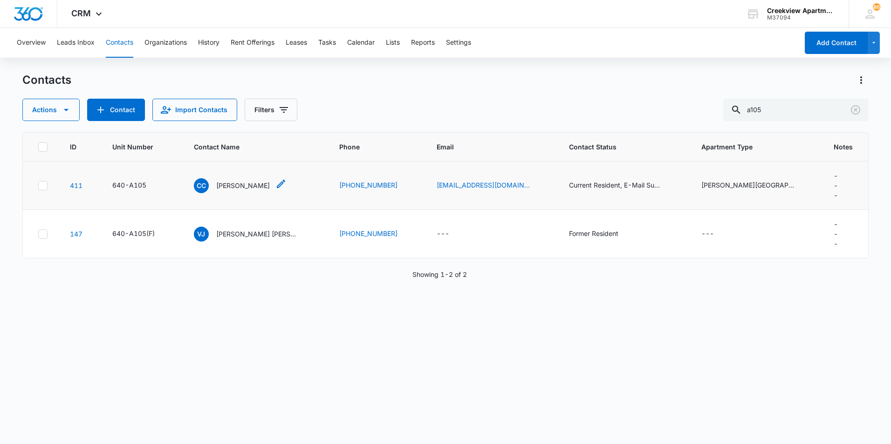
click at [257, 182] on p "[PERSON_NAME]" at bounding box center [243, 186] width 54 height 10
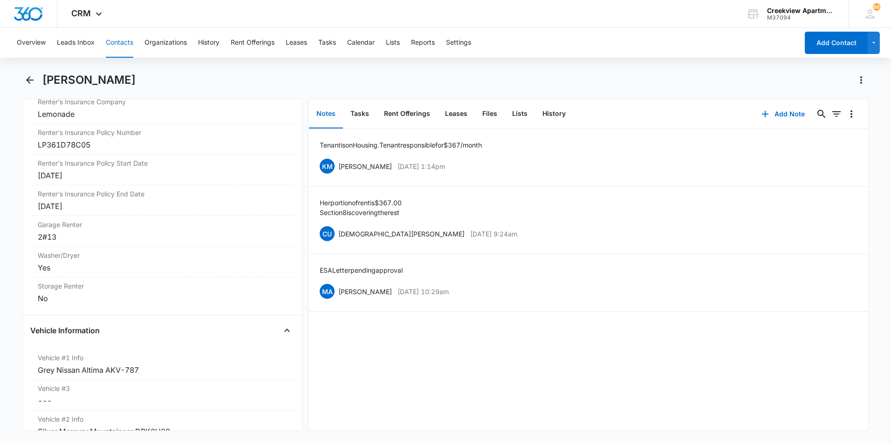
scroll to position [1258, 0]
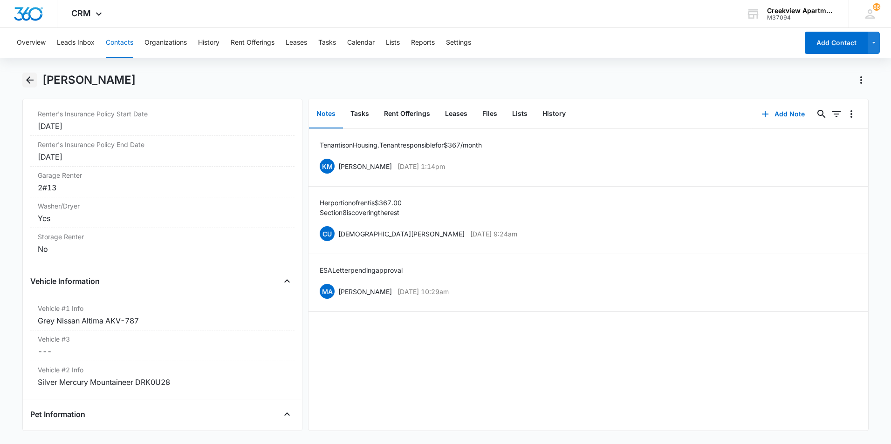
click at [29, 82] on icon "Back" at bounding box center [29, 80] width 11 height 11
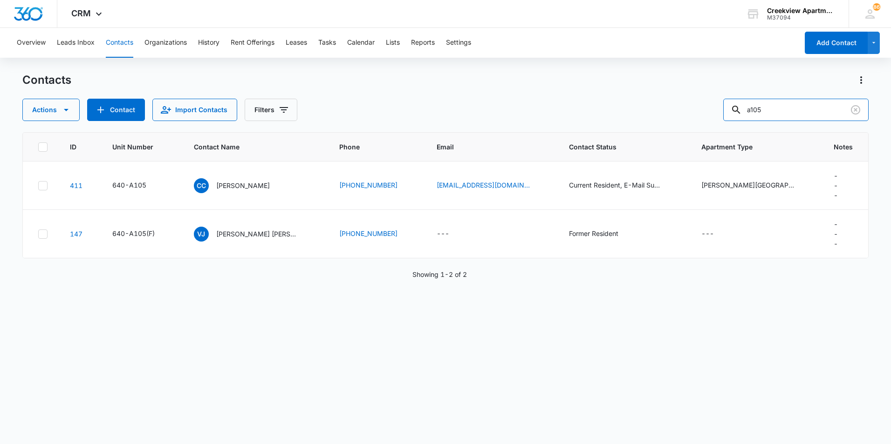
drag, startPoint x: 783, startPoint y: 109, endPoint x: 646, endPoint y: 103, distance: 136.6
click at [646, 103] on div "Actions Contact Import Contacts Filters a105" at bounding box center [445, 110] width 846 height 22
type input "a300"
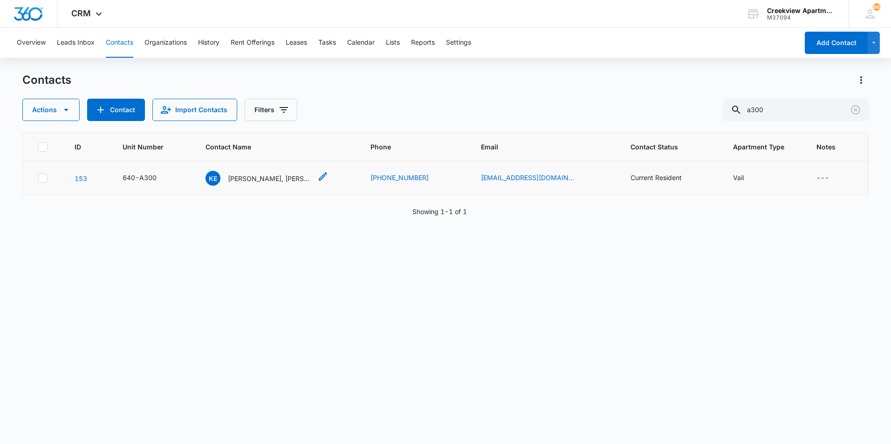
click at [246, 171] on div "KE [PERSON_NAME], [PERSON_NAME]" at bounding box center [258, 178] width 106 height 15
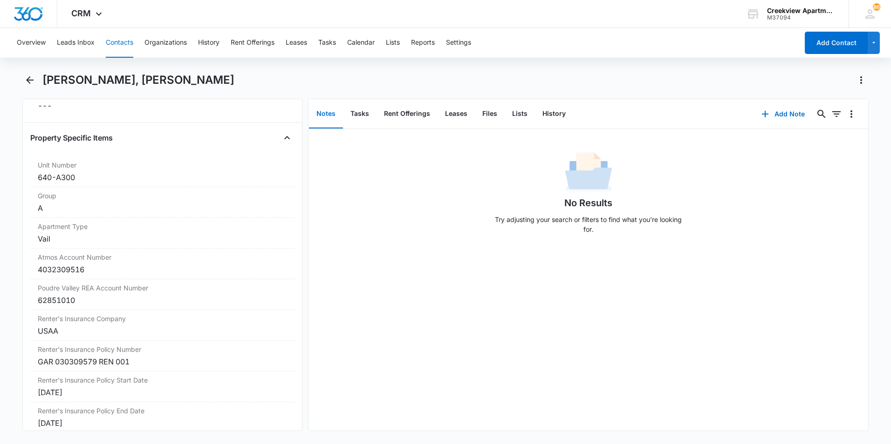
scroll to position [1118, 0]
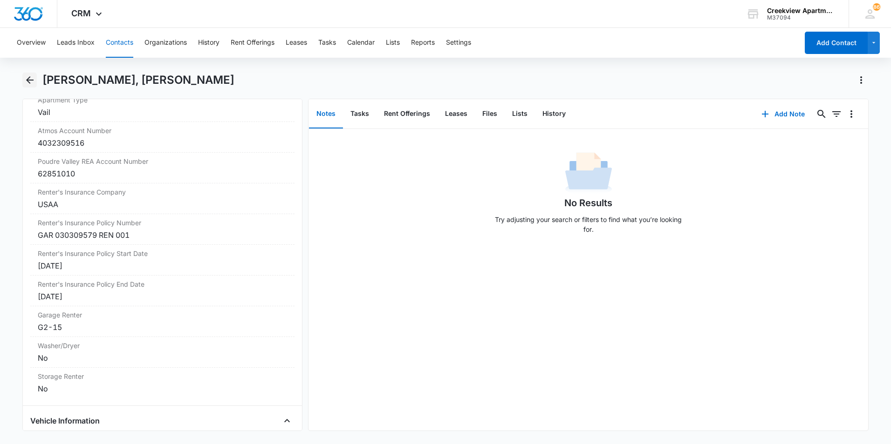
click at [29, 78] on icon "Back" at bounding box center [29, 79] width 7 height 7
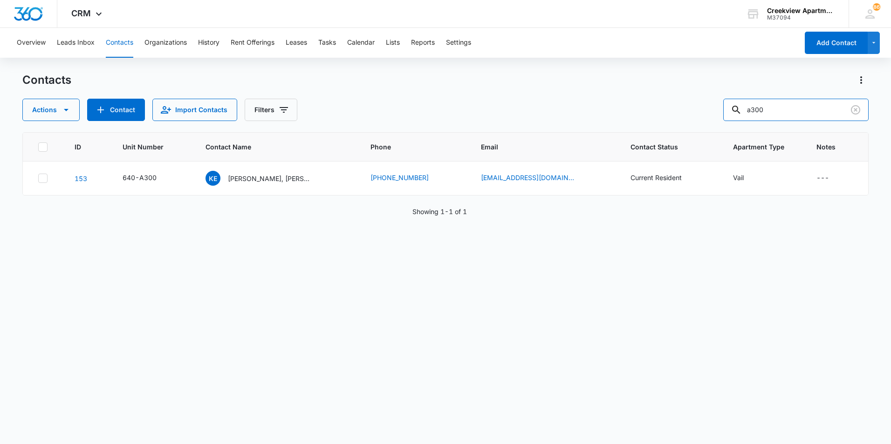
drag, startPoint x: 768, startPoint y: 107, endPoint x: 690, endPoint y: 107, distance: 77.8
click at [690, 107] on div "Actions Contact Import Contacts Filters a300" at bounding box center [445, 110] width 846 height 22
type input "f201"
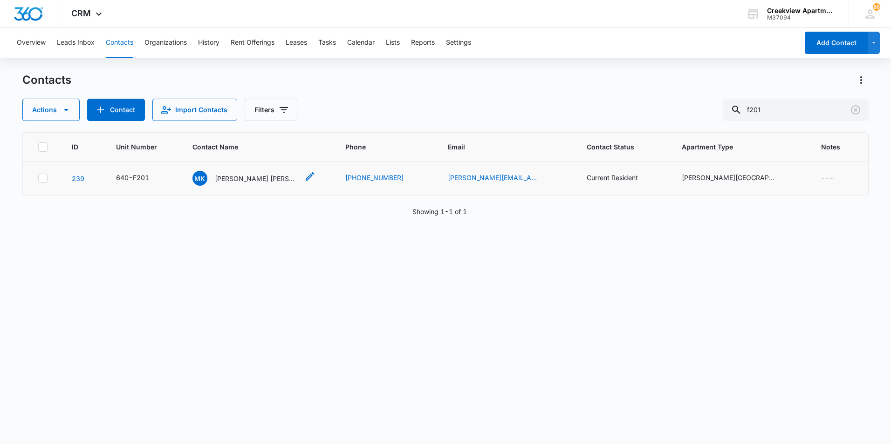
click at [266, 180] on p "[PERSON_NAME] [PERSON_NAME]" at bounding box center [257, 179] width 84 height 10
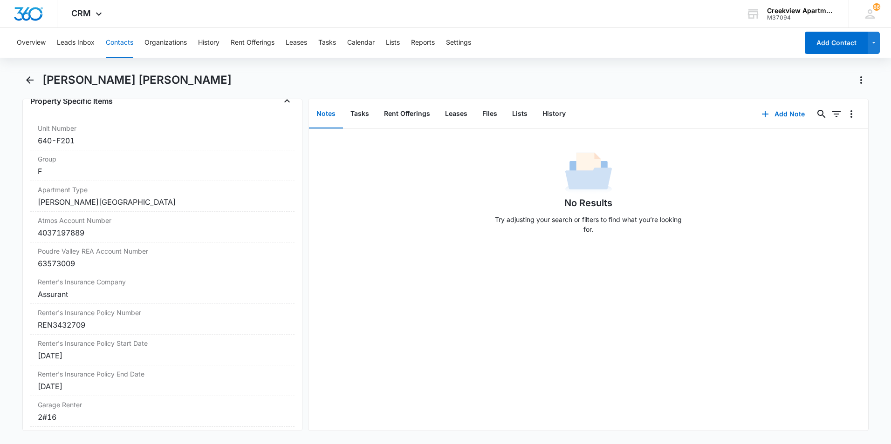
scroll to position [1118, 0]
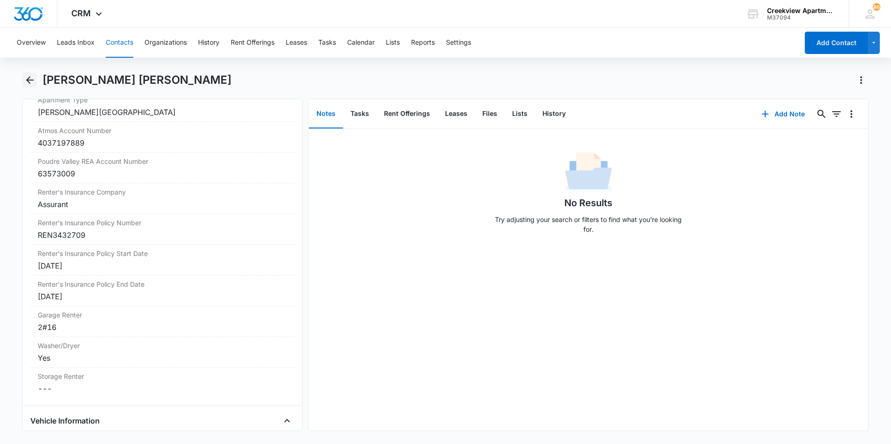
click at [30, 78] on icon "Back" at bounding box center [29, 80] width 11 height 11
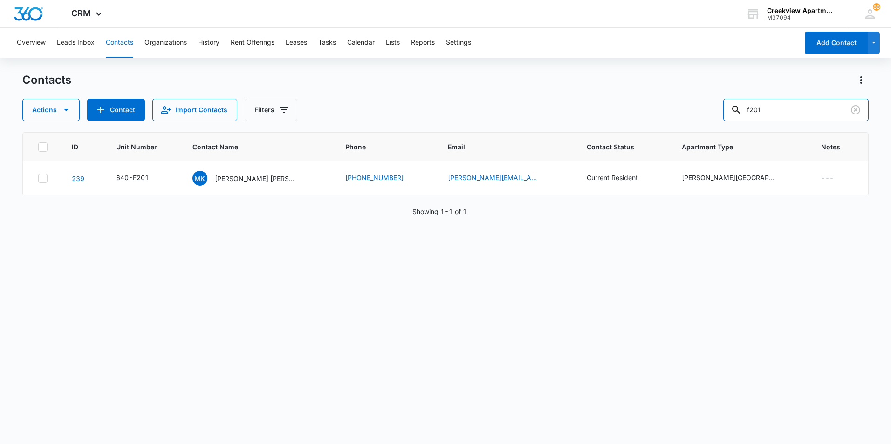
drag, startPoint x: 781, startPoint y: 111, endPoint x: 637, endPoint y: 103, distance: 144.2
click at [637, 103] on div "Actions Contact Import Contacts Filters f201" at bounding box center [445, 110] width 846 height 22
type input "e204"
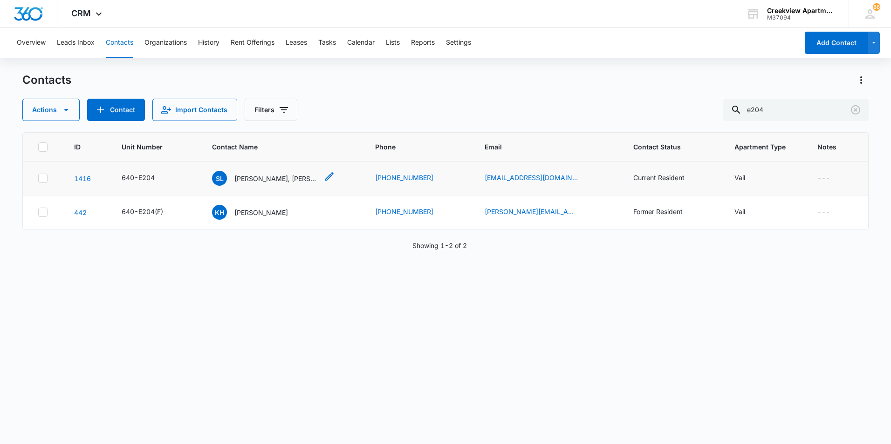
click at [266, 177] on p "[PERSON_NAME], [PERSON_NAME]" at bounding box center [276, 179] width 84 height 10
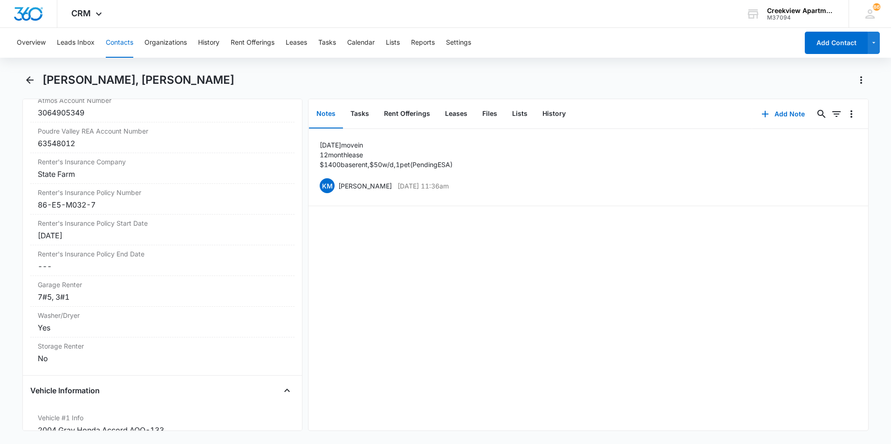
scroll to position [1164, 0]
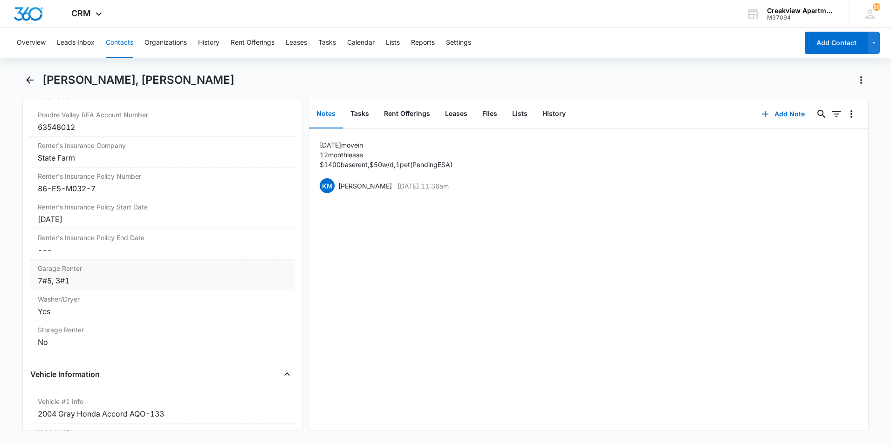
click at [56, 280] on div "7#5, 3#1" at bounding box center [162, 280] width 249 height 11
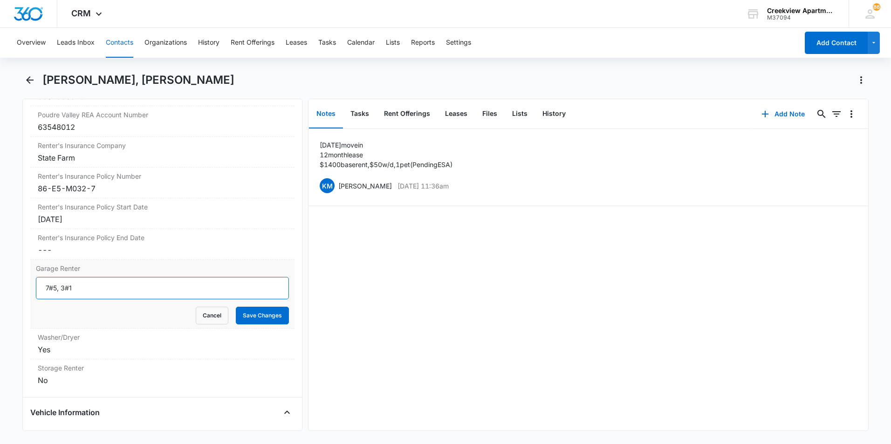
drag, startPoint x: 60, startPoint y: 290, endPoint x: 34, endPoint y: 287, distance: 26.2
click at [34, 287] on div "Garage Renter 7#5, 3#1 Cancel Save Changes" at bounding box center [162, 294] width 264 height 69
type input "3#1"
click at [245, 317] on button "Save Changes" at bounding box center [262, 316] width 53 height 18
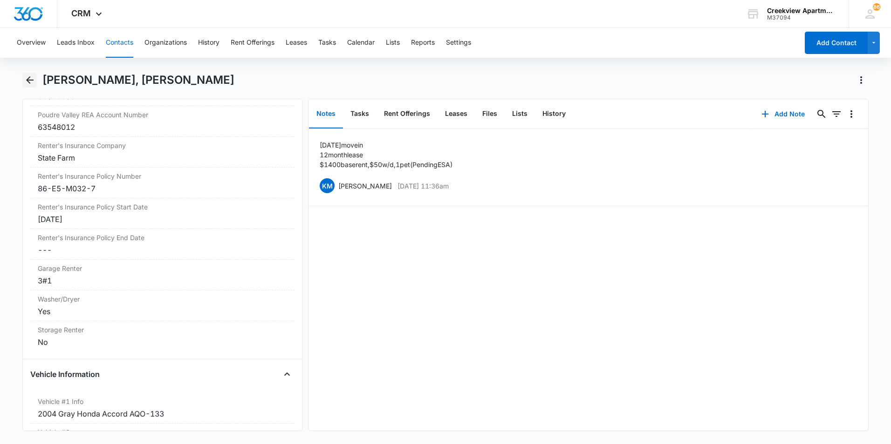
click at [33, 79] on icon "Back" at bounding box center [29, 80] width 11 height 11
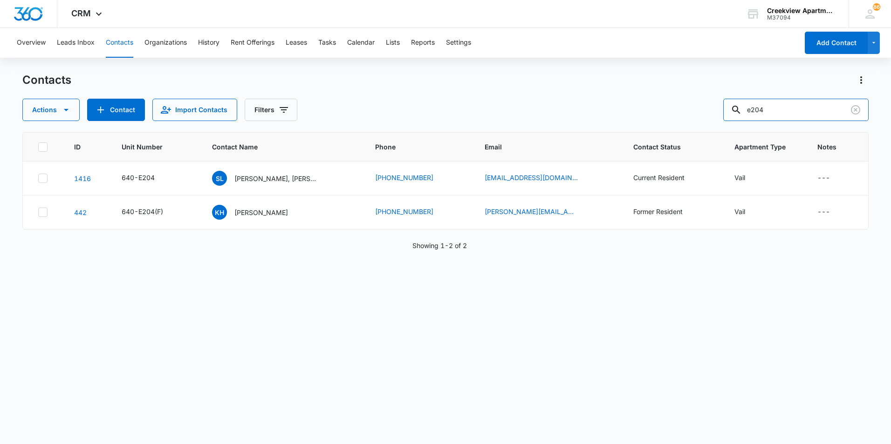
drag, startPoint x: 789, startPoint y: 105, endPoint x: 629, endPoint y: 101, distance: 160.8
click at [629, 101] on div "Actions Contact Import Contacts Filters e204" at bounding box center [445, 110] width 846 height 22
type input "b206"
click at [264, 180] on p "[PERSON_NAME]" at bounding box center [260, 179] width 54 height 10
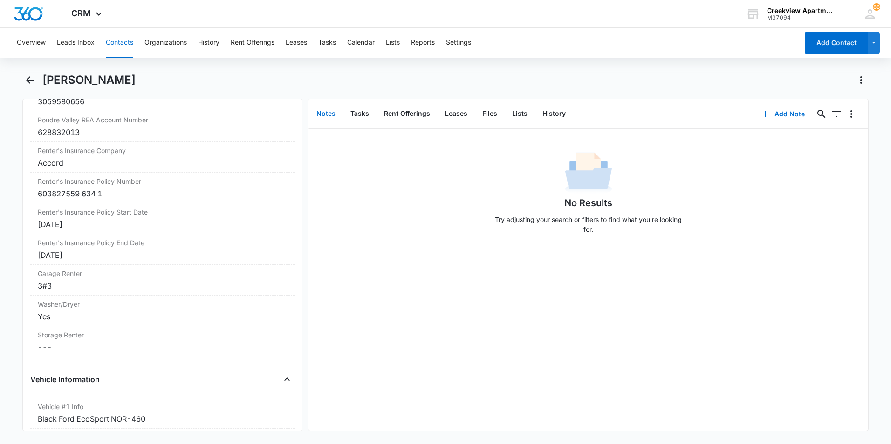
scroll to position [1164, 0]
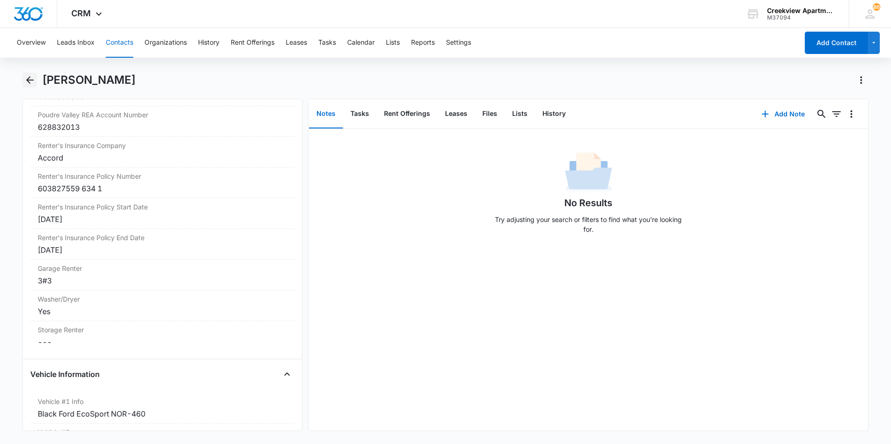
click at [35, 75] on icon "Back" at bounding box center [29, 80] width 11 height 11
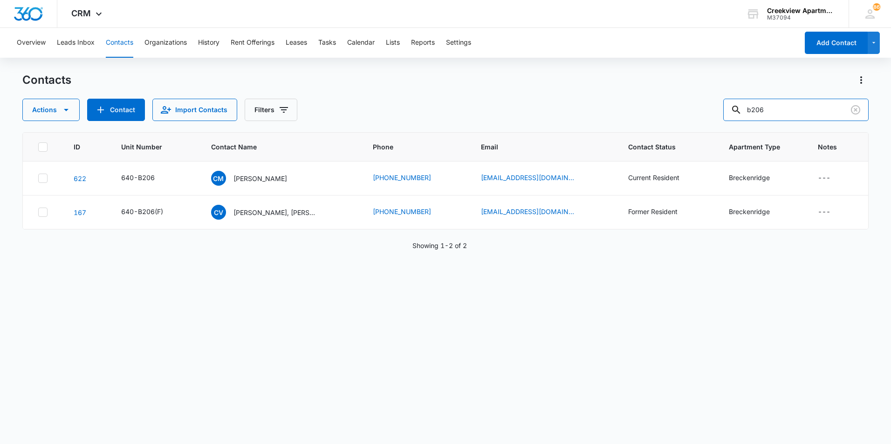
drag, startPoint x: 734, startPoint y: 108, endPoint x: 677, endPoint y: 108, distance: 56.8
click at [677, 108] on div "Actions Contact Import Contacts Filters b206" at bounding box center [445, 110] width 846 height 22
type input "[PERSON_NAME]"
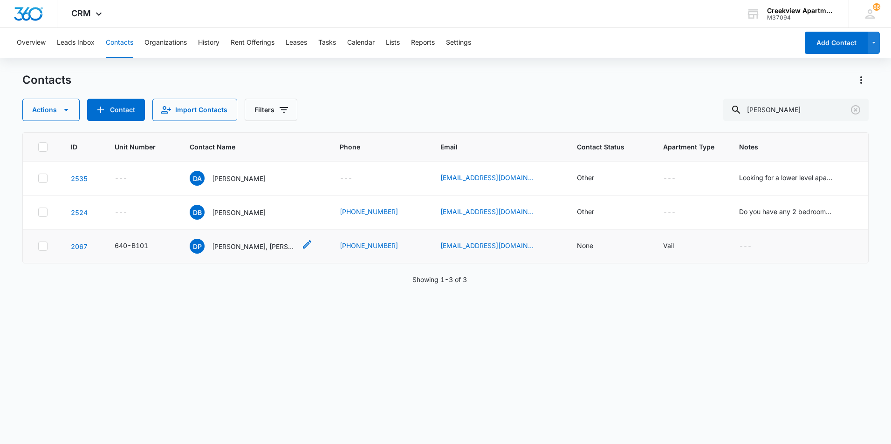
click at [241, 251] on p "[PERSON_NAME], [PERSON_NAME]" at bounding box center [254, 247] width 84 height 10
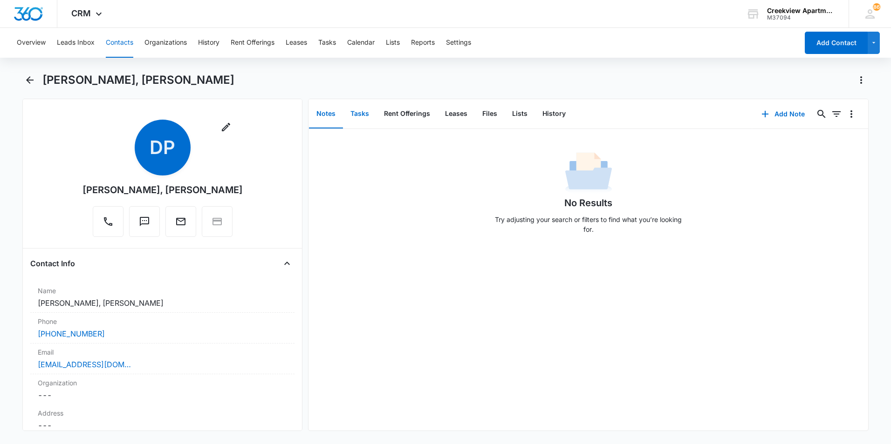
click at [366, 116] on button "Tasks" at bounding box center [360, 114] width 34 height 29
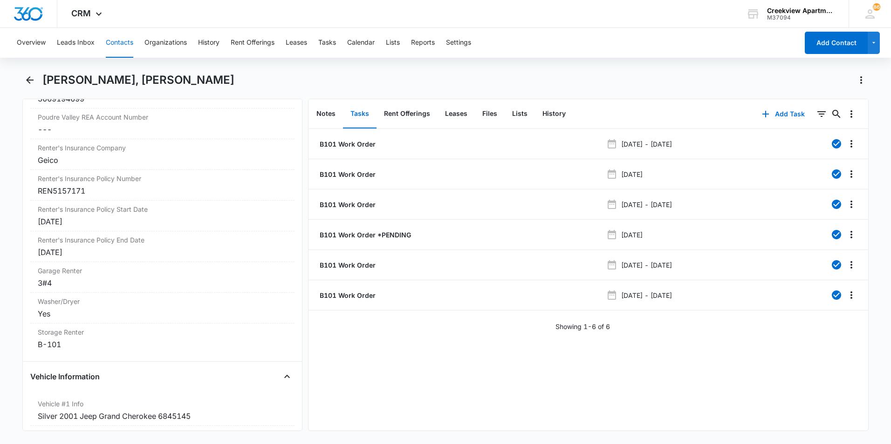
scroll to position [1258, 0]
